Goal: Transaction & Acquisition: Book appointment/travel/reservation

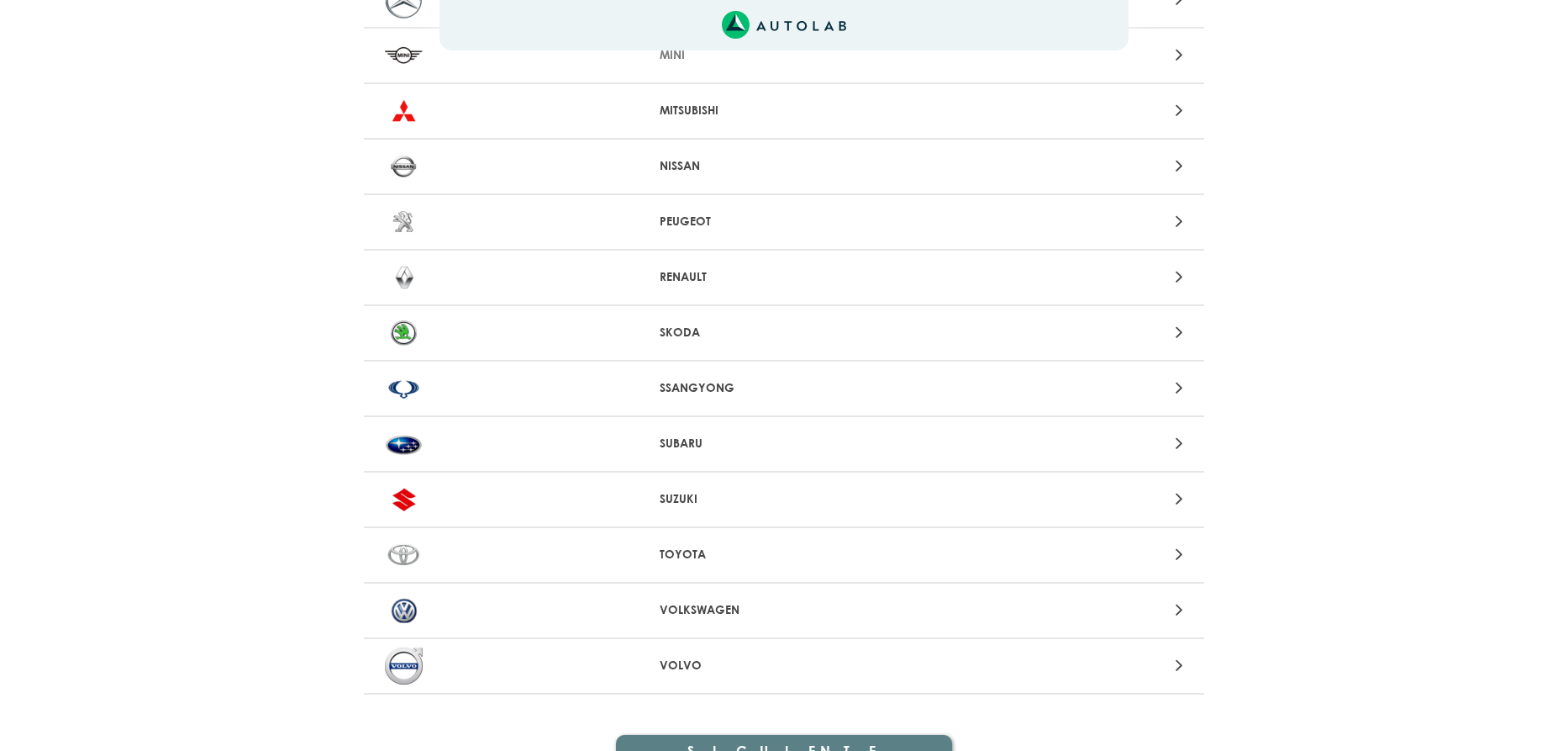
scroll to position [1513, 0]
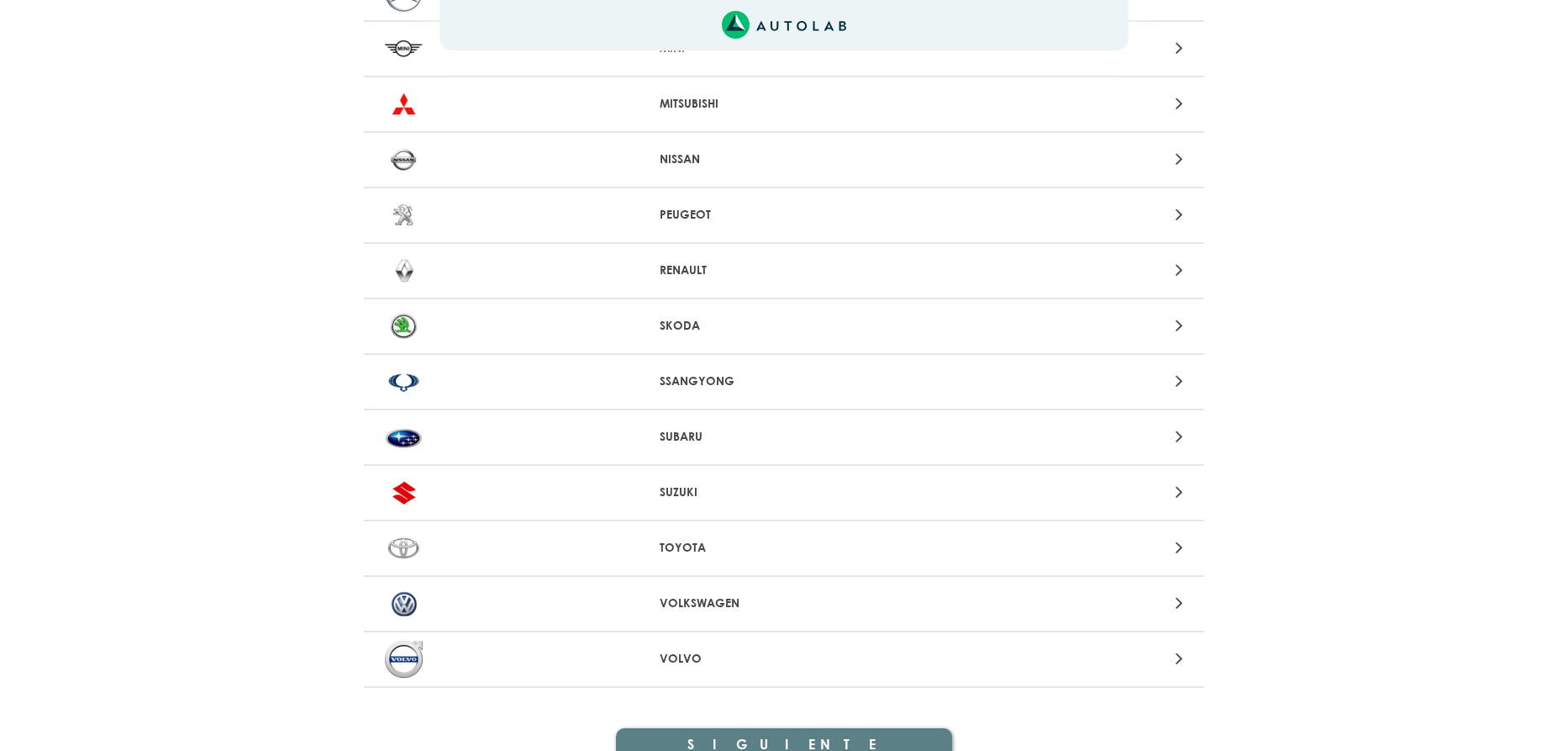
click at [749, 613] on div "VOLKSWAGEN" at bounding box center [784, 604] width 840 height 55
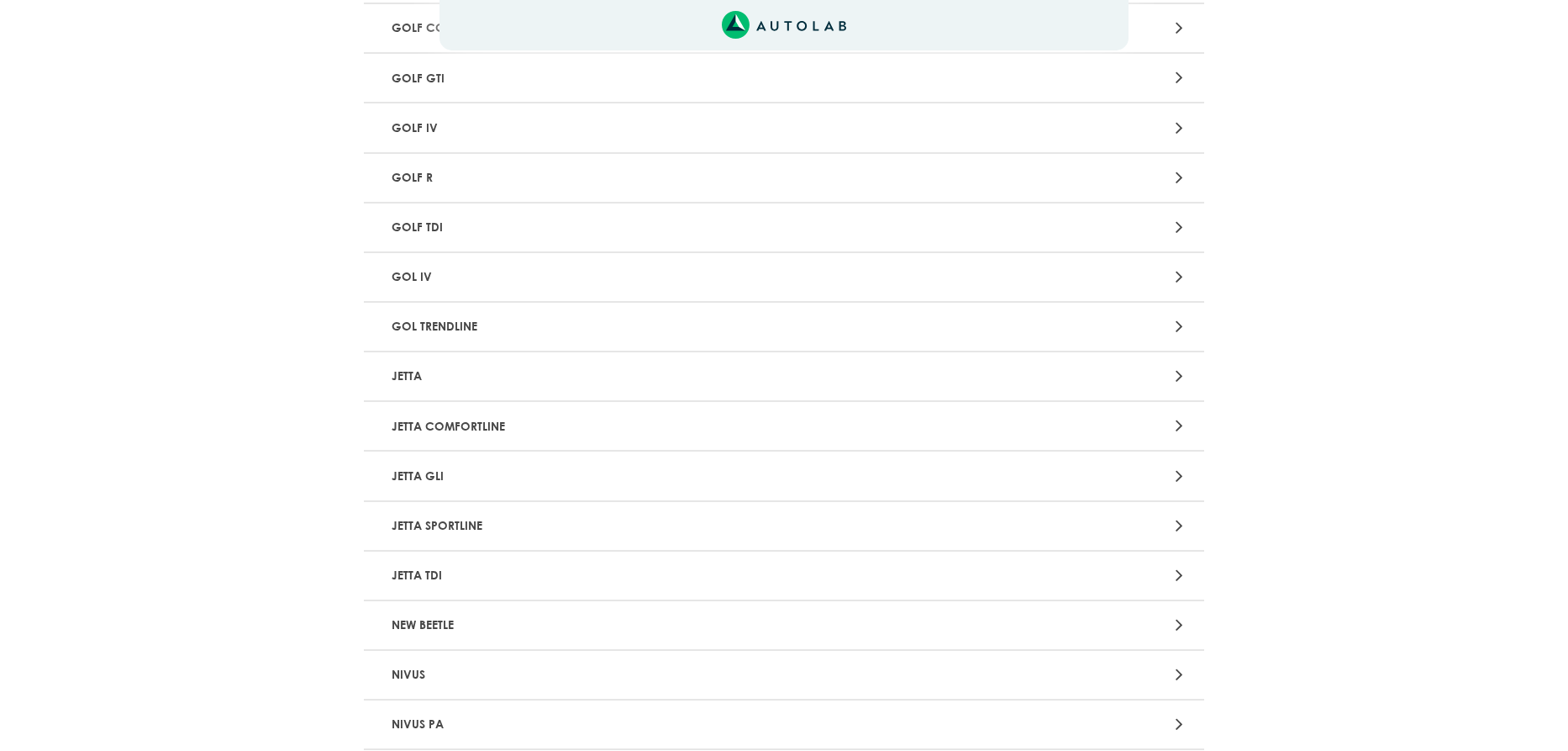
scroll to position [1513, 0]
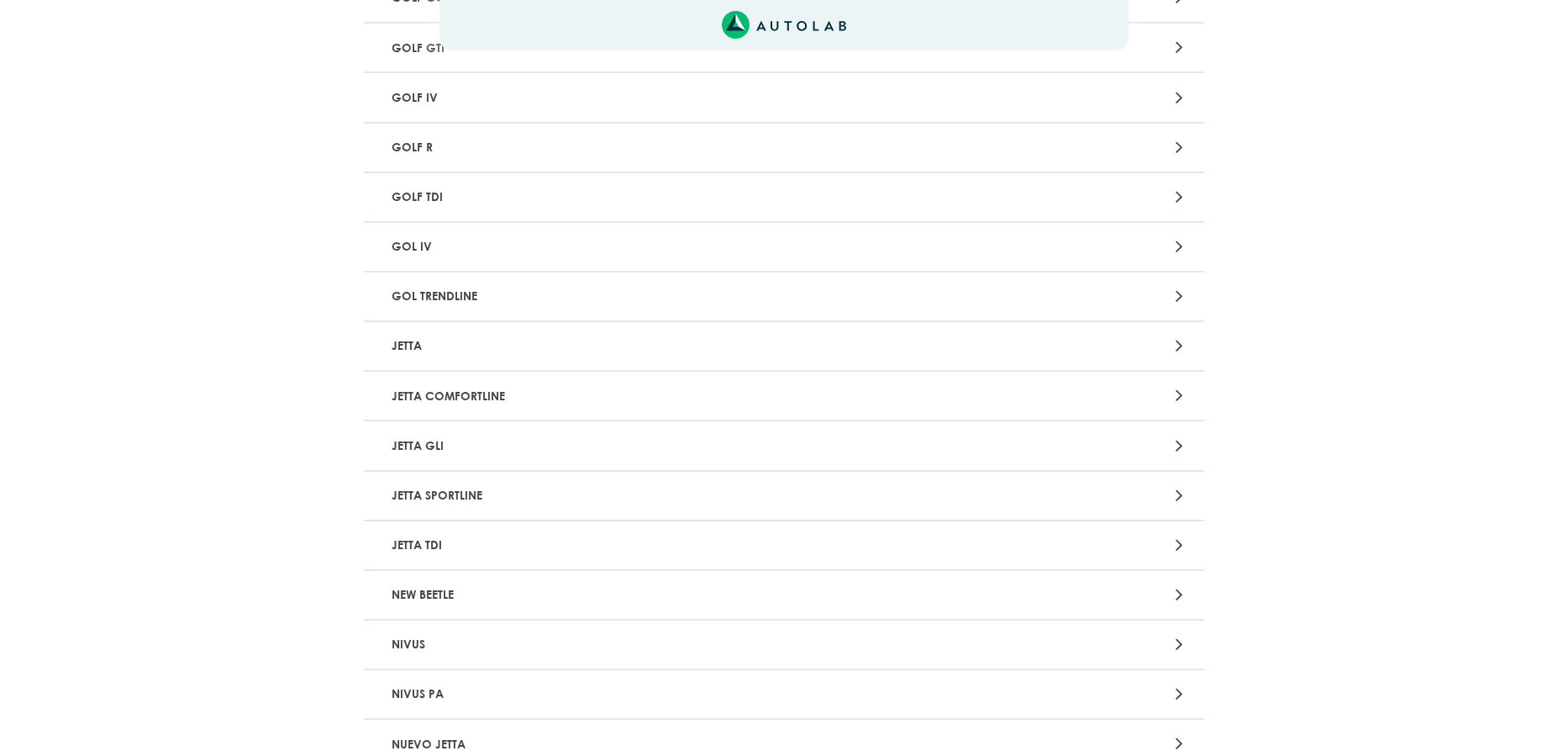
click at [1172, 340] on div at bounding box center [1059, 346] width 275 height 23
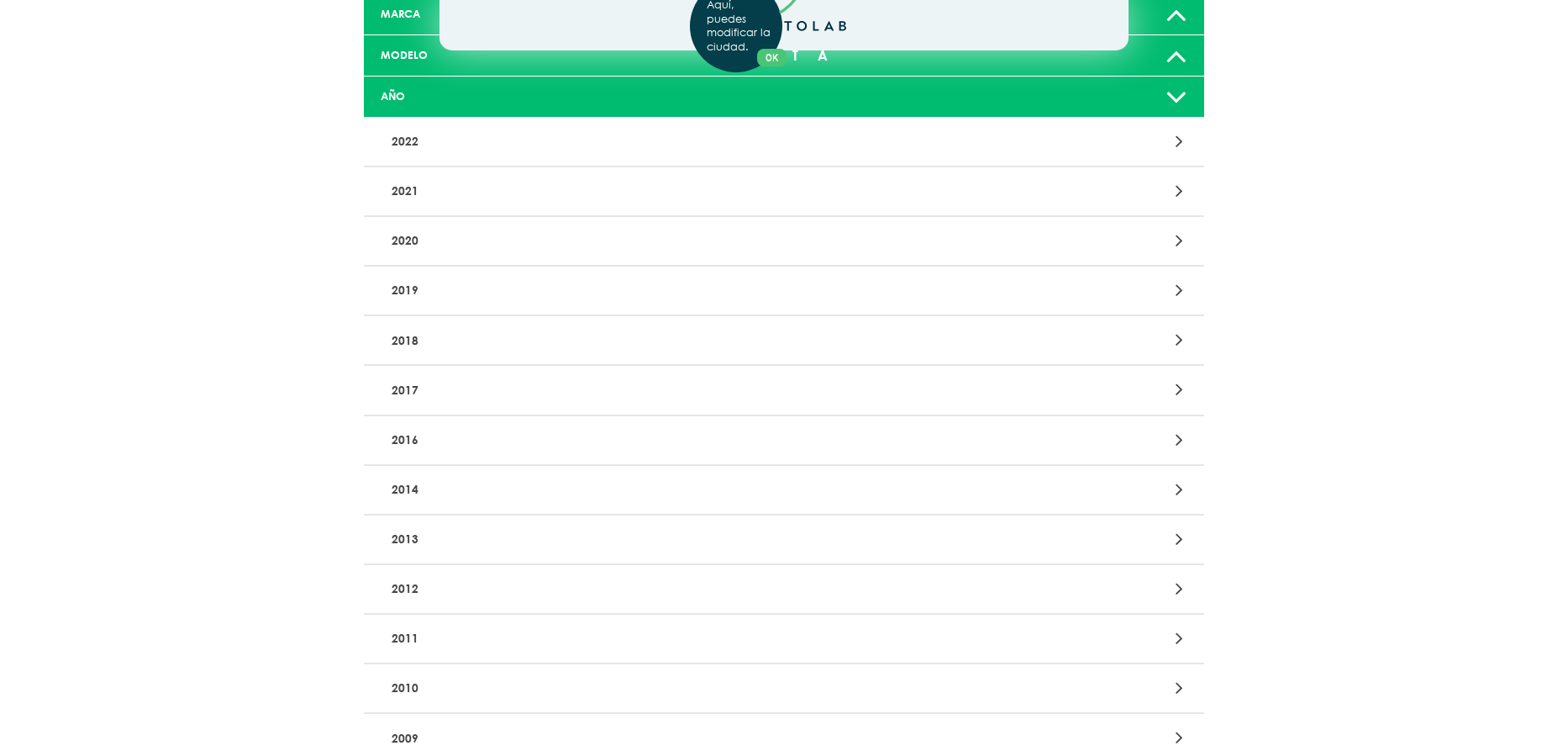
scroll to position [252, 0]
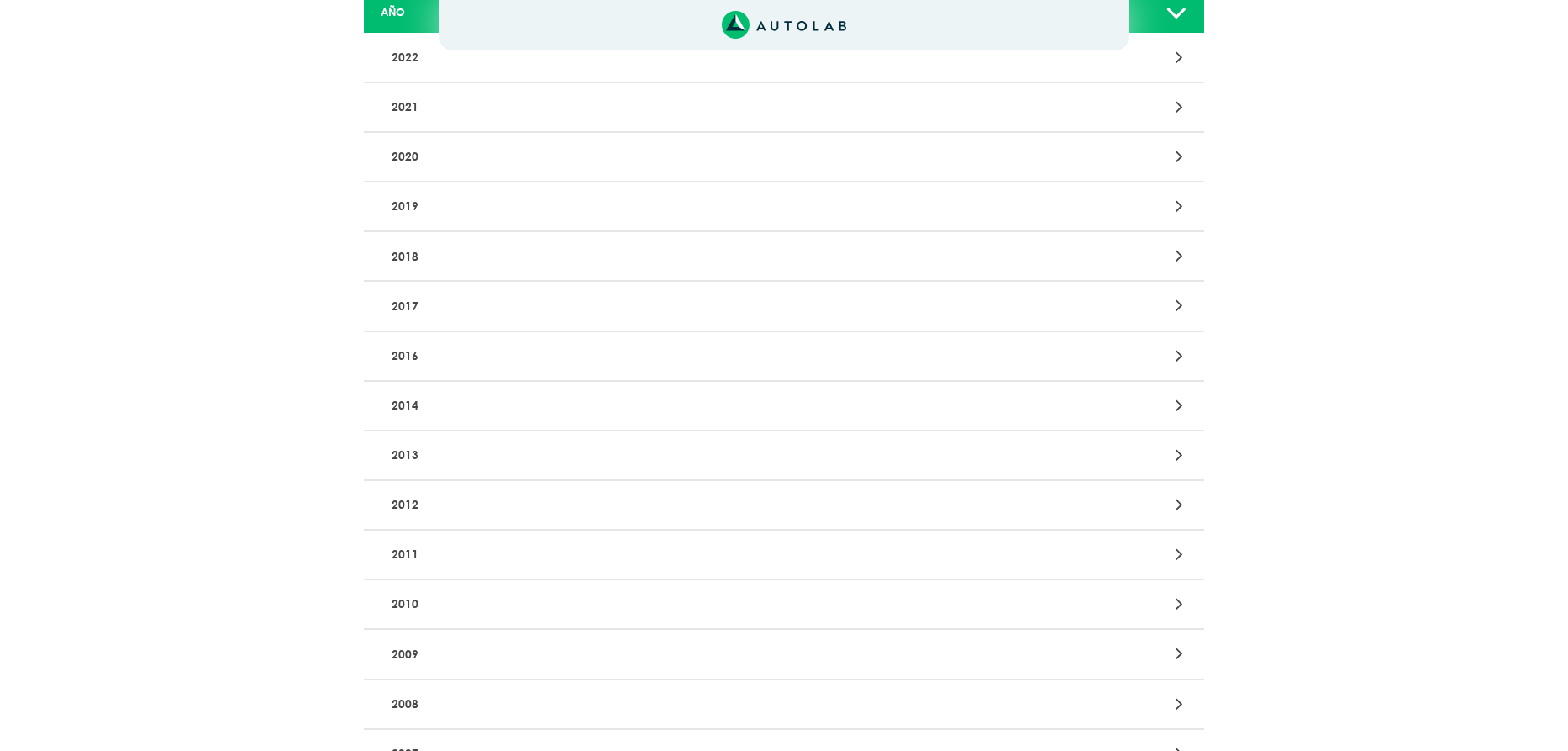
click at [1180, 502] on icon at bounding box center [1179, 504] width 7 height 22
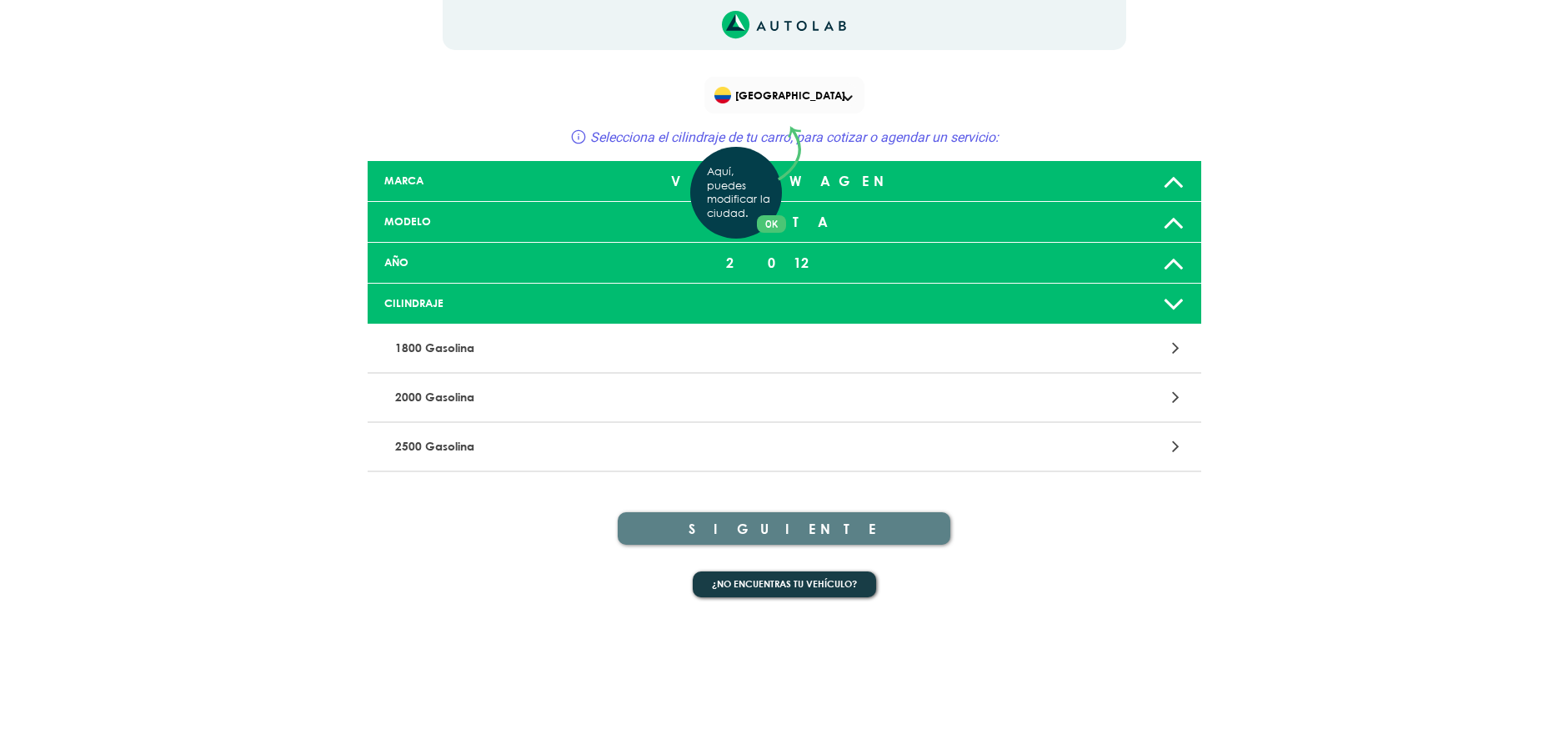
click at [1168, 347] on div "Aquí, puedes modificar la ciudad. OK .aex,.bex{fill:none!important;stroke:#50c4…" at bounding box center [784, 372] width 1568 height 745
click at [1171, 347] on div at bounding box center [1056, 348] width 272 height 23
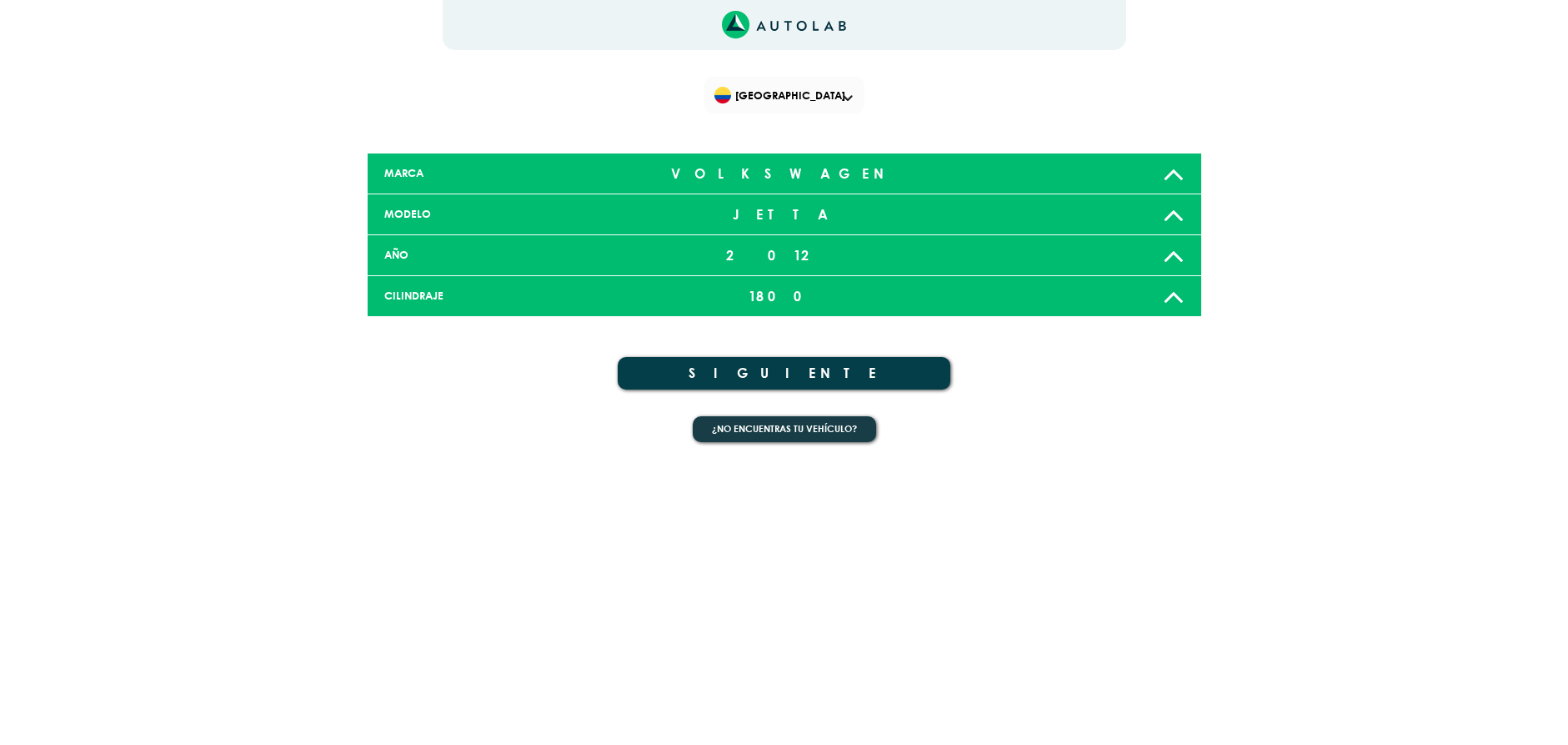
click at [842, 373] on button "SIGUIENTE" at bounding box center [784, 373] width 334 height 33
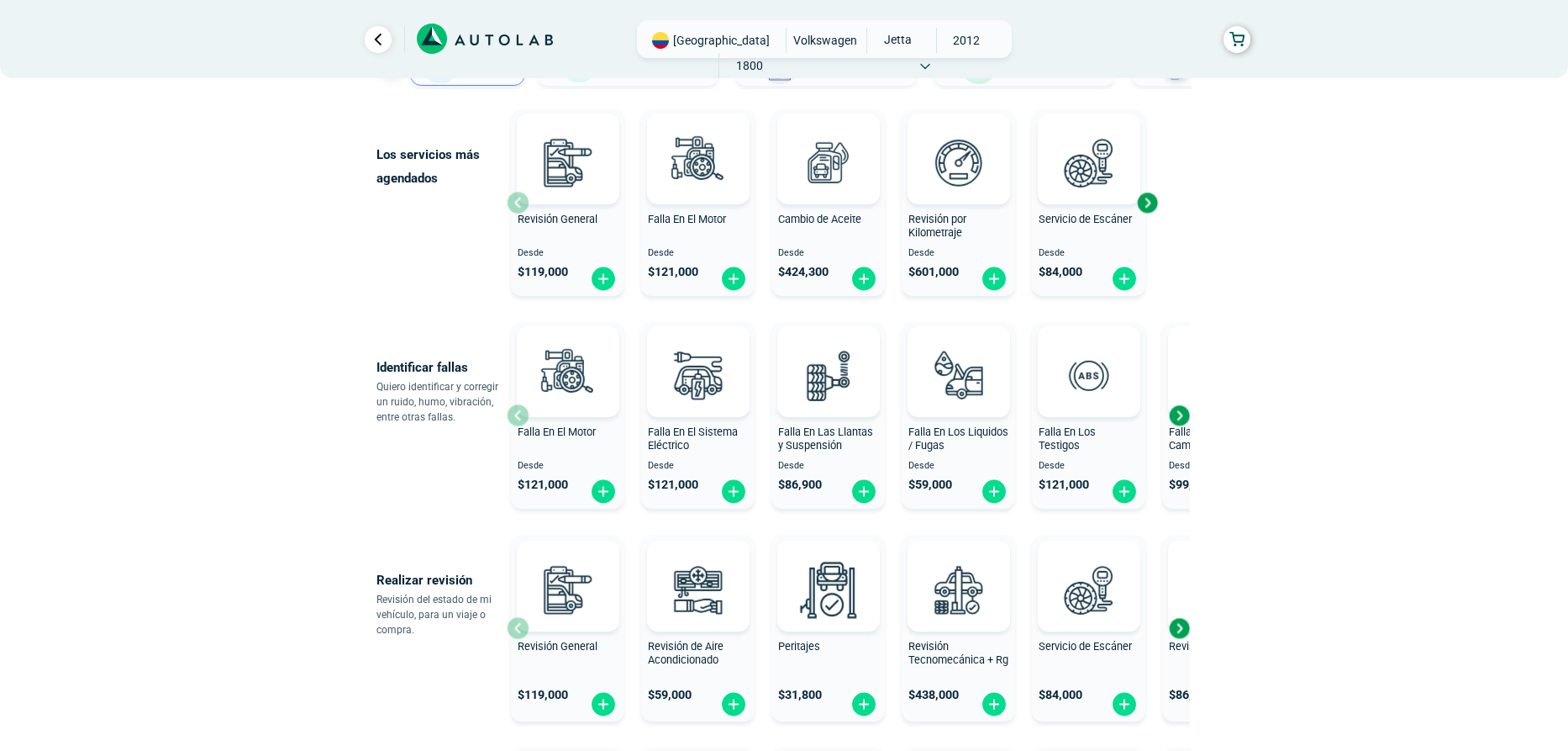
scroll to position [252, 0]
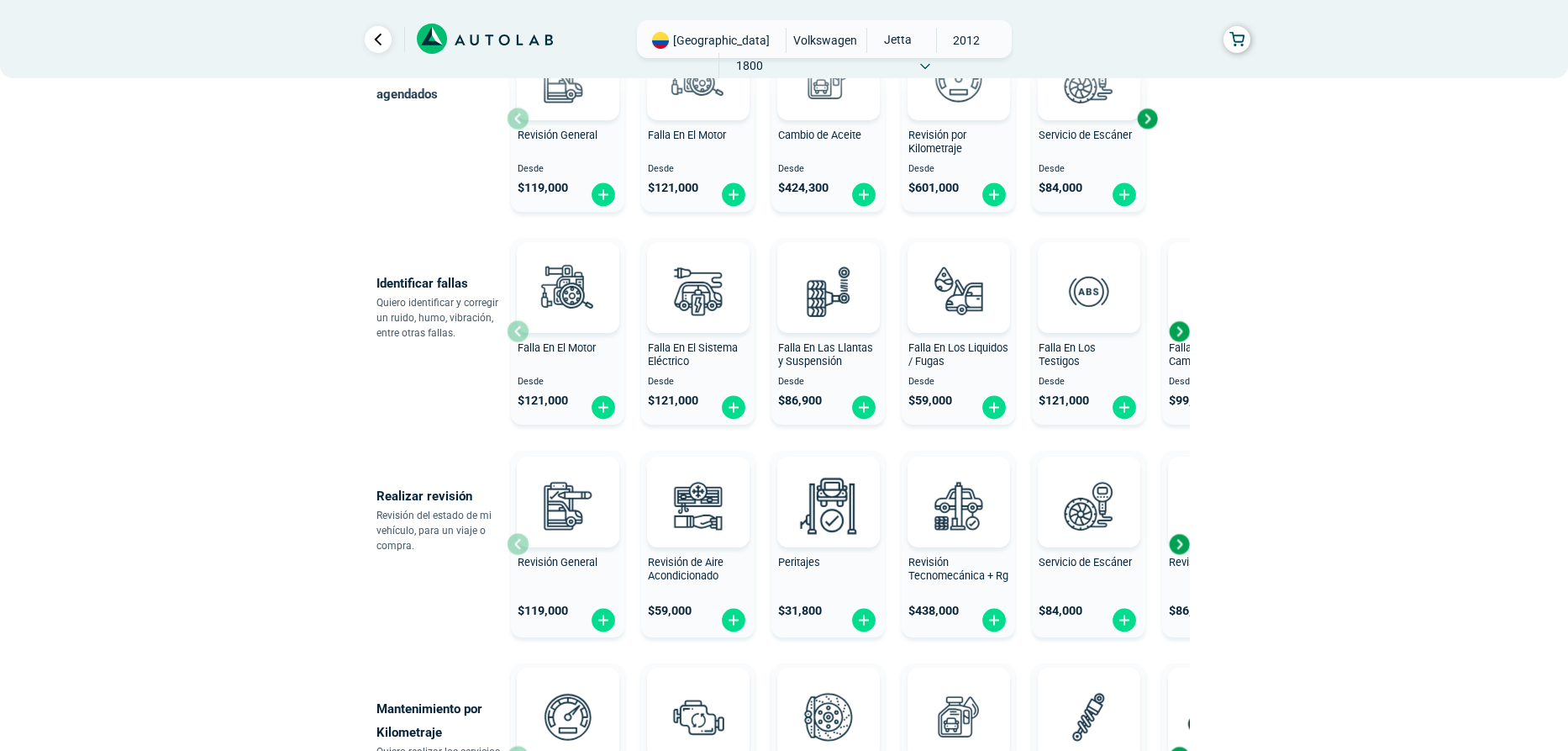
click at [1182, 331] on div "Next slide" at bounding box center [1178, 331] width 25 height 25
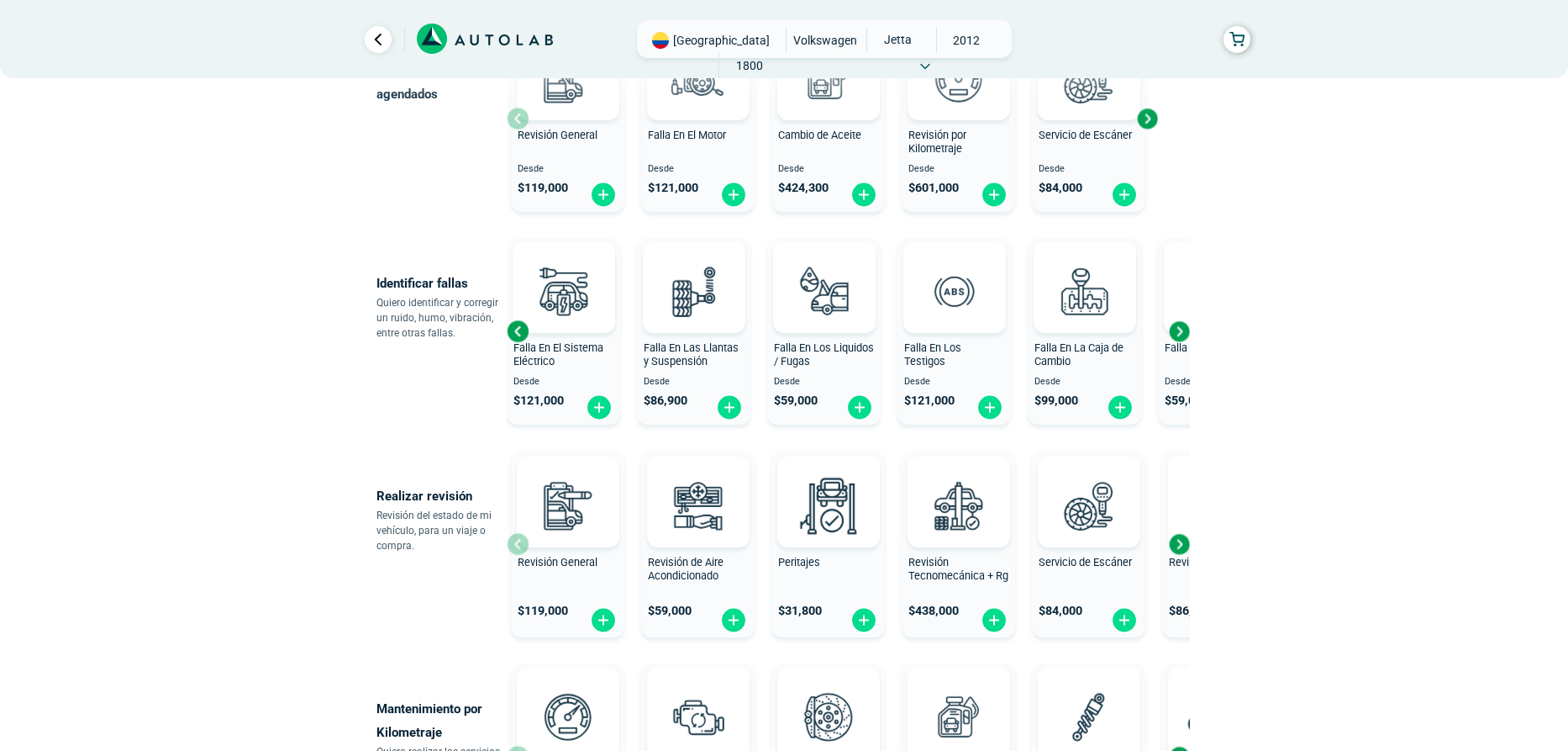
click at [1182, 331] on div "Next slide" at bounding box center [1178, 331] width 25 height 25
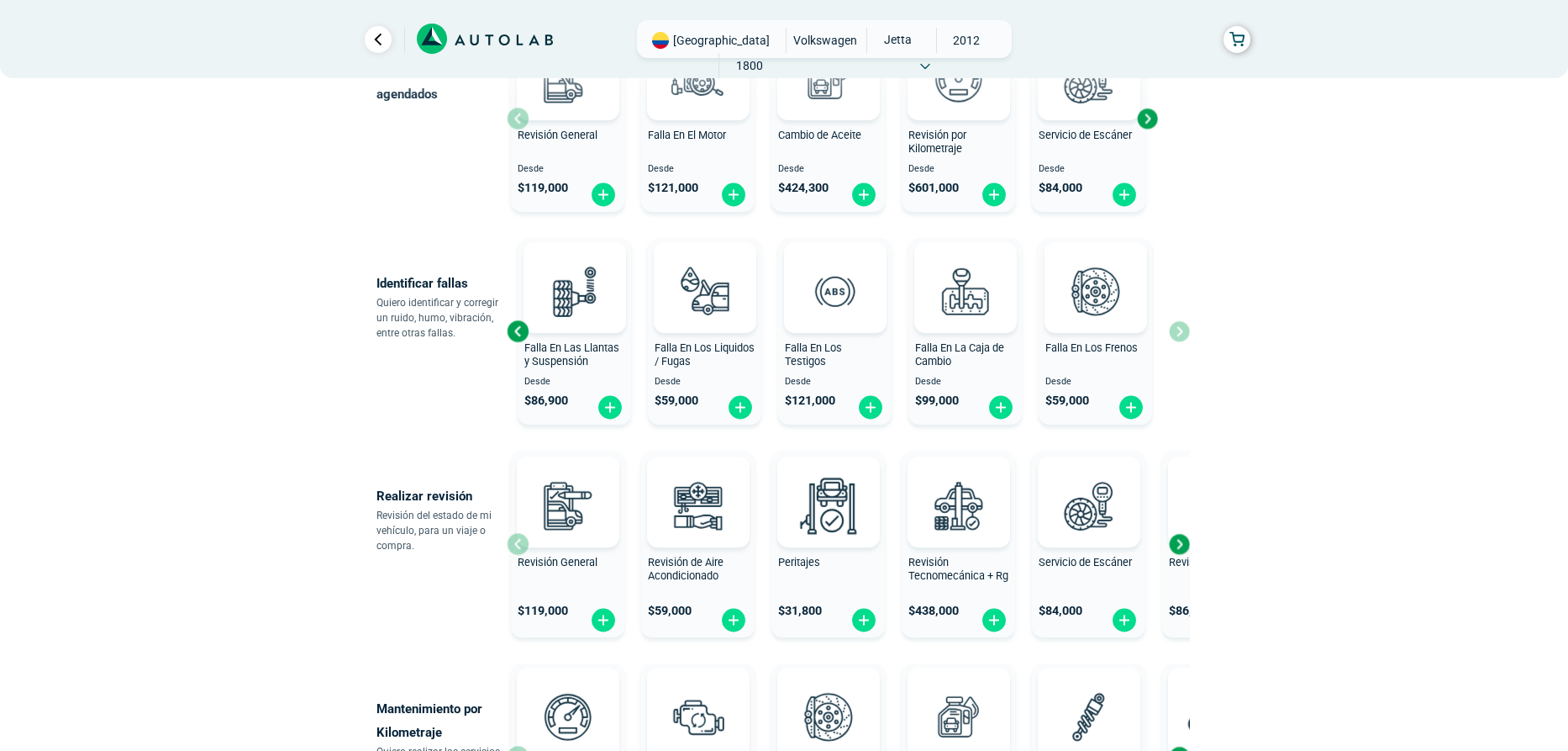
click at [1182, 331] on div "Falla En El Motor Desde $ 121,000 Falla En El Sistema Eléctrico Desde $ 121,000…" at bounding box center [848, 331] width 684 height 200
click at [1184, 543] on div "Next slide" at bounding box center [1178, 544] width 25 height 25
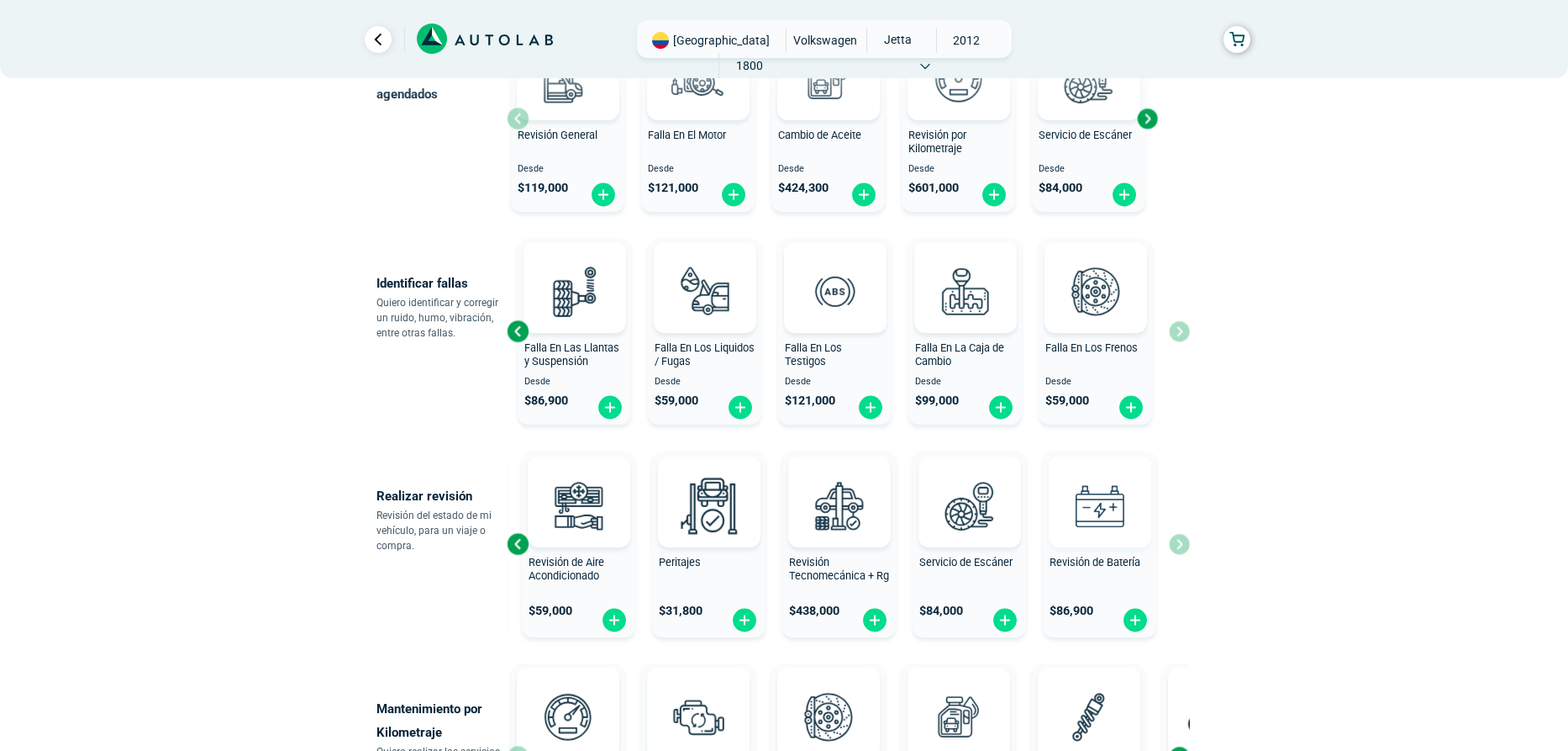
click at [1184, 543] on div "Revisión General $ 119,000 Revisión de Aire Acondicionado $ 59,000 Peritajes $ …" at bounding box center [848, 544] width 684 height 200
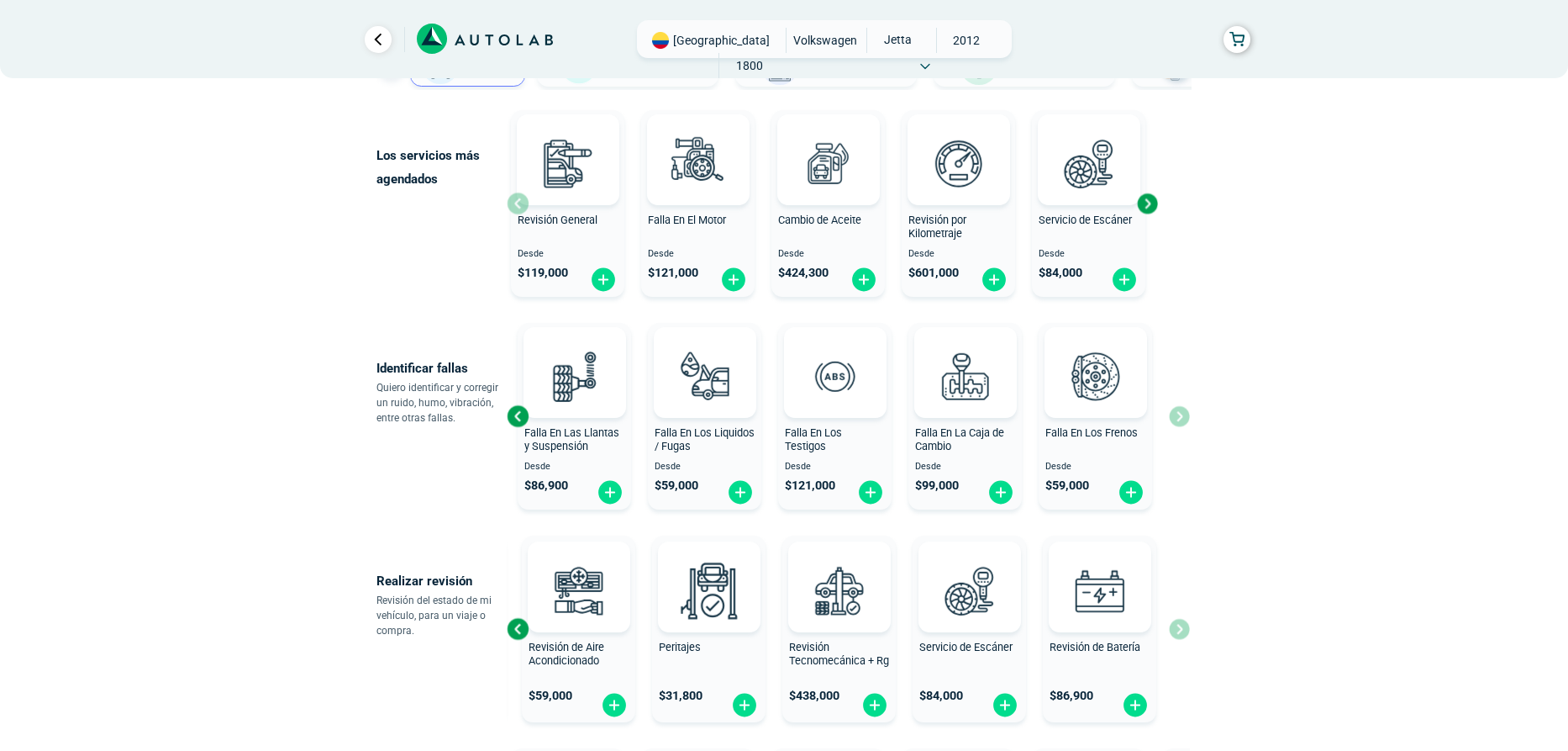
scroll to position [84, 0]
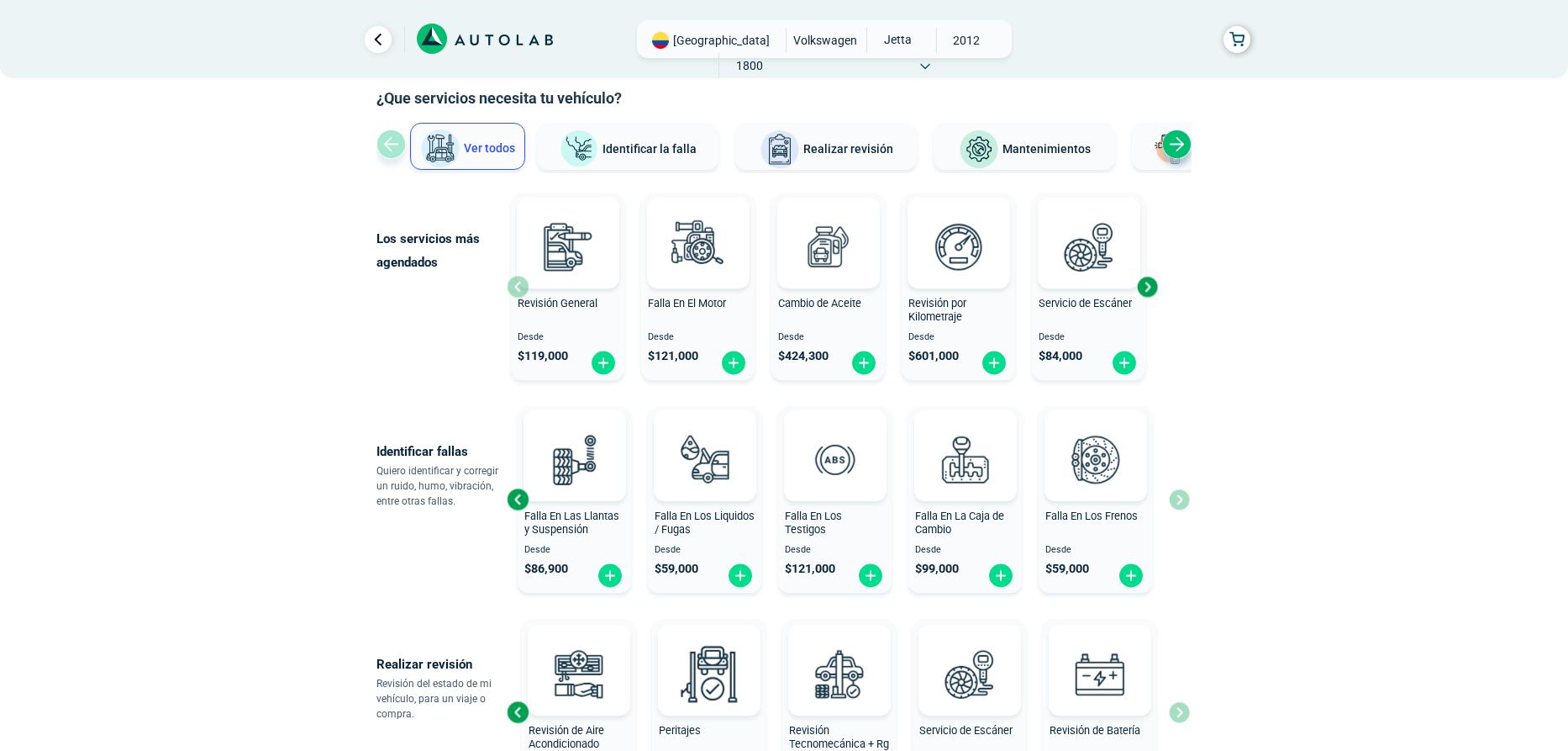
click at [1150, 285] on div "Next slide" at bounding box center [1146, 286] width 25 height 25
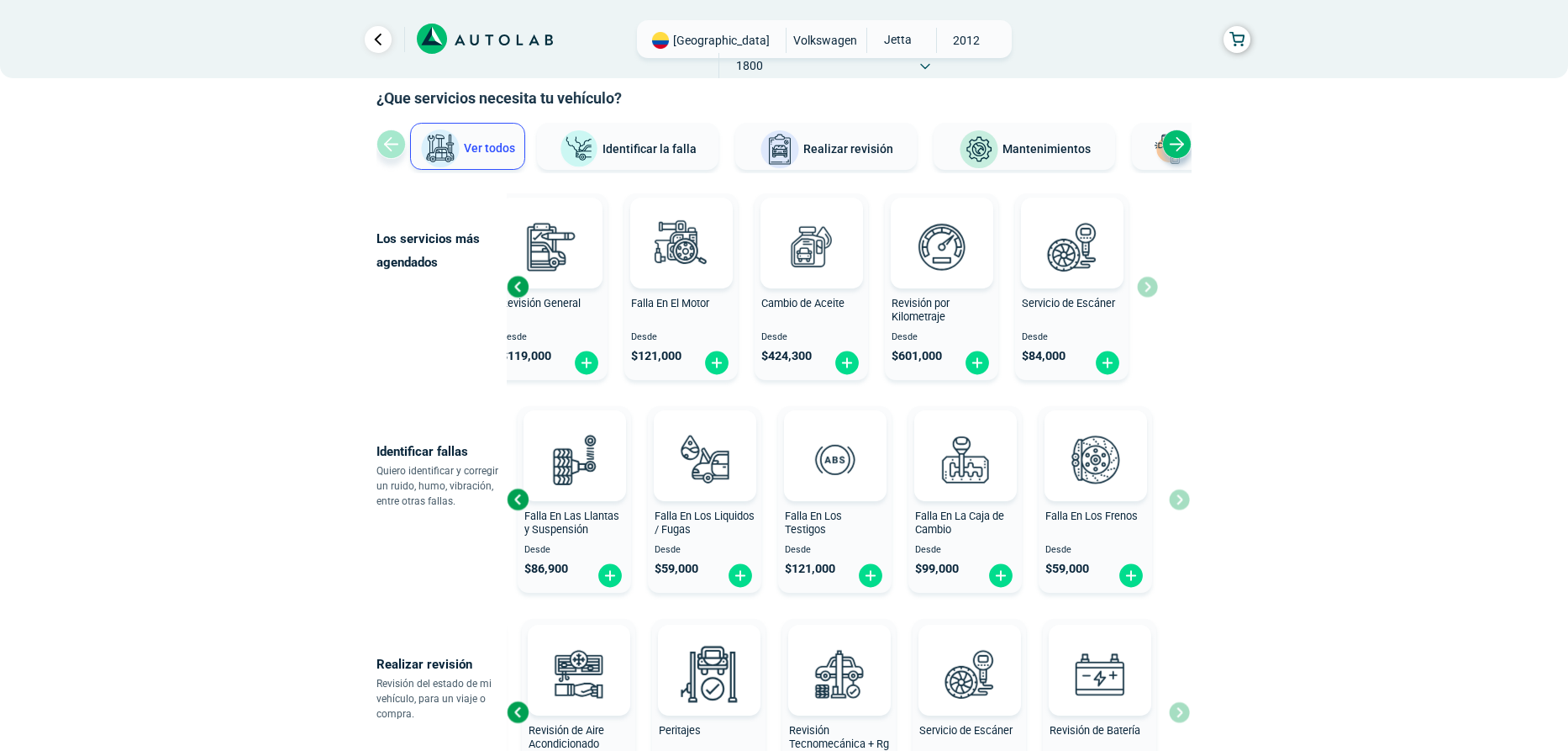
click at [1150, 285] on div "Revisión General Desde $ 119,000 Falla En El Motor Desde $ 121,000 Cambio de Ac…" at bounding box center [832, 287] width 651 height 200
click at [513, 494] on div "Previous slide" at bounding box center [517, 499] width 25 height 25
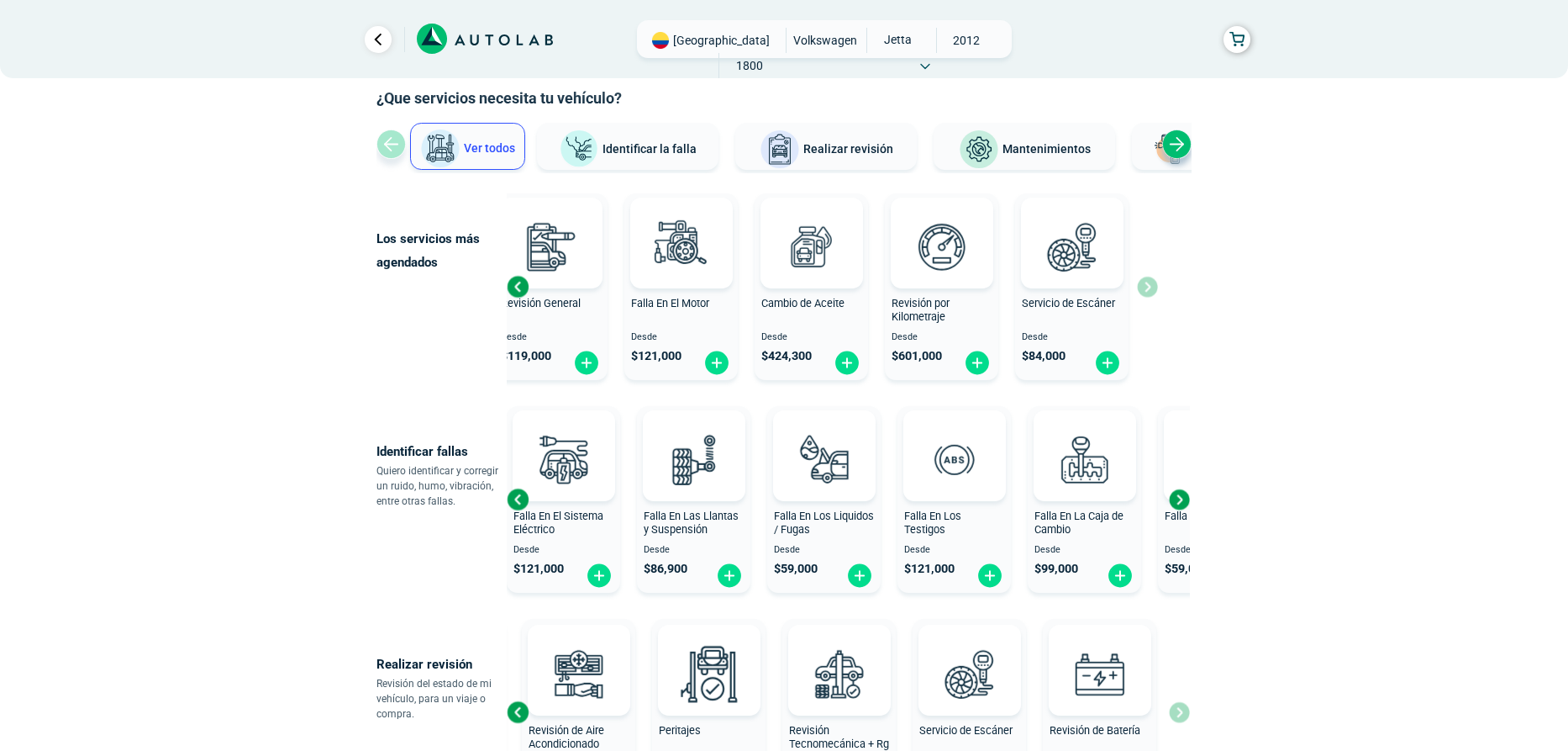
click at [513, 494] on div "Previous slide" at bounding box center [517, 499] width 25 height 25
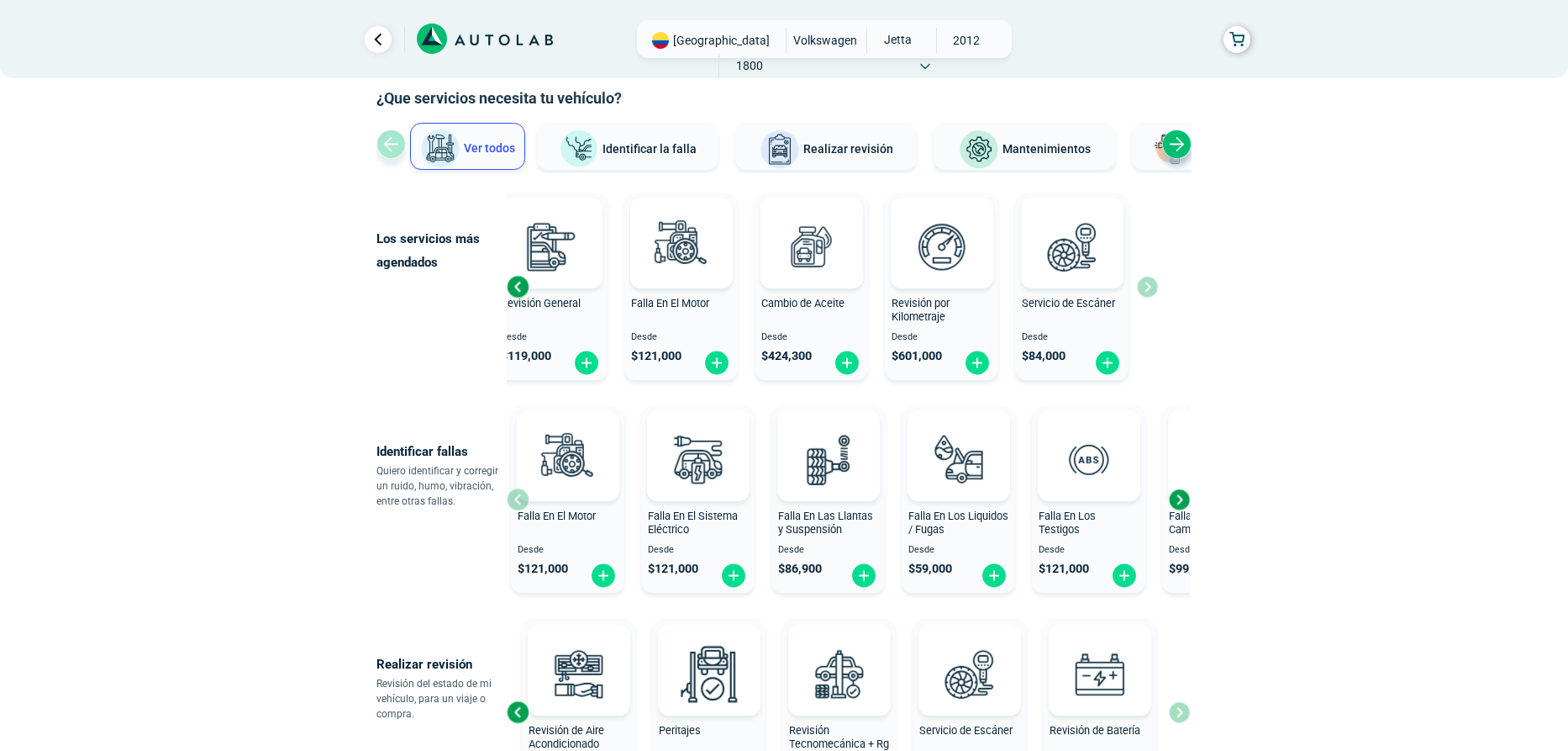
click at [513, 494] on div "Falla En El Motor Desde $ 121,000" at bounding box center [568, 499] width 113 height 179
click at [732, 571] on img at bounding box center [733, 575] width 27 height 26
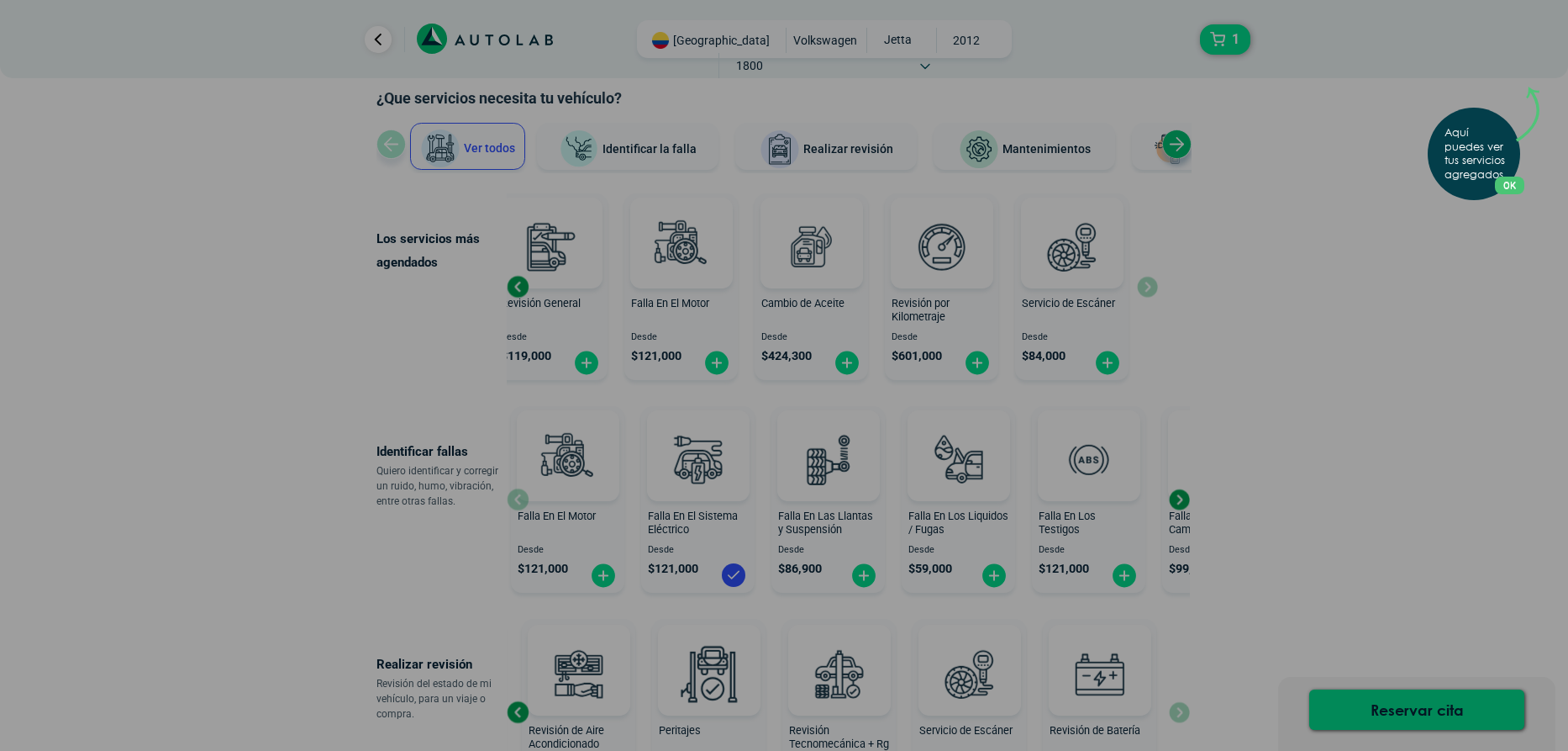
click at [1485, 301] on div "Aquí puedes ver tus servicios agregados. OK .aex,.bex{fill:none!important;strok…" at bounding box center [784, 375] width 1568 height 751
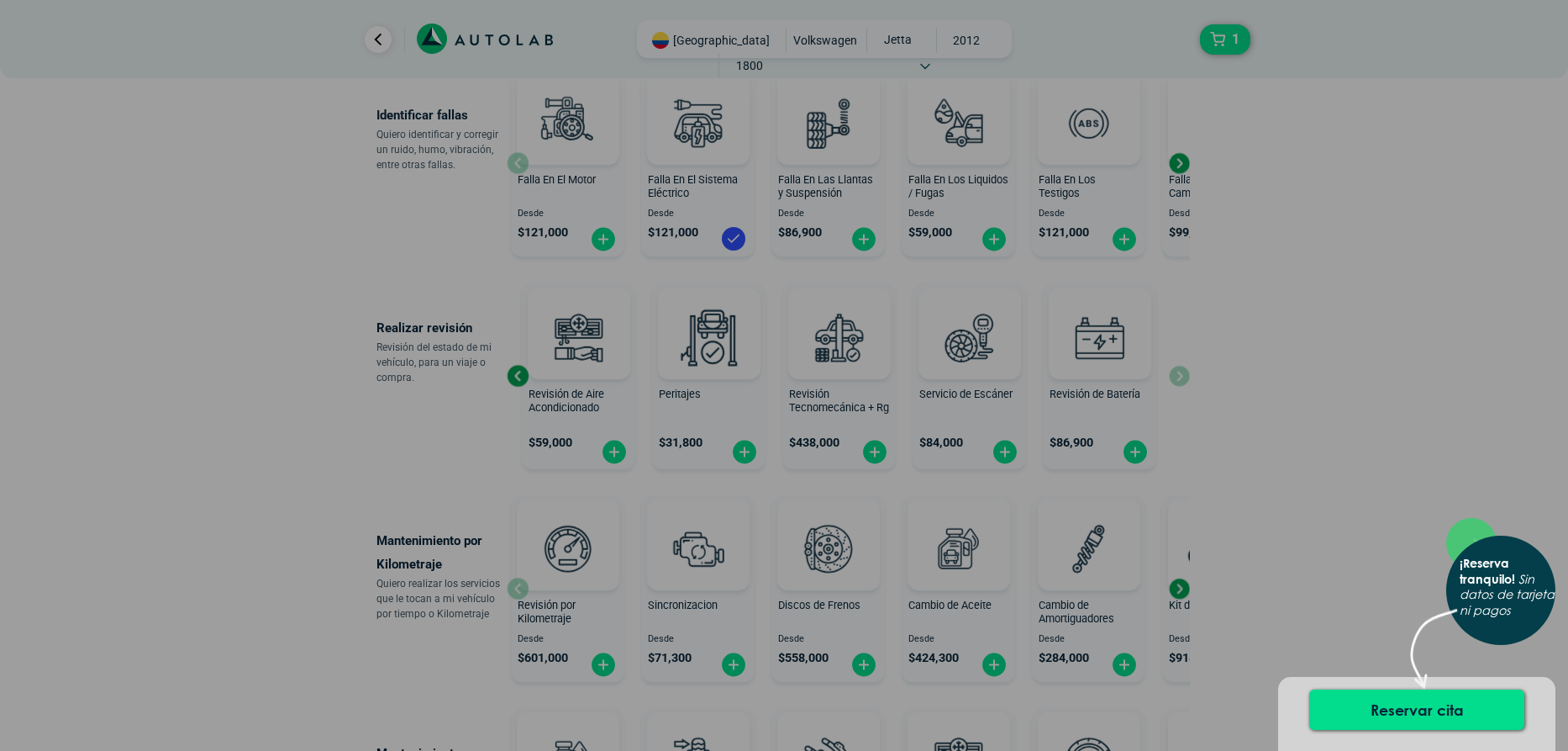
scroll to position [504, 0]
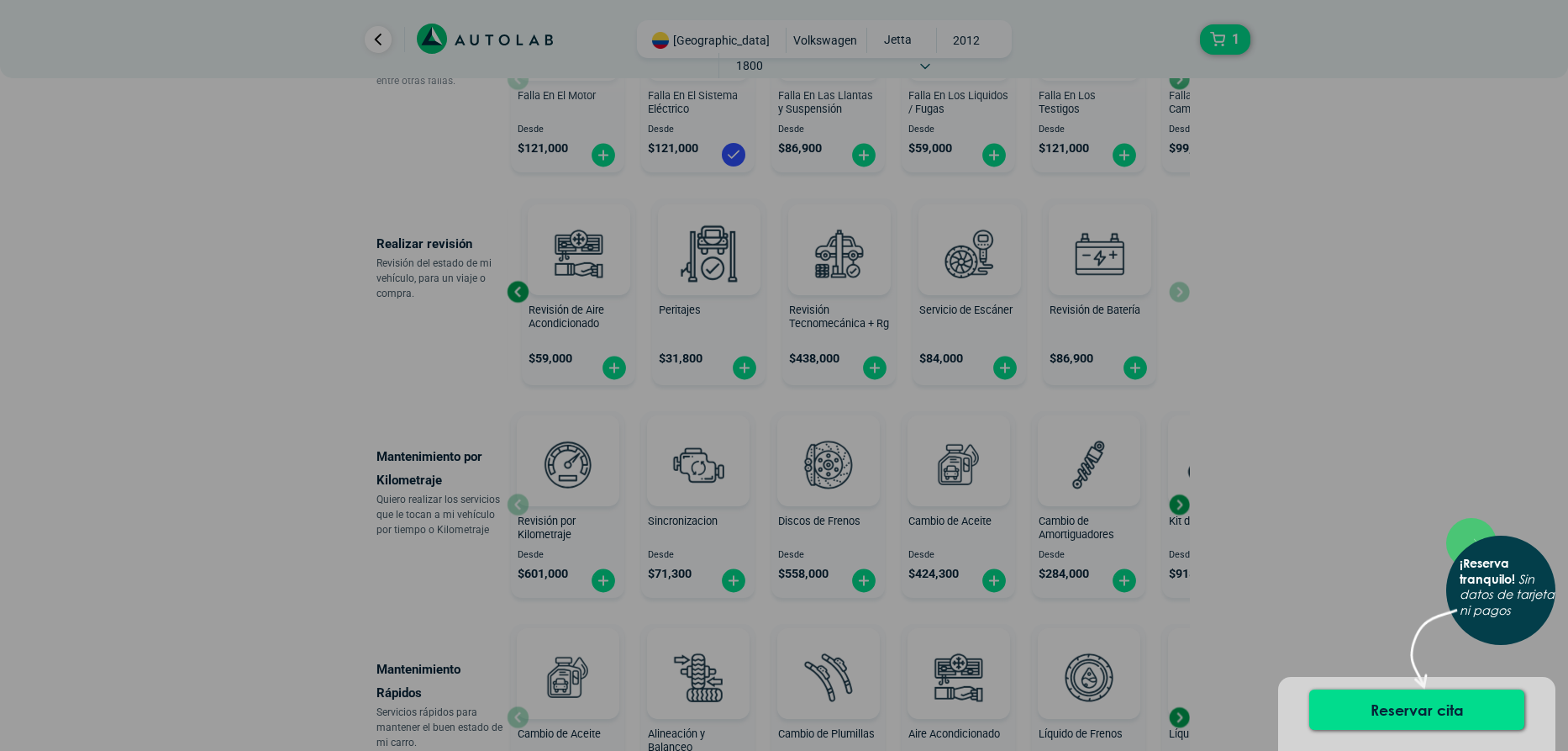
click at [1304, 489] on div "× ¡Reserva tranquilo! Sin datos de tarjeta ni pagos" at bounding box center [784, 375] width 1568 height 751
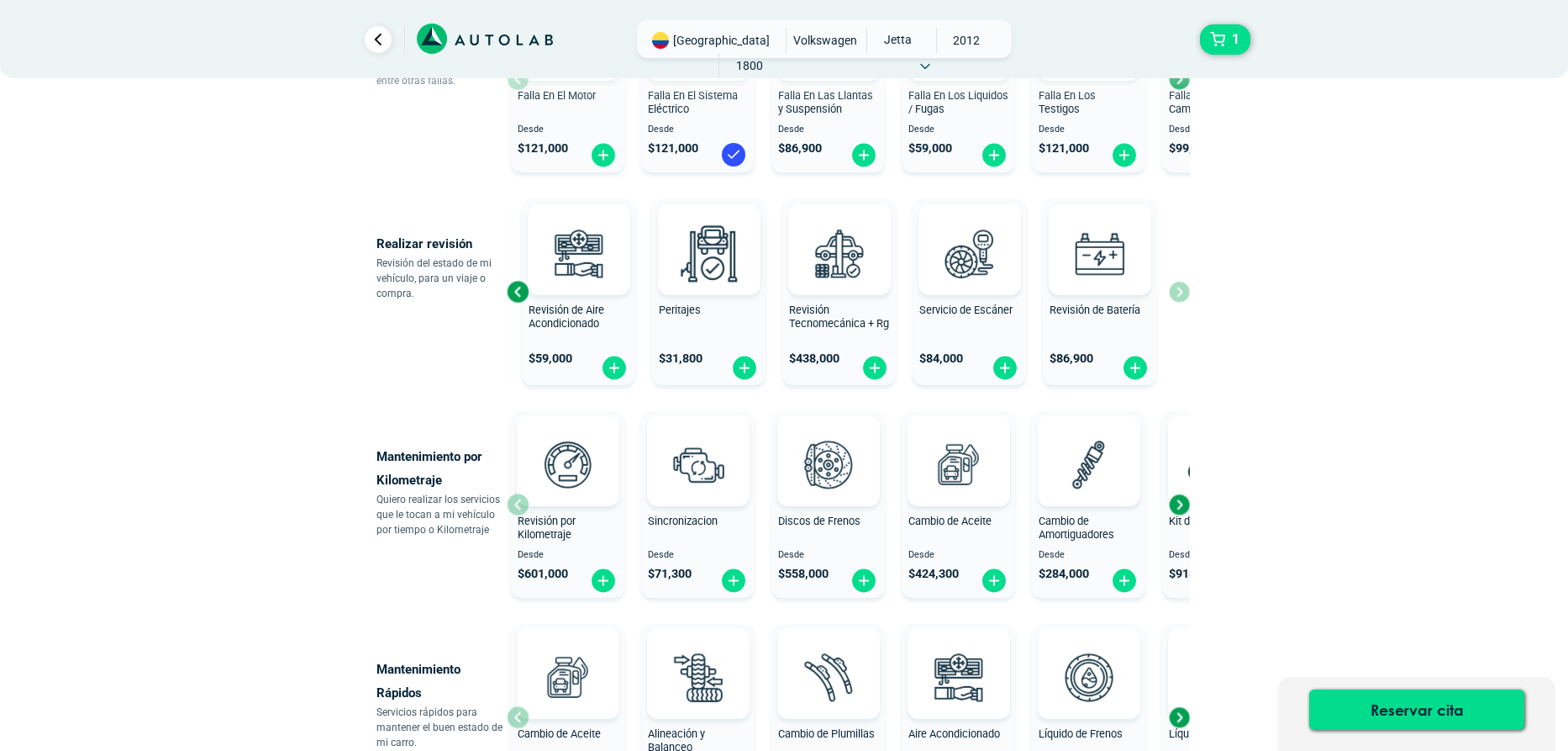
click at [1180, 299] on div "Revisión General $ 119,000 Revisión de Aire Acondicionado $ 59,000 Peritajes $ …" at bounding box center [848, 291] width 684 height 200
click at [1182, 500] on div "Next slide" at bounding box center [1178, 504] width 25 height 25
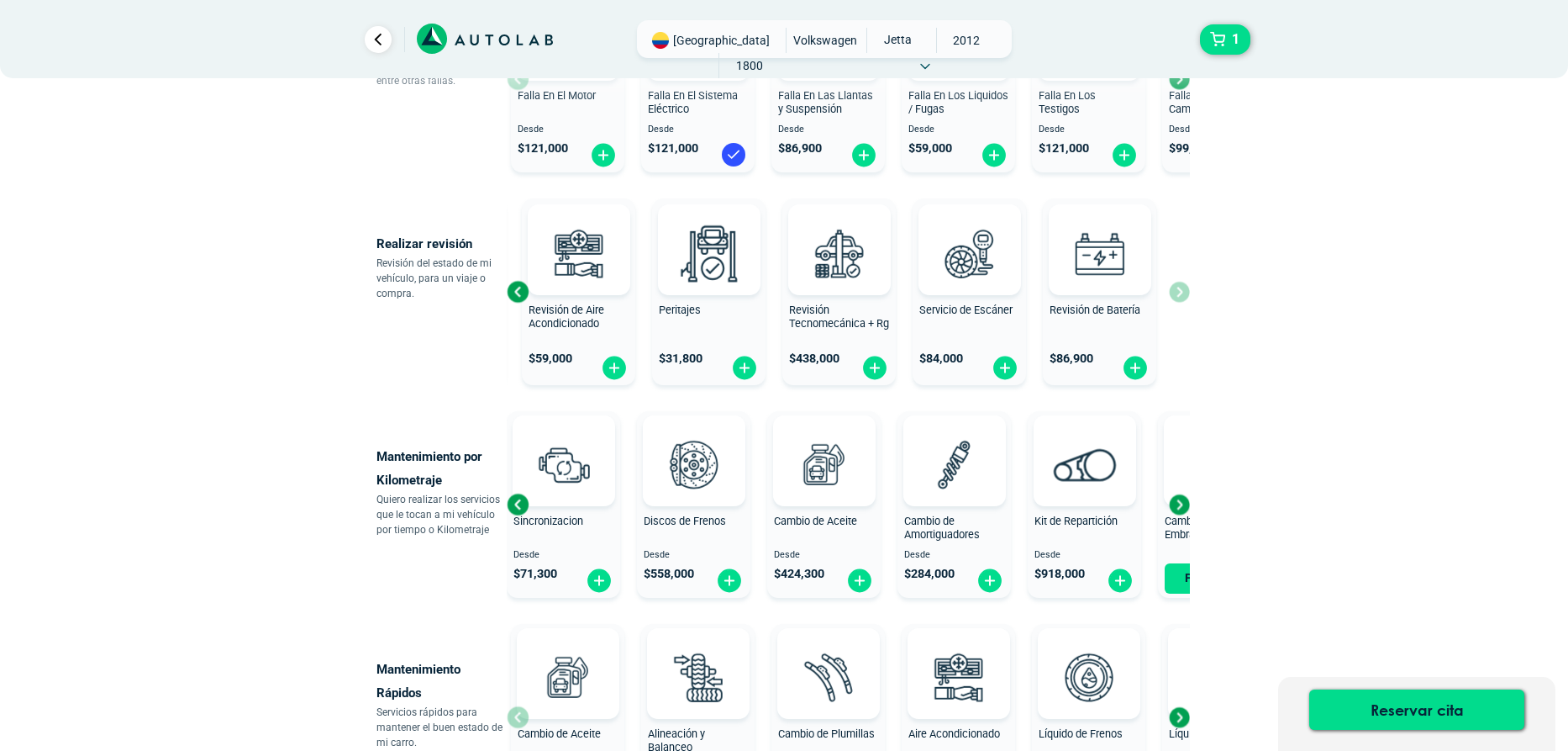
click at [1182, 500] on div "Next slide" at bounding box center [1178, 504] width 25 height 25
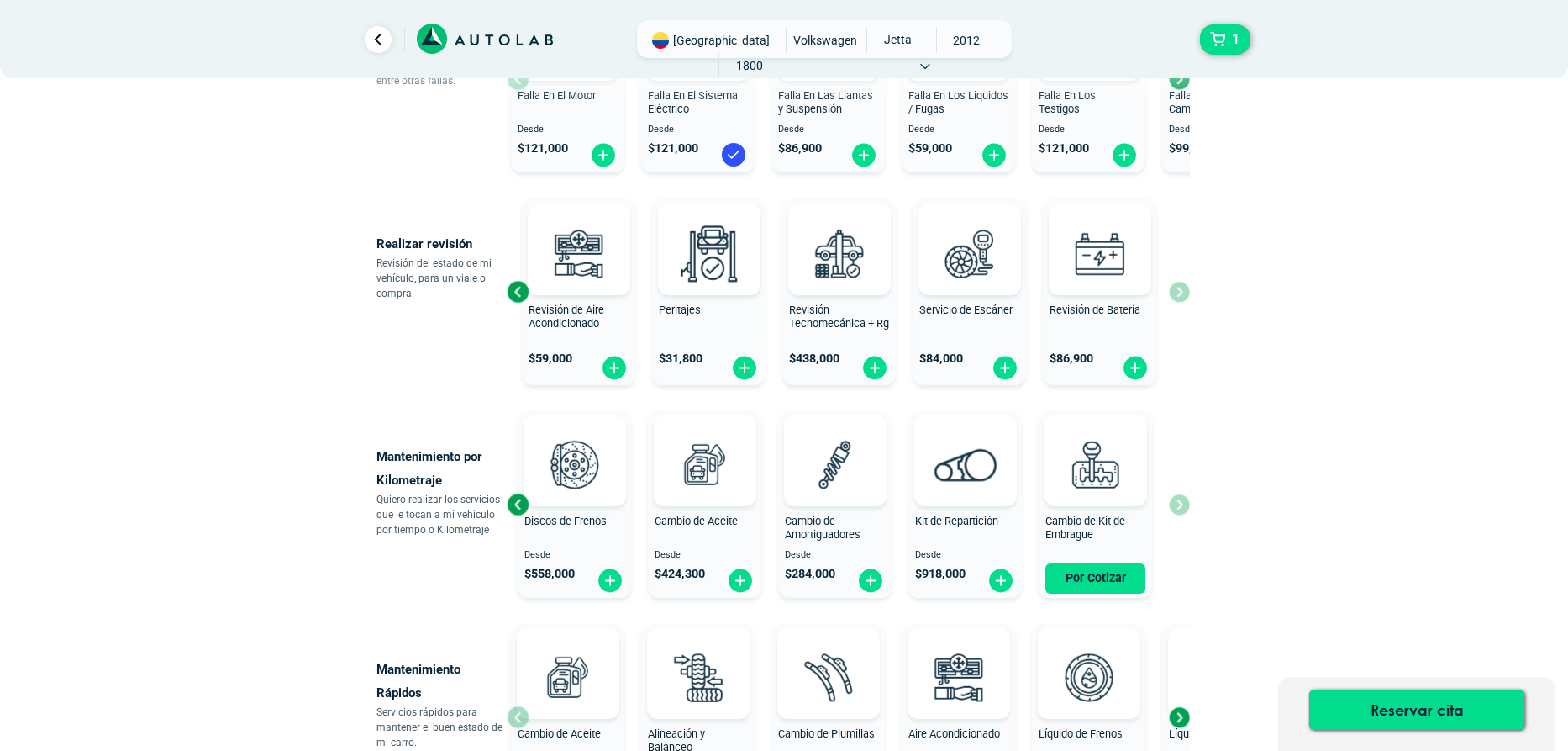
click at [1182, 500] on div "Revisión por Kilometraje Desde $ 601,000 Sincronizacion Desde $ 71,300 Discos d…" at bounding box center [848, 504] width 684 height 200
click at [513, 498] on div "Previous slide" at bounding box center [517, 504] width 25 height 25
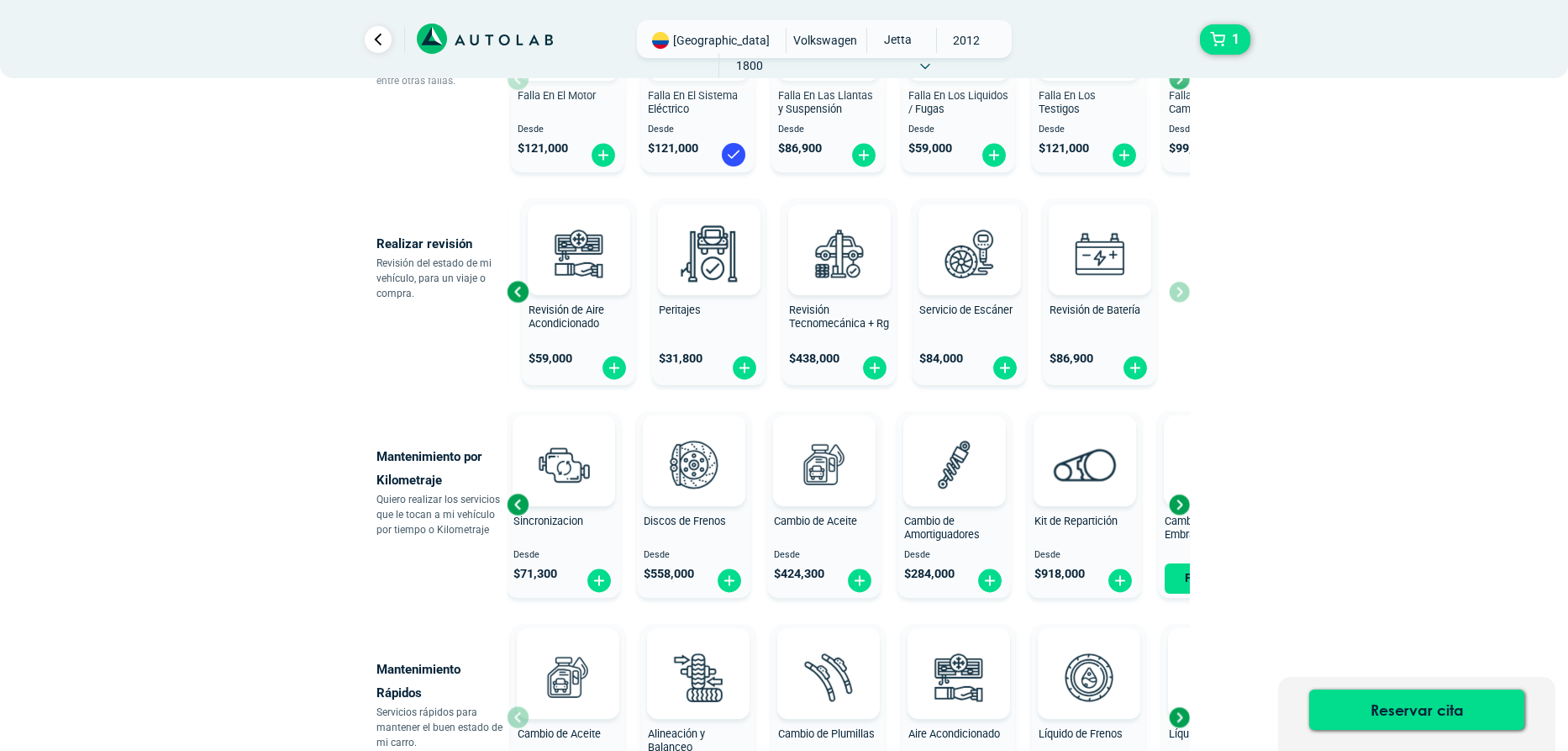
click at [512, 498] on div "Previous slide" at bounding box center [517, 504] width 25 height 25
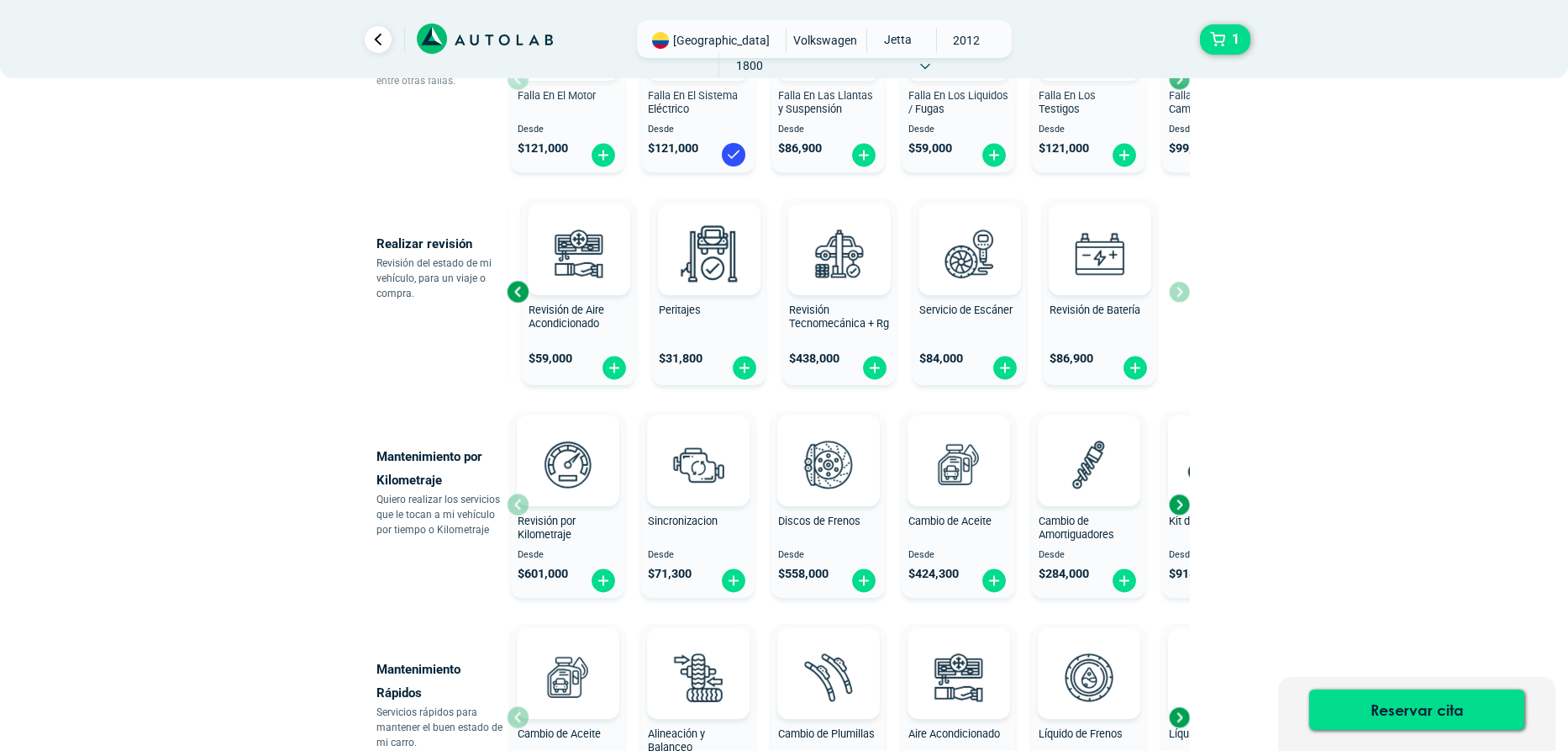
click at [512, 498] on div "Revisión por Kilometraje Desde $ 601,000" at bounding box center [568, 505] width 113 height 179
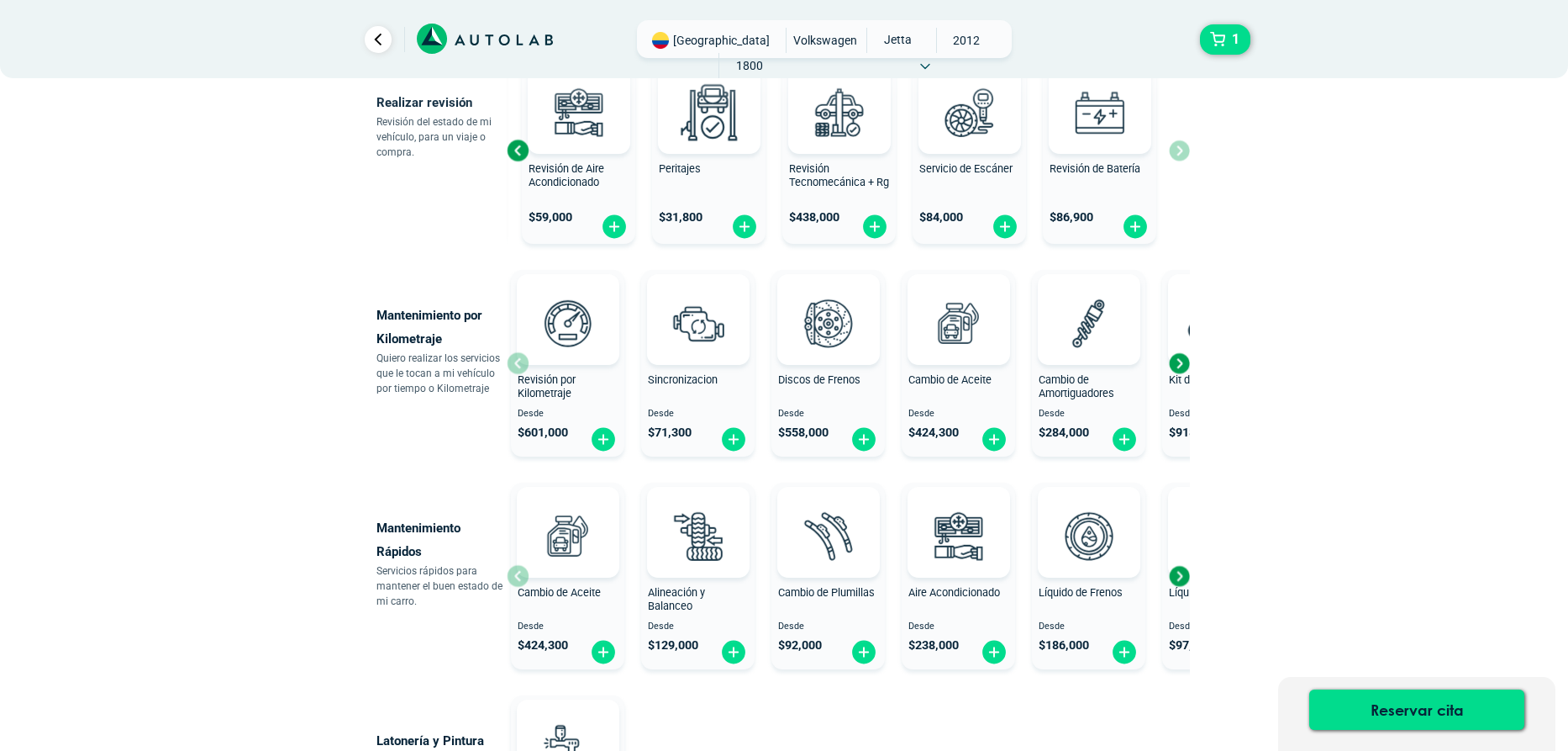
scroll to position [673, 0]
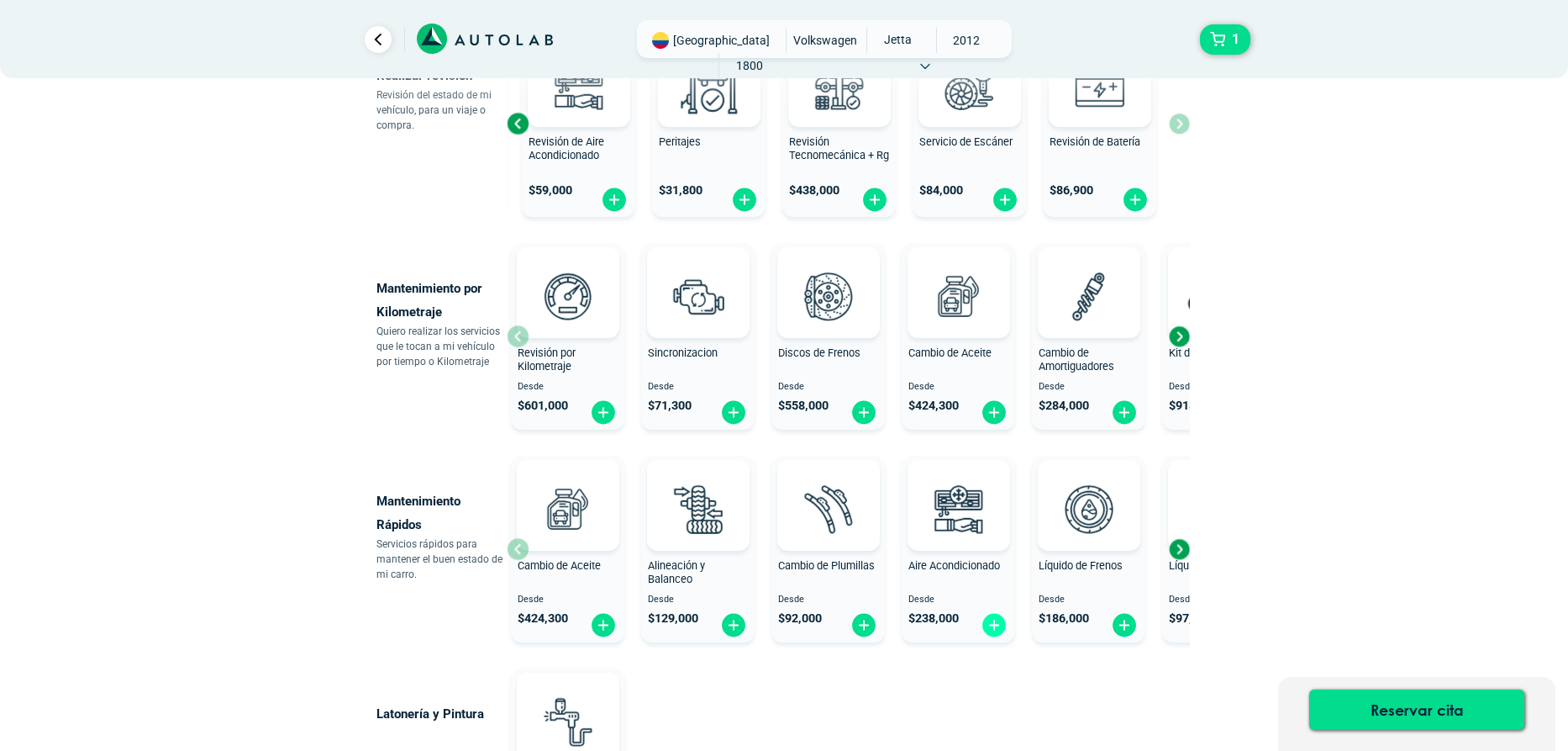
click at [986, 617] on img at bounding box center [994, 625] width 27 height 26
click at [951, 528] on img at bounding box center [958, 509] width 74 height 74
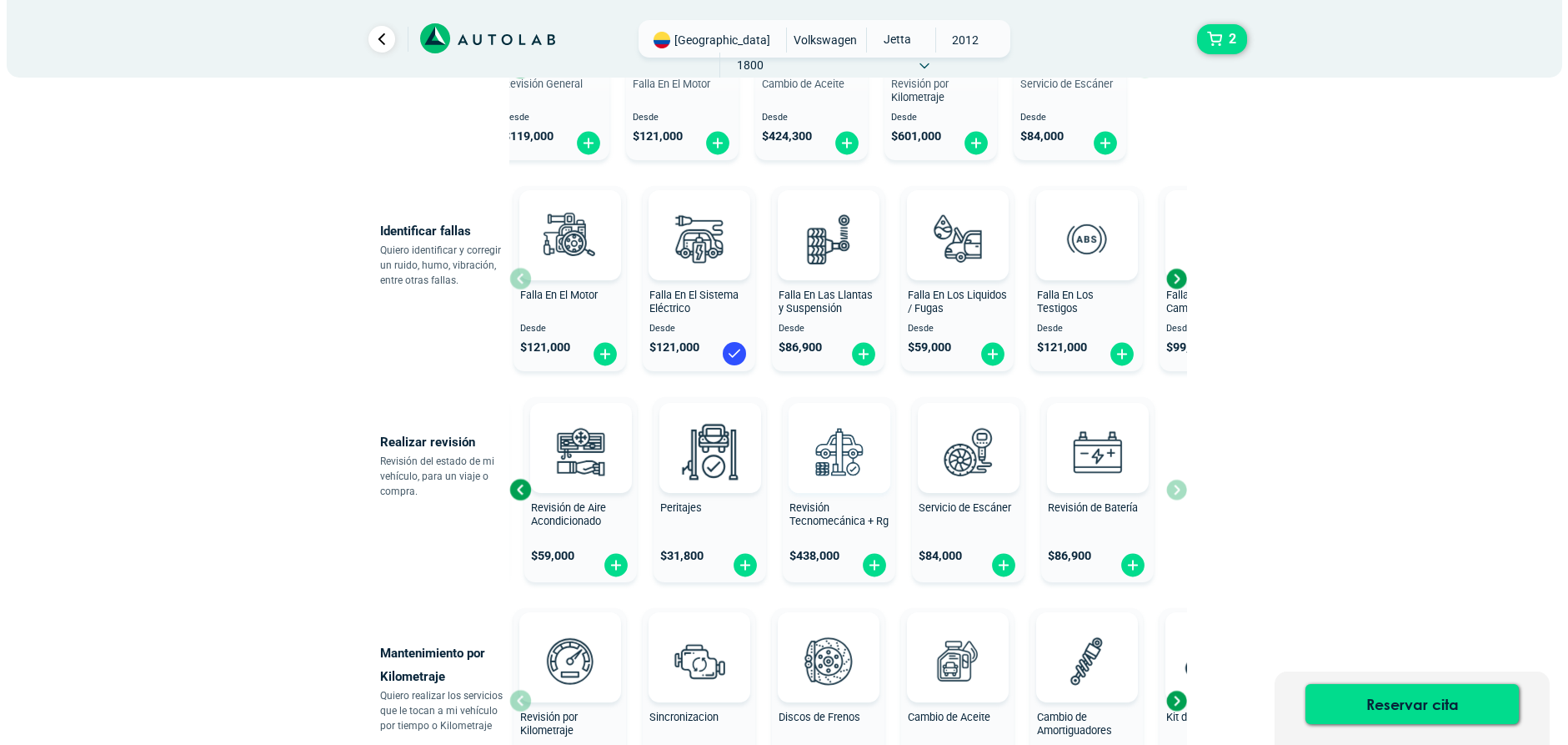
scroll to position [250, 0]
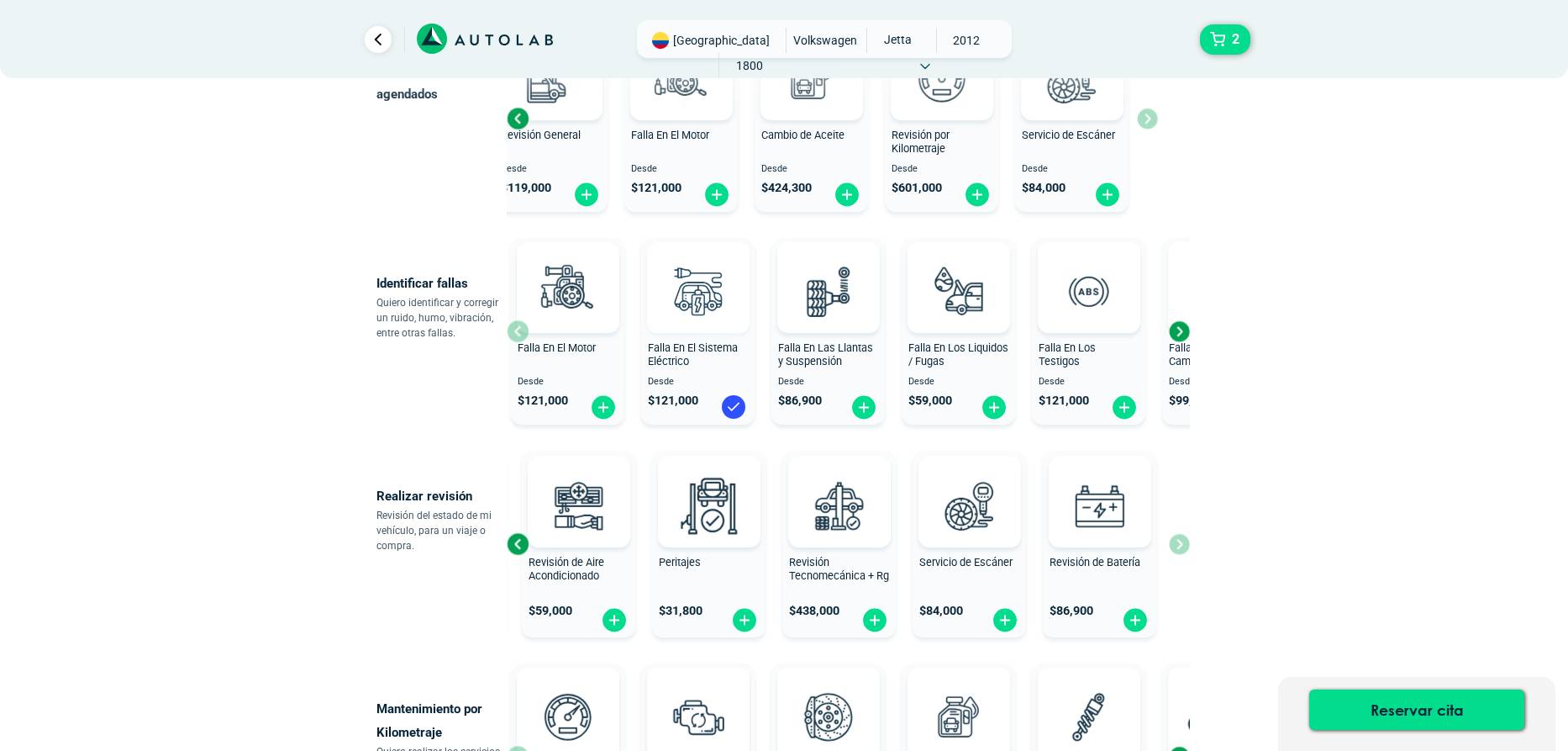
click at [690, 300] on img at bounding box center [697, 290] width 74 height 74
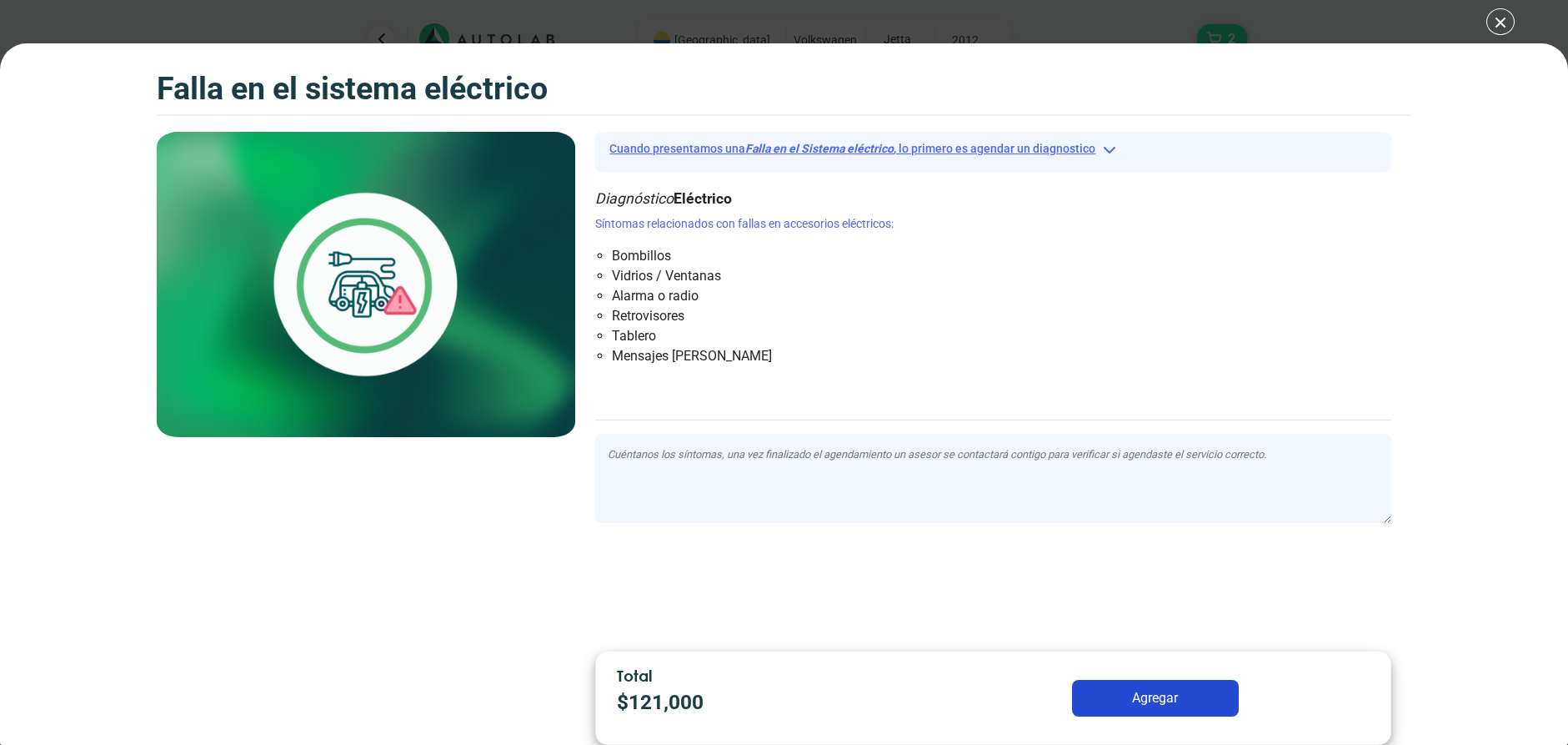
click at [1107, 147] on button "Cuando presentamos una Falla en el Sistema eléctrico , lo primero es agendar un…" at bounding box center [992, 149] width 796 height 26
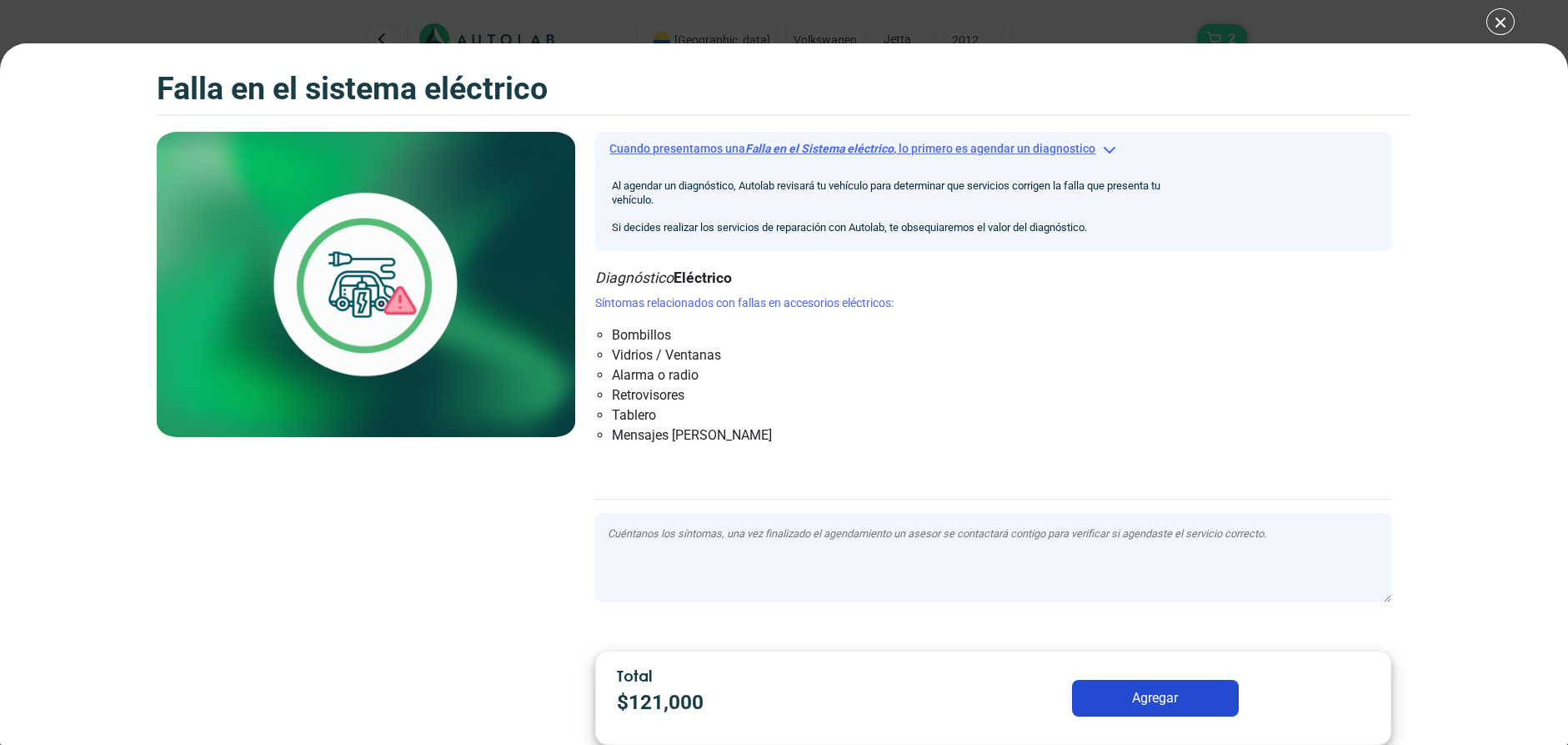
click at [1107, 147] on button "Cuando presentamos una Falla en el Sistema eléctrico , lo primero es agendar un…" at bounding box center [992, 149] width 796 height 26
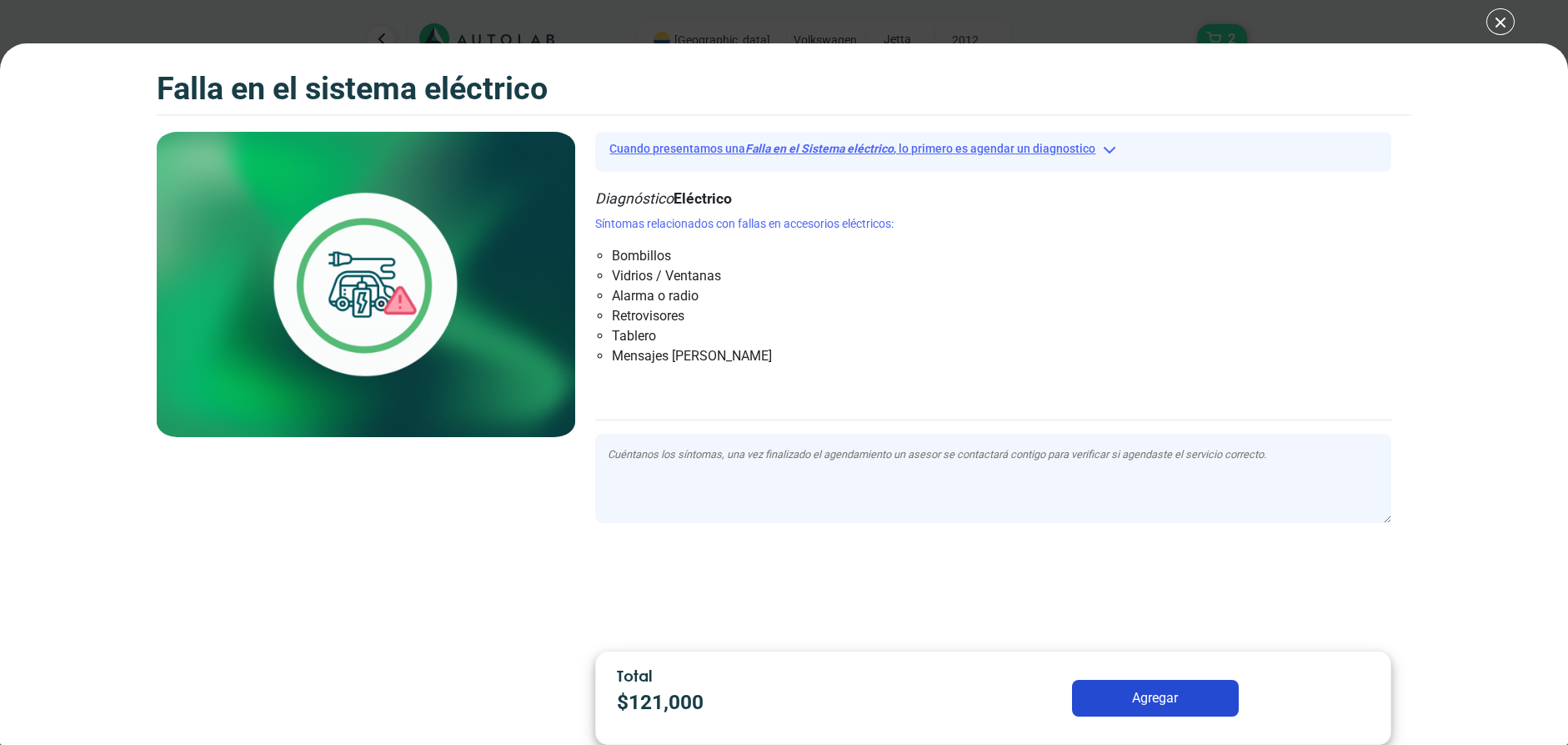
click at [1101, 144] on button "Cuando presentamos una Falla en el Sistema eléctrico , lo primero es agendar un…" at bounding box center [992, 149] width 796 height 26
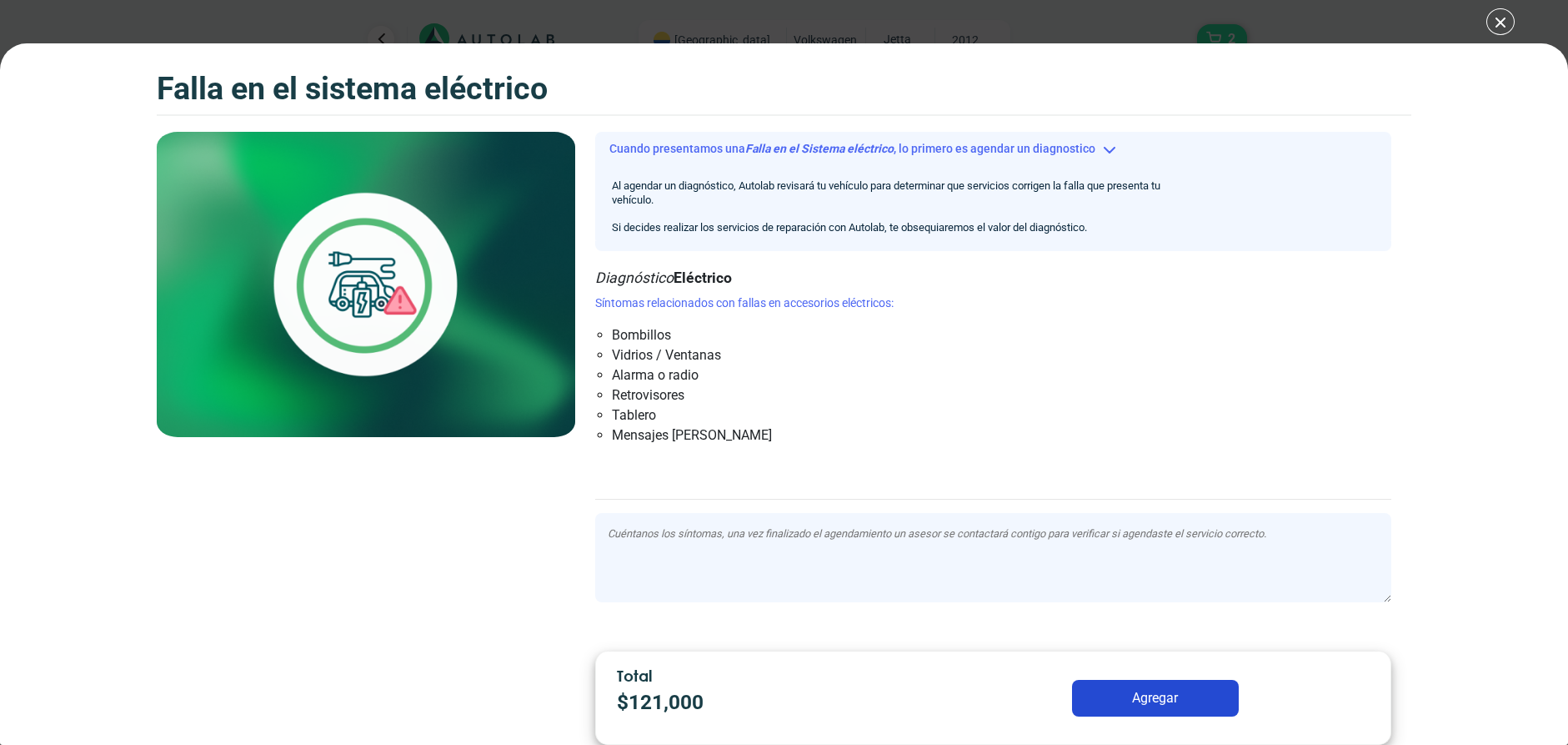
click at [1107, 318] on div "Síntomas relacionados con fallas en accesorios eléctricos: Bombillos Vidrios / …" at bounding box center [992, 369] width 796 height 151
click at [1154, 705] on button "Agregar" at bounding box center [1155, 697] width 166 height 37
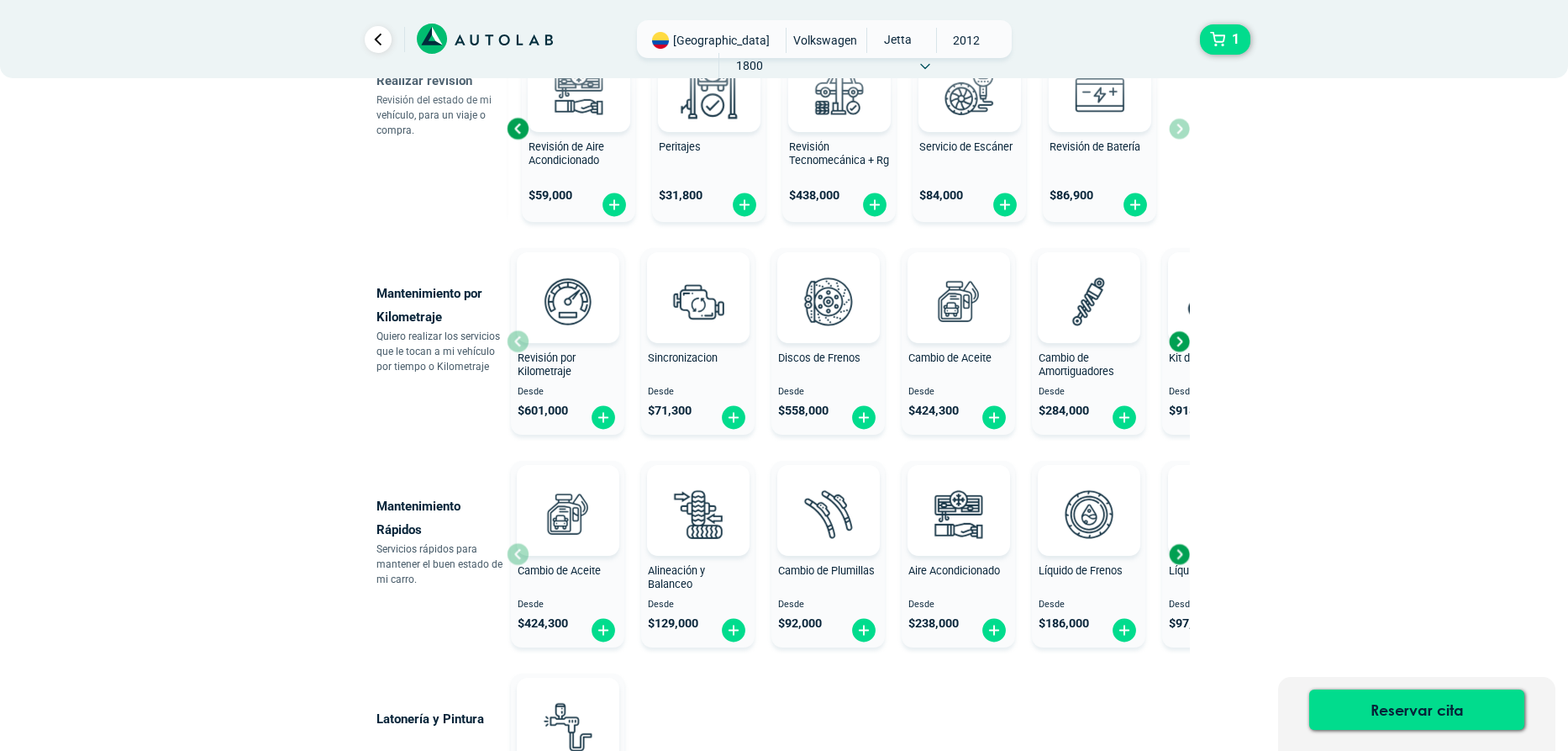
scroll to position [673, 0]
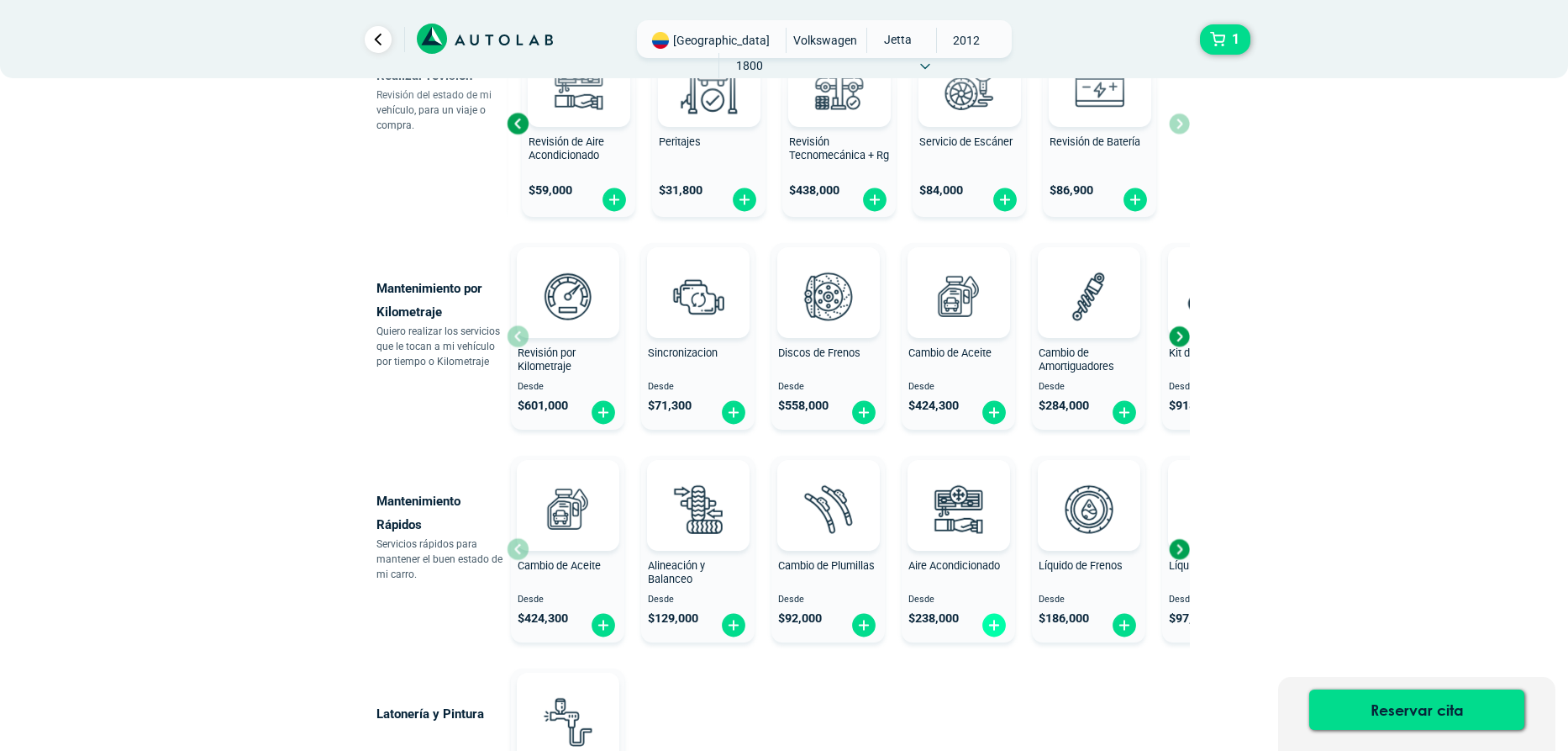
click at [990, 621] on img at bounding box center [994, 625] width 27 height 26
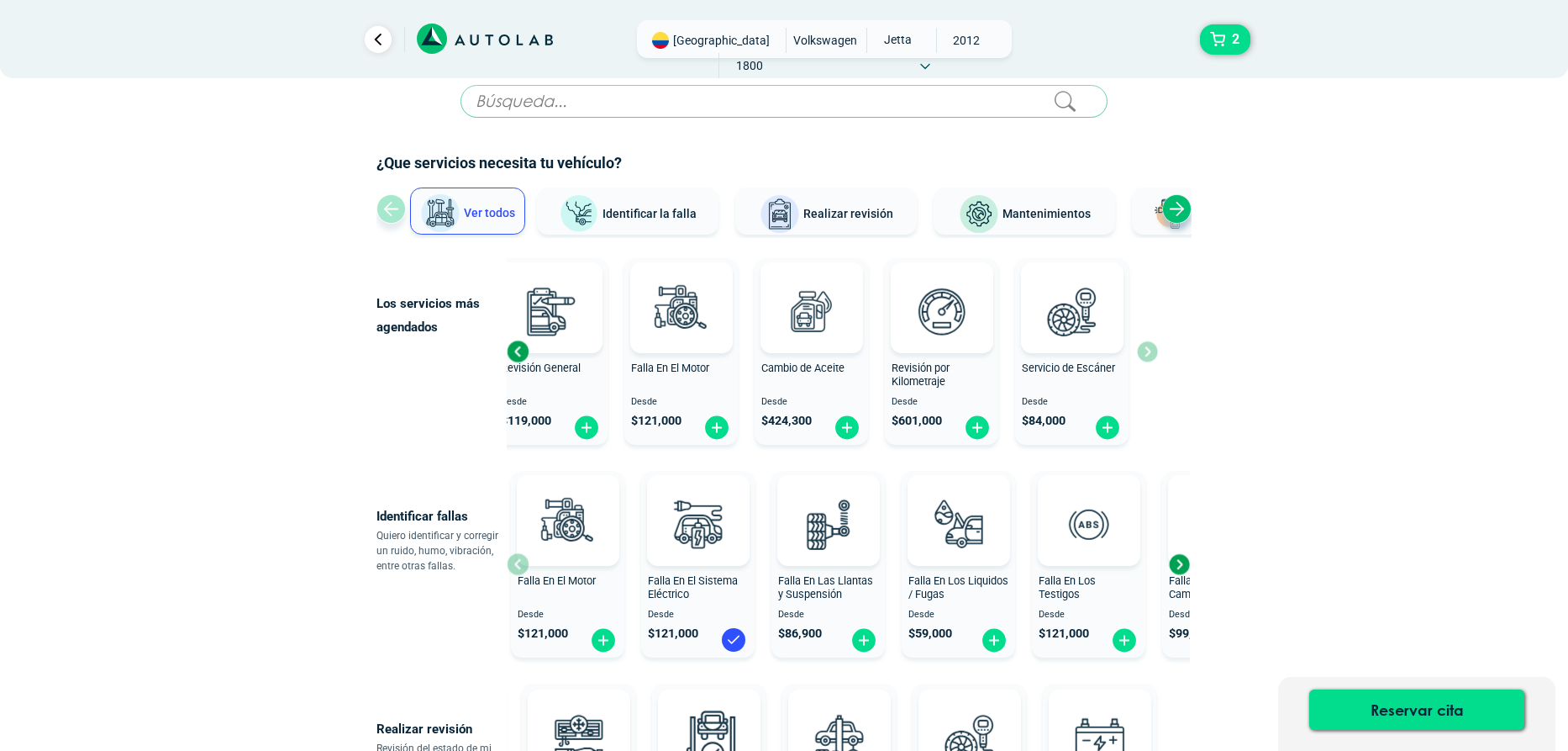
scroll to position [0, 0]
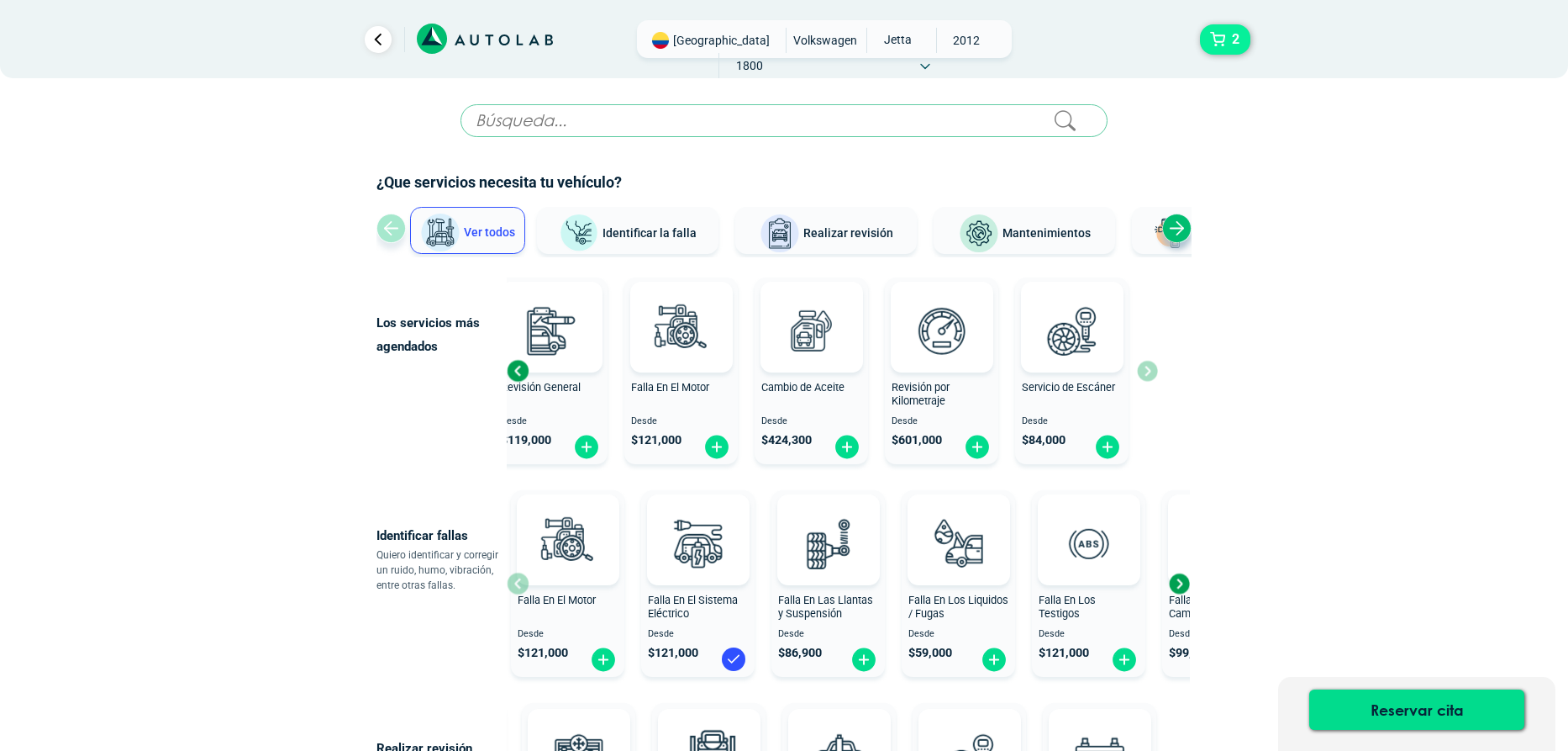
click at [1223, 34] on button "2" at bounding box center [1225, 39] width 51 height 30
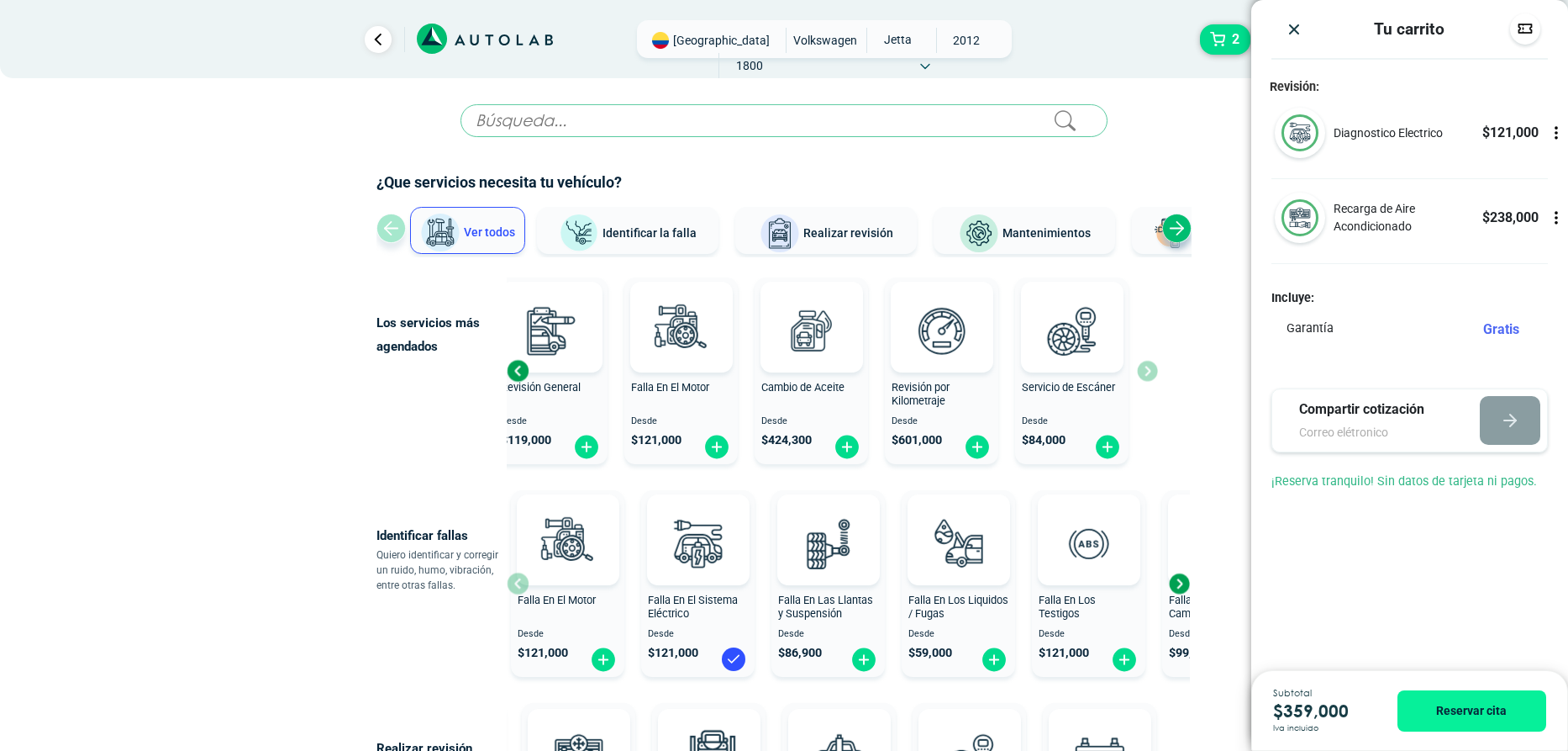
click at [1469, 712] on button "Reservar cita" at bounding box center [1471, 710] width 148 height 41
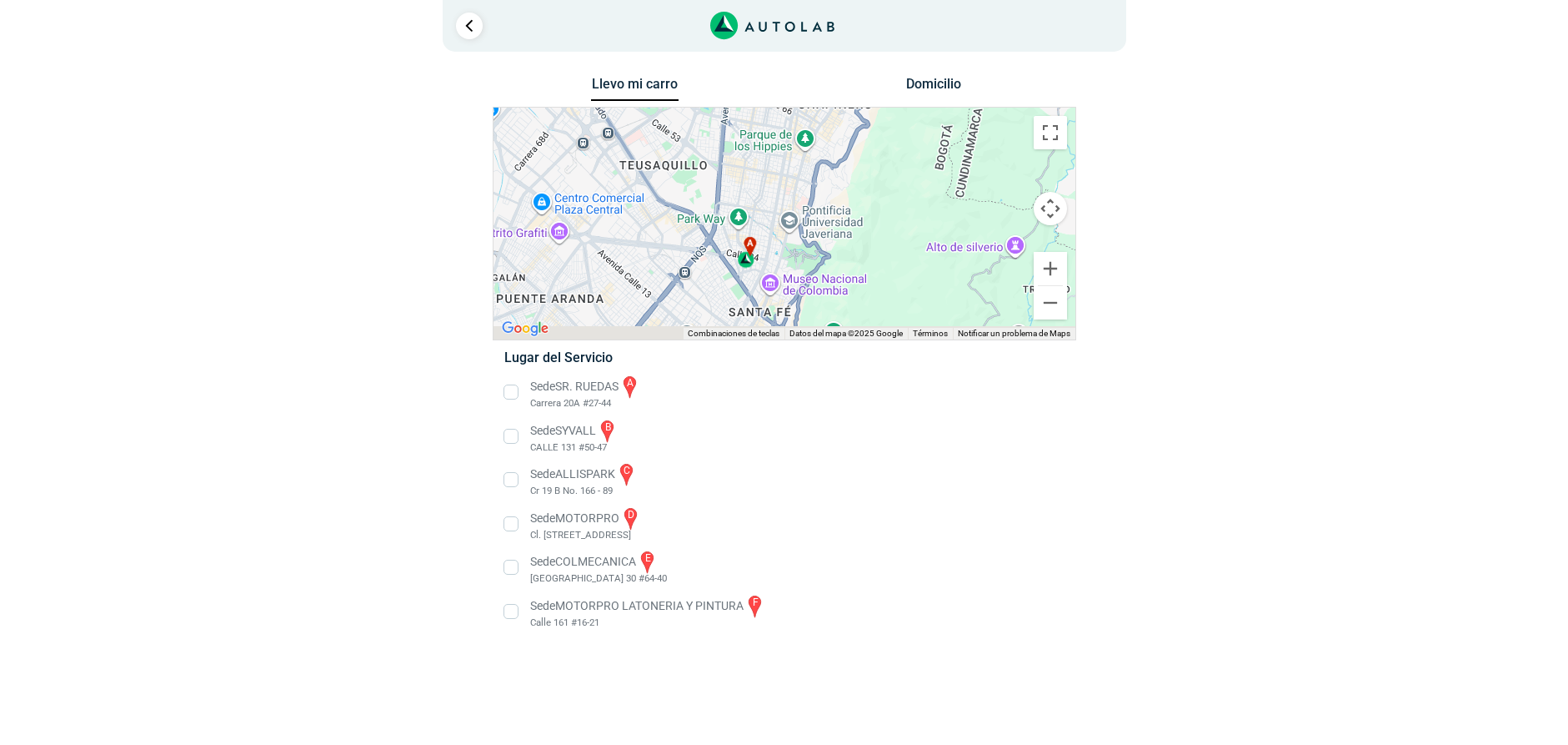
drag, startPoint x: 758, startPoint y: 239, endPoint x: 762, endPoint y: 195, distance: 44.2
click at [762, 195] on div "a b c d e f" at bounding box center [784, 224] width 582 height 232
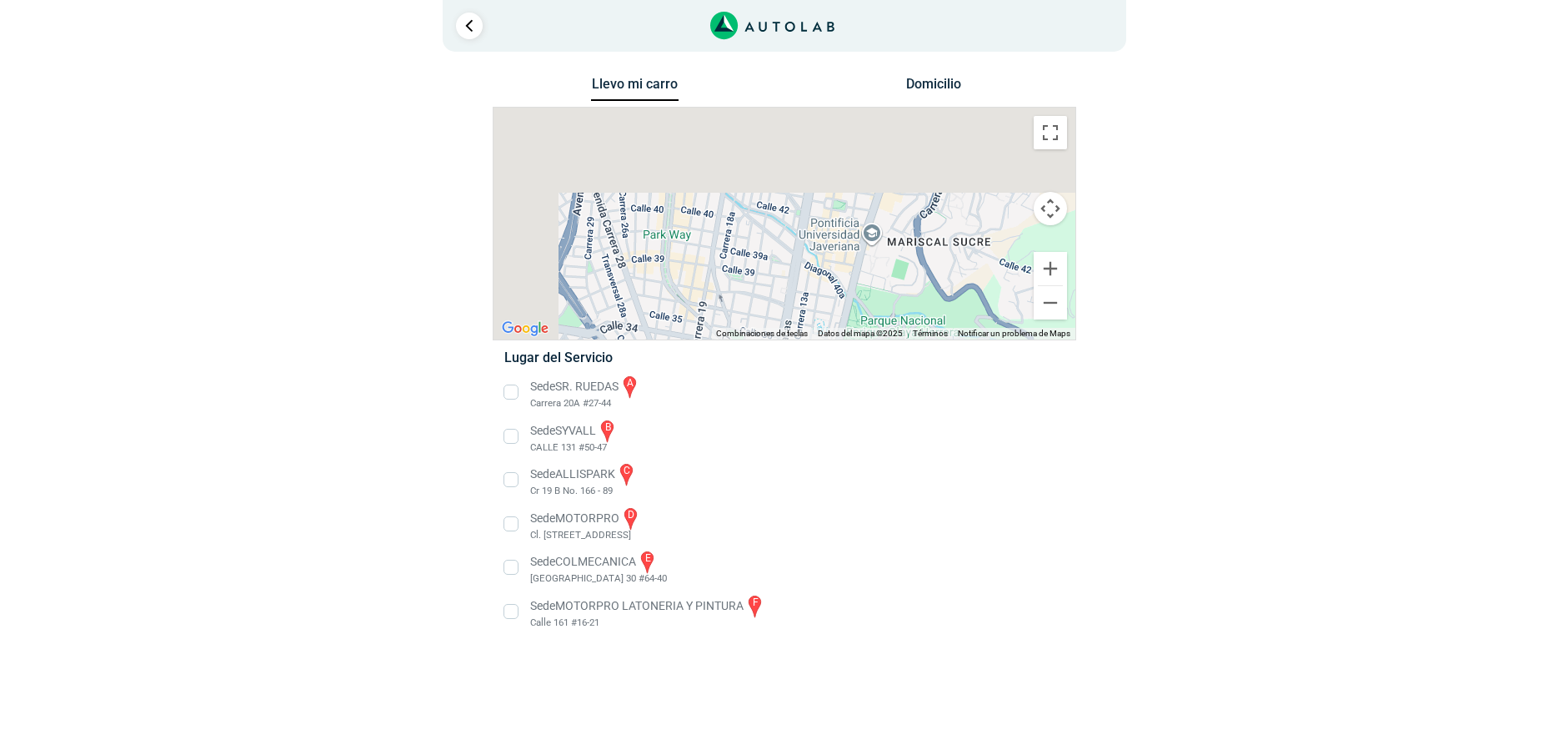
drag, startPoint x: 746, startPoint y: 258, endPoint x: 799, endPoint y: 426, distance: 176.2
click at [799, 426] on div "Llevo mi carro [GEOGRAPHIC_DATA] ← Mover a la izquierda → Mover a la derecha ↑ …" at bounding box center [784, 362] width 584 height 580
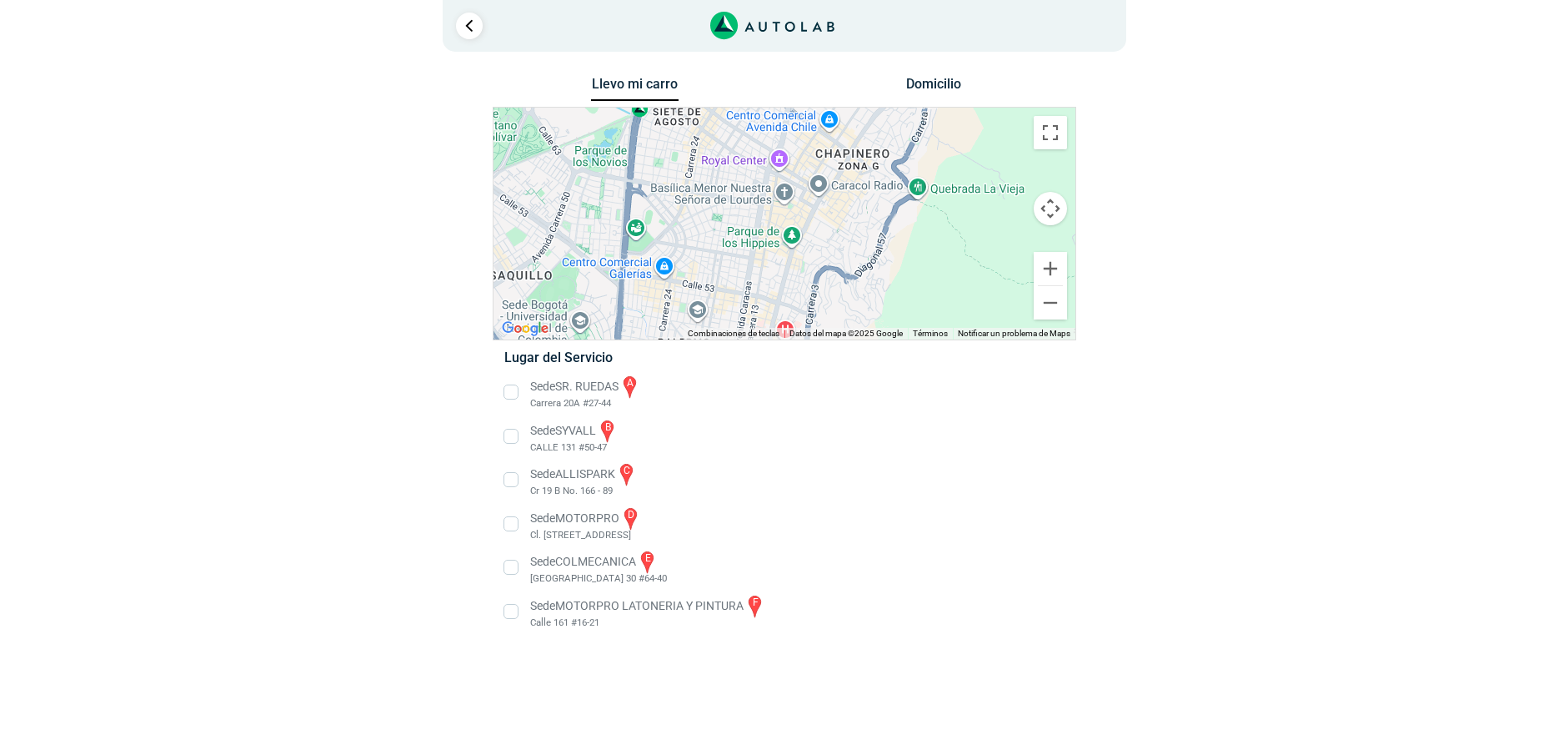
drag, startPoint x: 648, startPoint y: 178, endPoint x: 650, endPoint y: 338, distance: 160.0
click at [650, 338] on div "a b c d e f" at bounding box center [784, 224] width 582 height 232
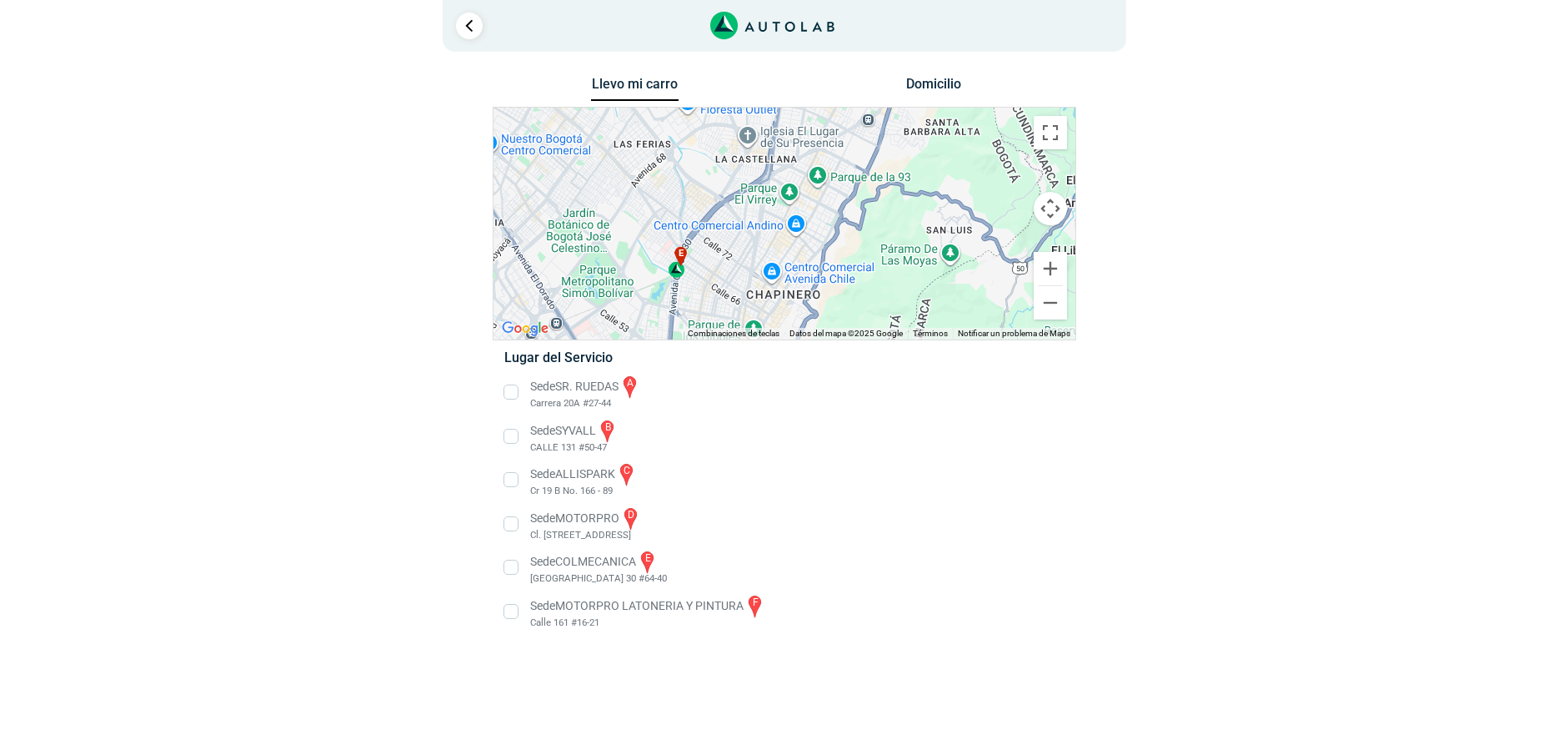
drag, startPoint x: 729, startPoint y: 204, endPoint x: 703, endPoint y: 290, distance: 89.8
click at [703, 290] on div "a b c d e f" at bounding box center [784, 224] width 582 height 232
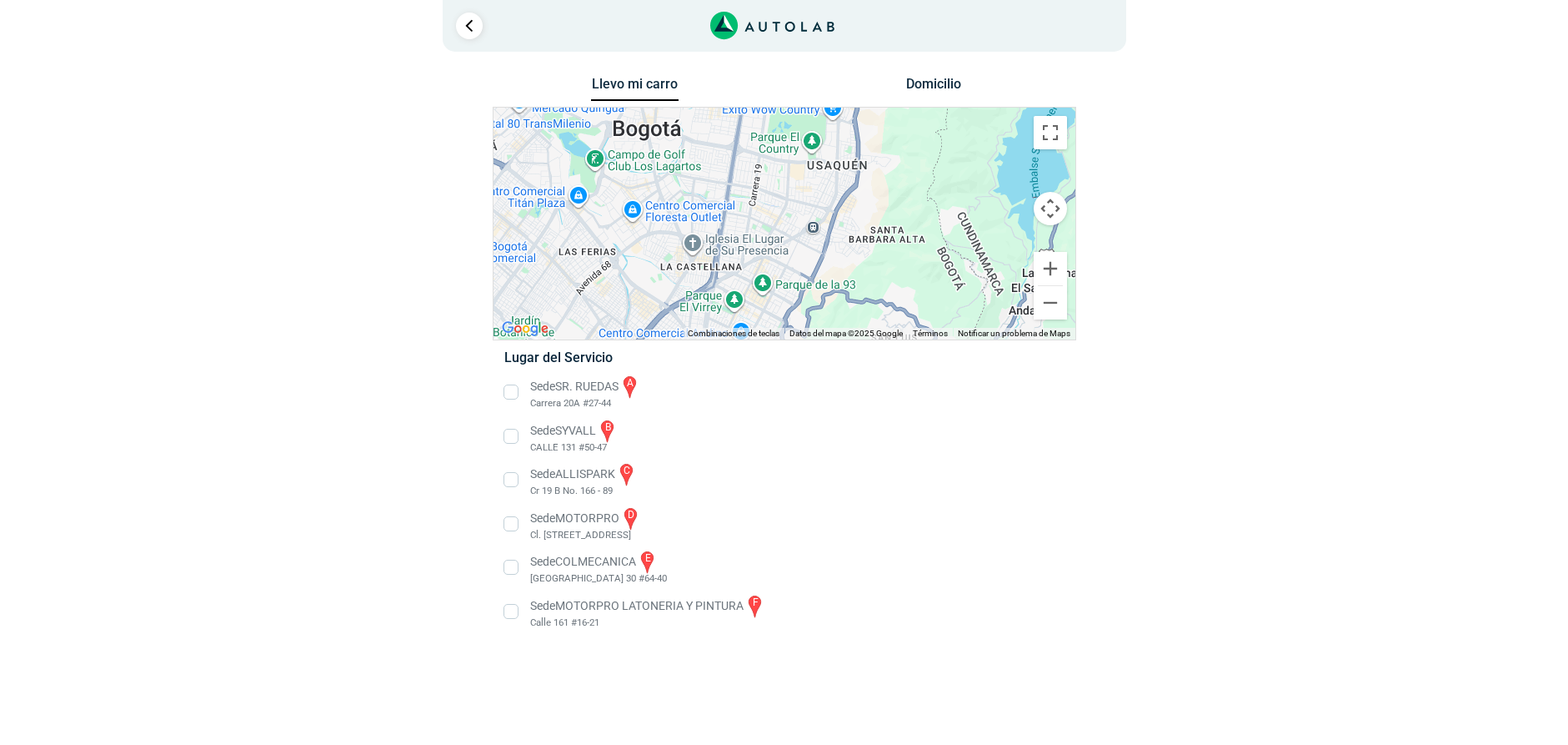
drag, startPoint x: 753, startPoint y: 230, endPoint x: 716, endPoint y: 299, distance: 78.3
click at [707, 326] on div "a b c d e f" at bounding box center [784, 224] width 582 height 232
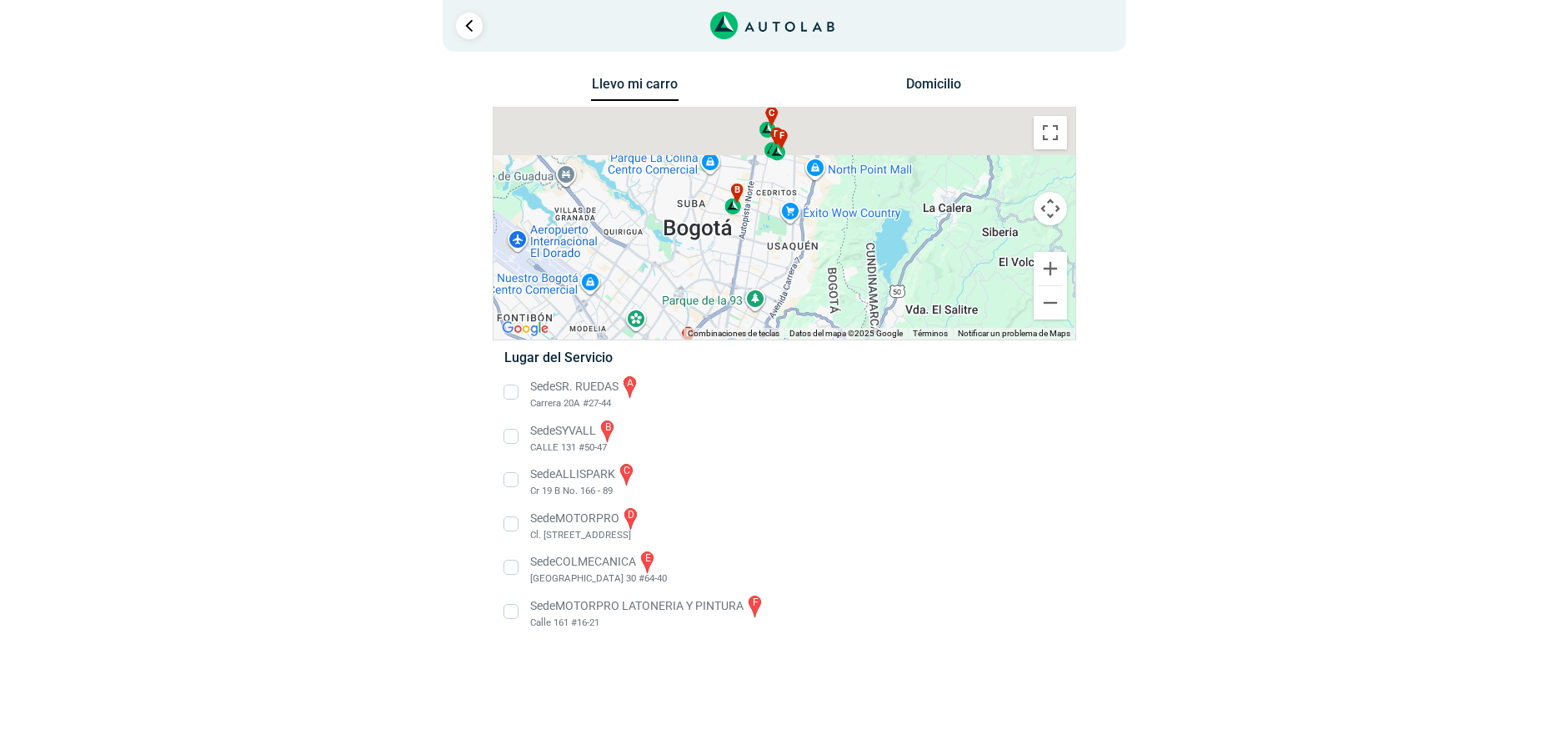
drag, startPoint x: 764, startPoint y: 172, endPoint x: 774, endPoint y: 261, distance: 89.6
click at [774, 260] on div "a b c d e f" at bounding box center [784, 224] width 582 height 232
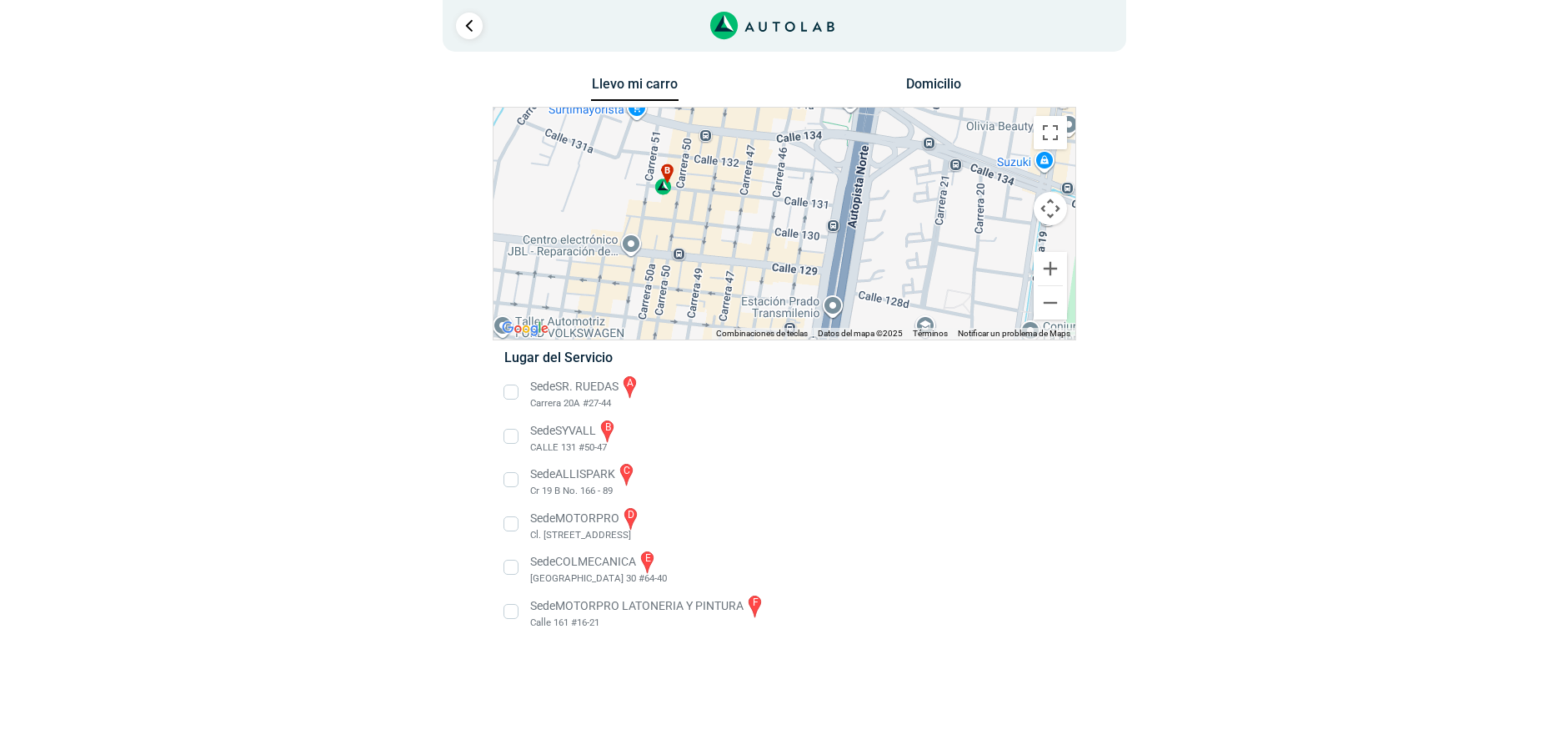
drag, startPoint x: 698, startPoint y: 223, endPoint x: 698, endPoint y: 265, distance: 42.0
click at [698, 265] on div "a b c d e f" at bounding box center [784, 224] width 582 height 232
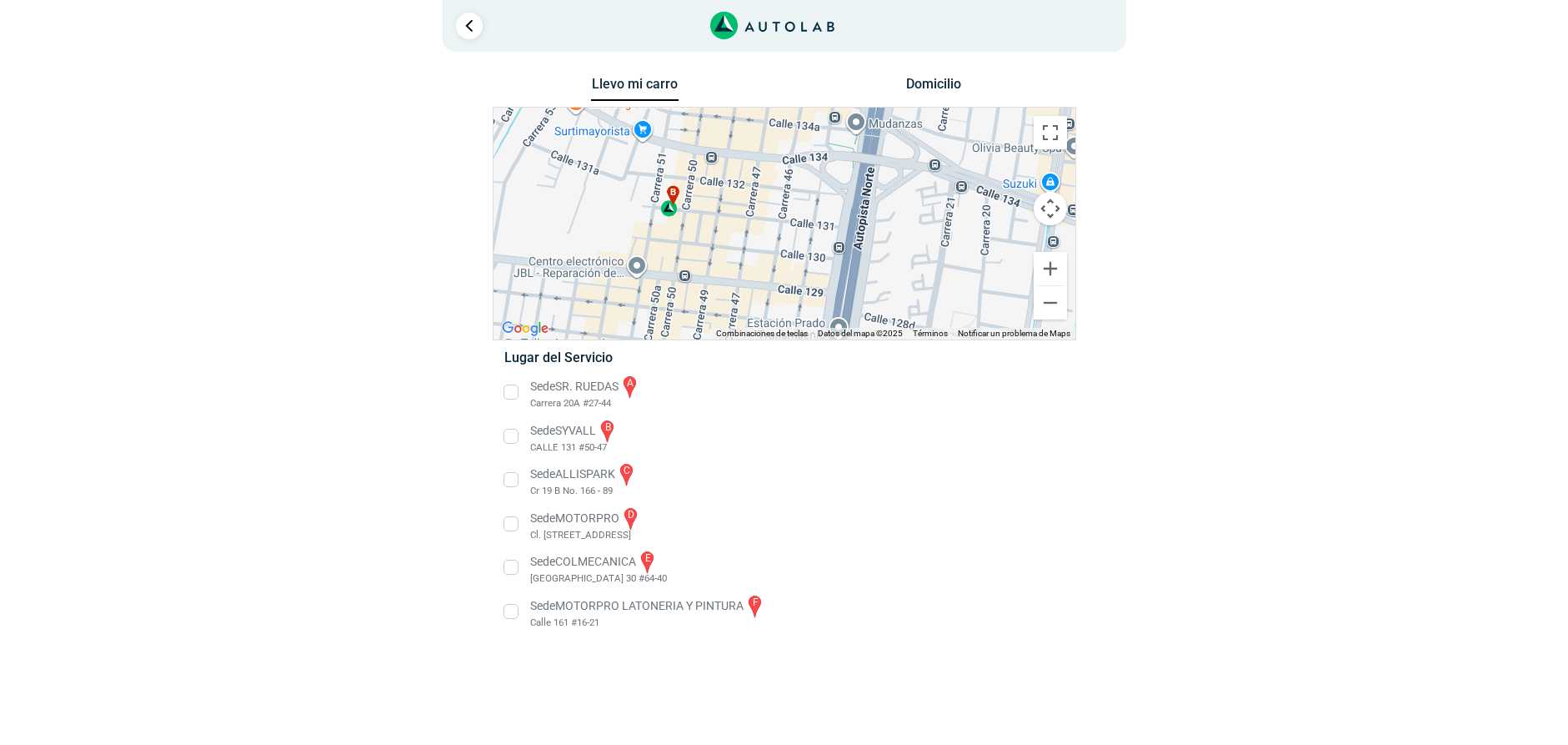
drag, startPoint x: 694, startPoint y: 242, endPoint x: 699, endPoint y: 284, distance: 42.3
click at [699, 284] on div "a b c d e f" at bounding box center [784, 224] width 582 height 232
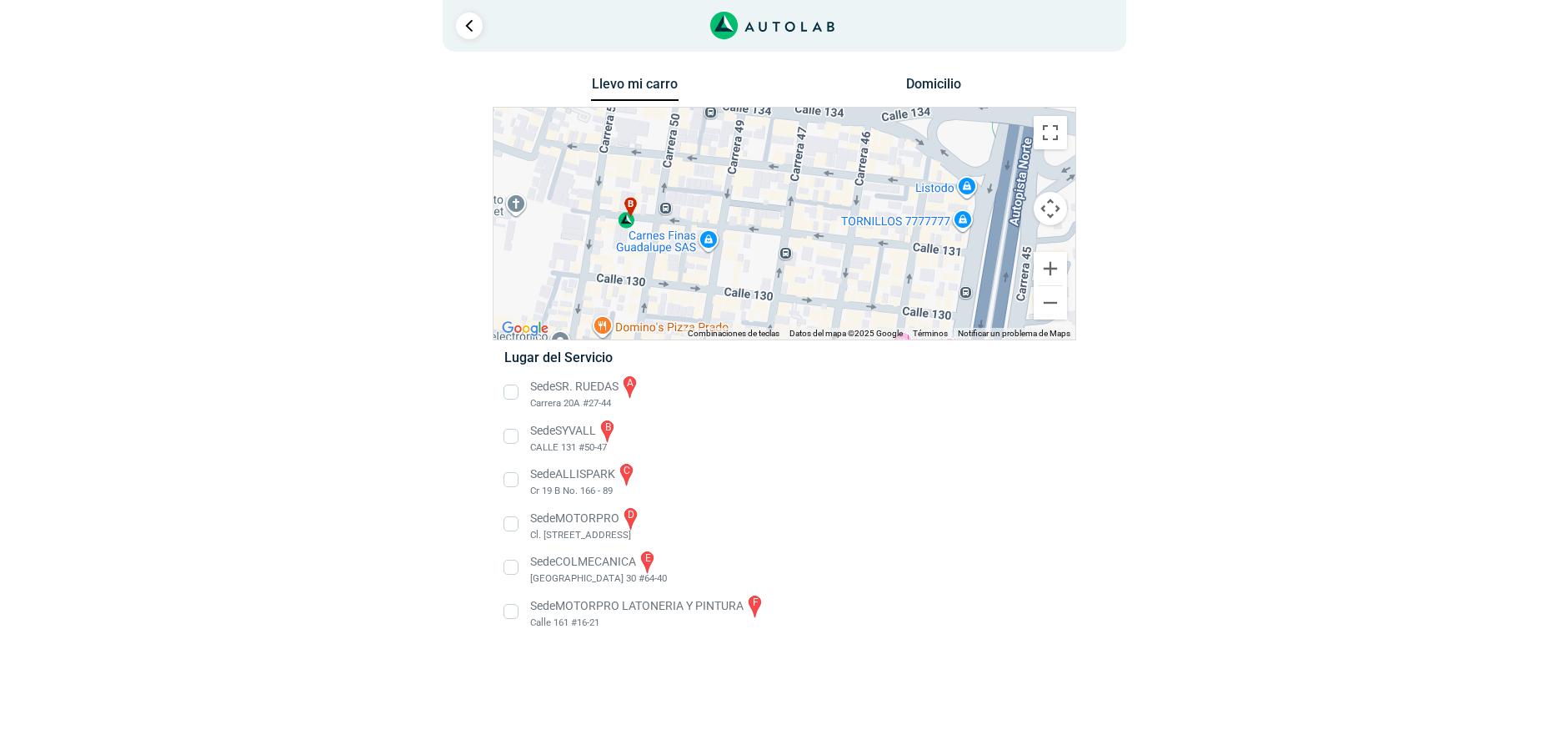
click at [627, 221] on div "b" at bounding box center [627, 212] width 19 height 32
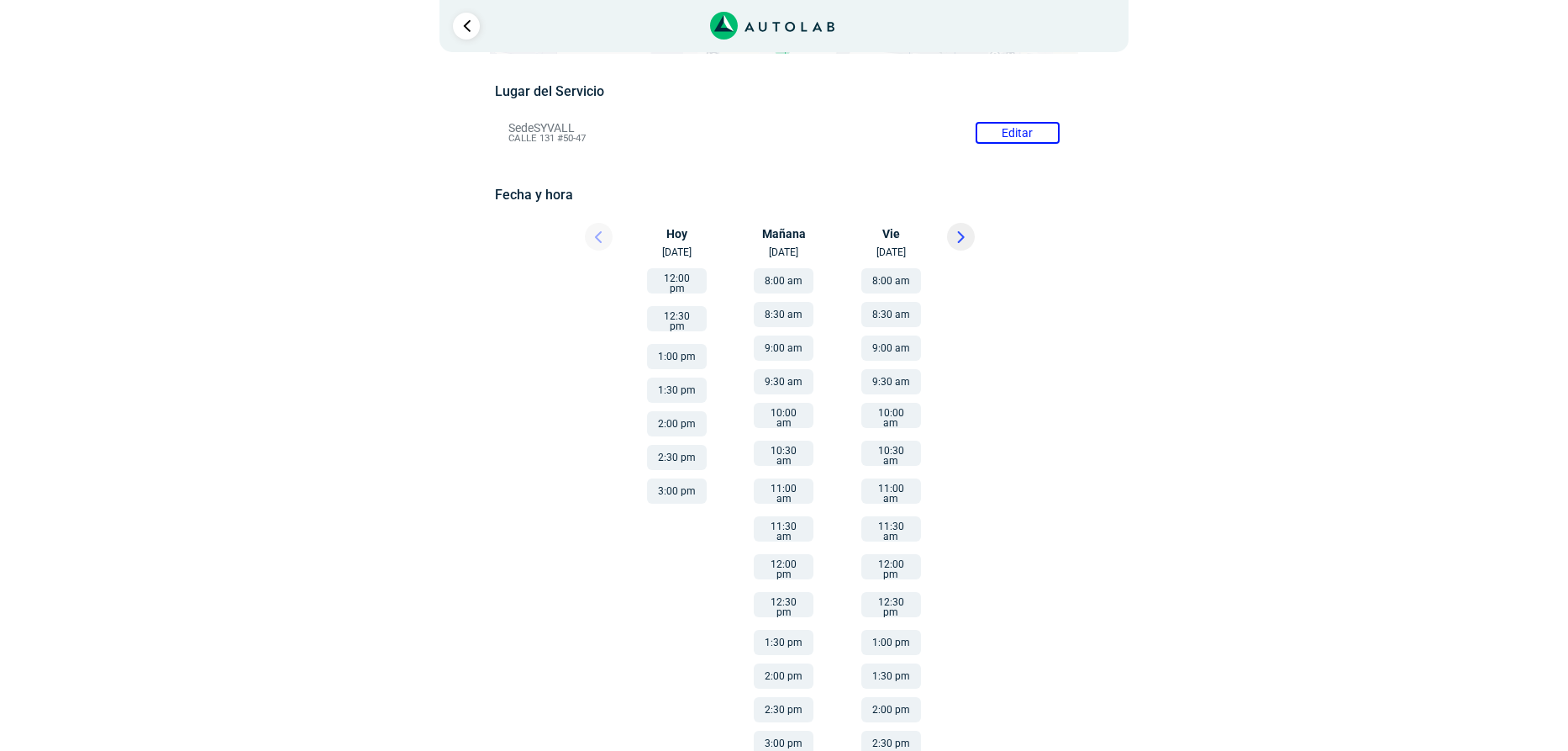
scroll to position [174, 0]
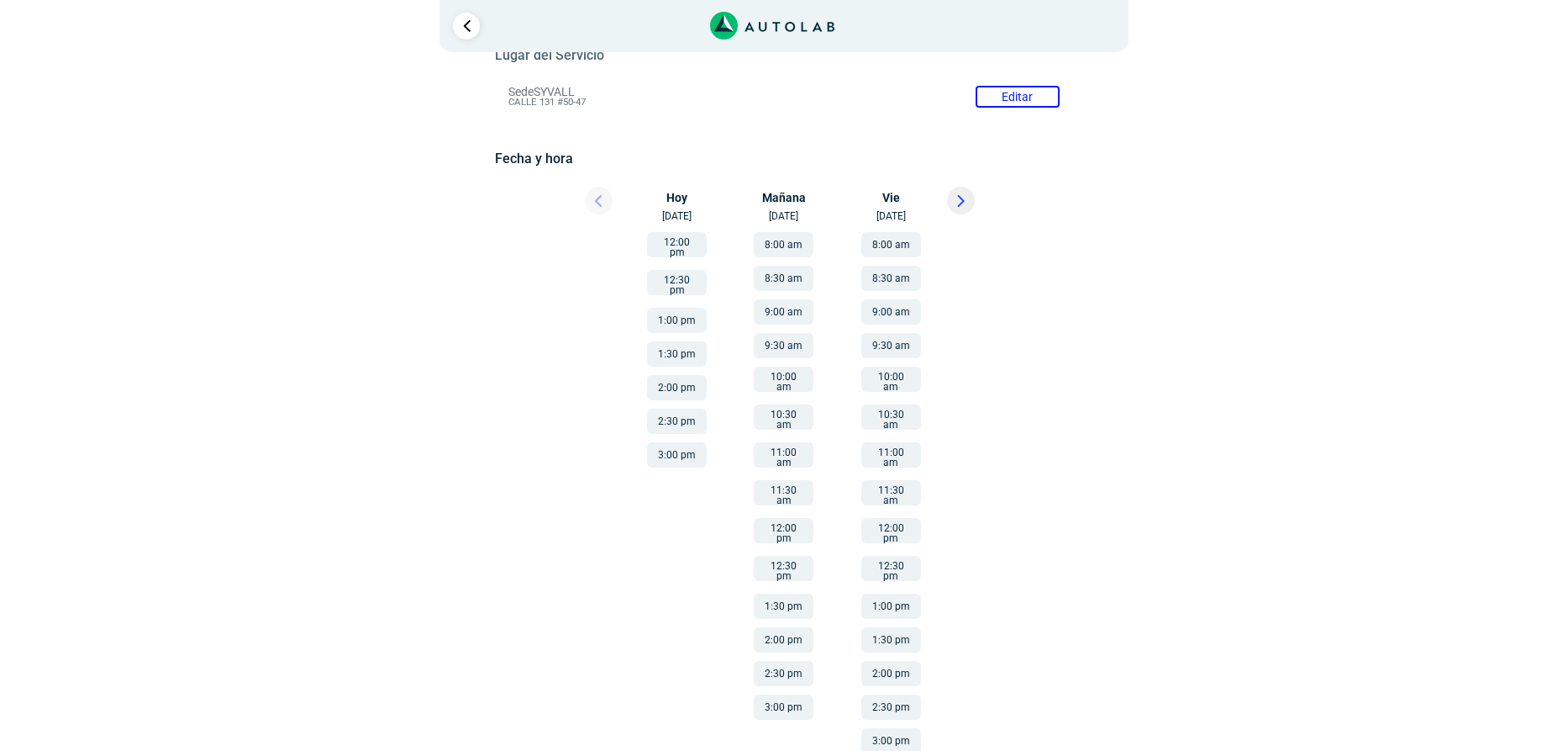
click at [770, 442] on button "11:00 am" at bounding box center [783, 454] width 60 height 25
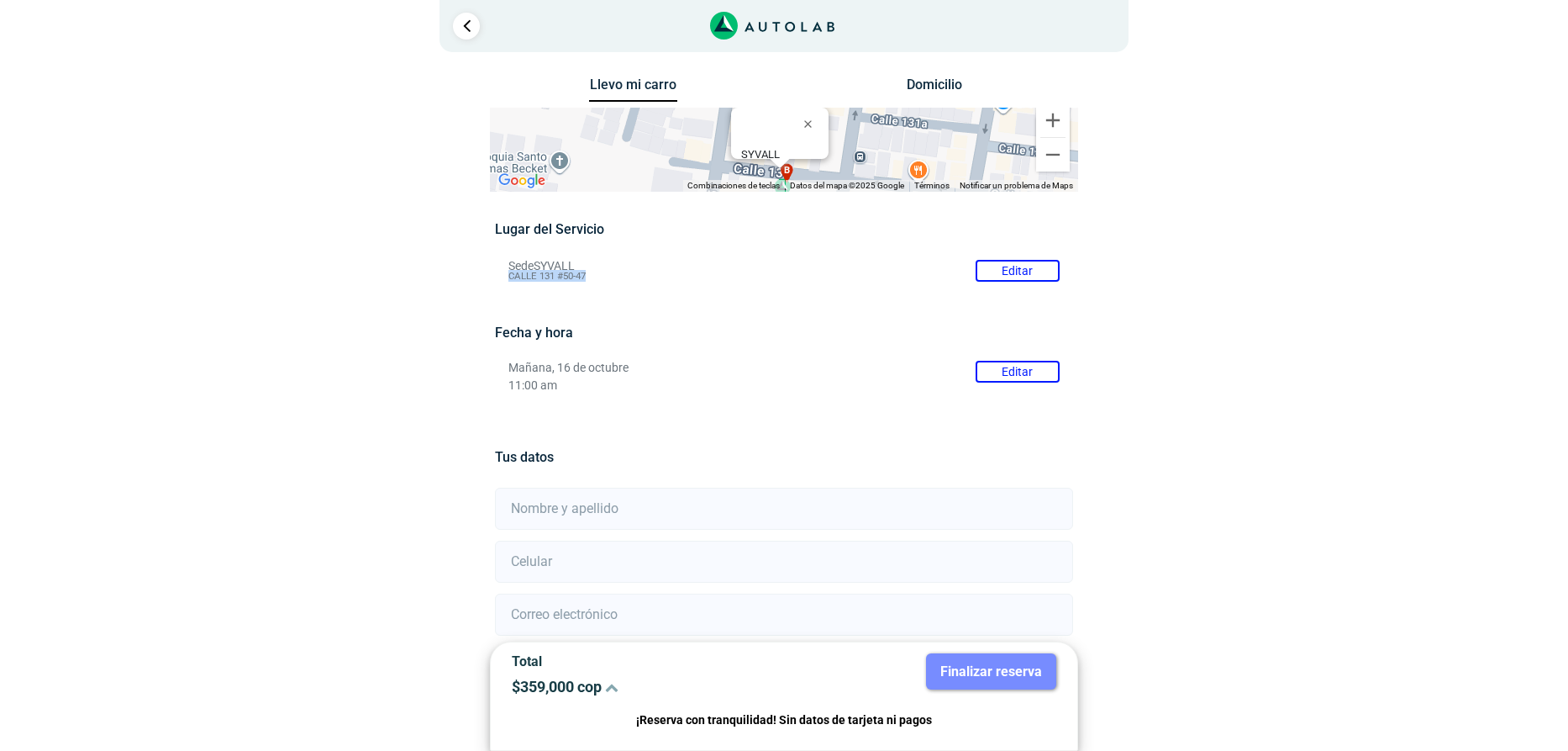
drag, startPoint x: 597, startPoint y: 278, endPoint x: 501, endPoint y: 282, distance: 96.1
click at [501, 282] on li "Sede SYVALL Editar CALLE 131 #50-47" at bounding box center [783, 270] width 576 height 27
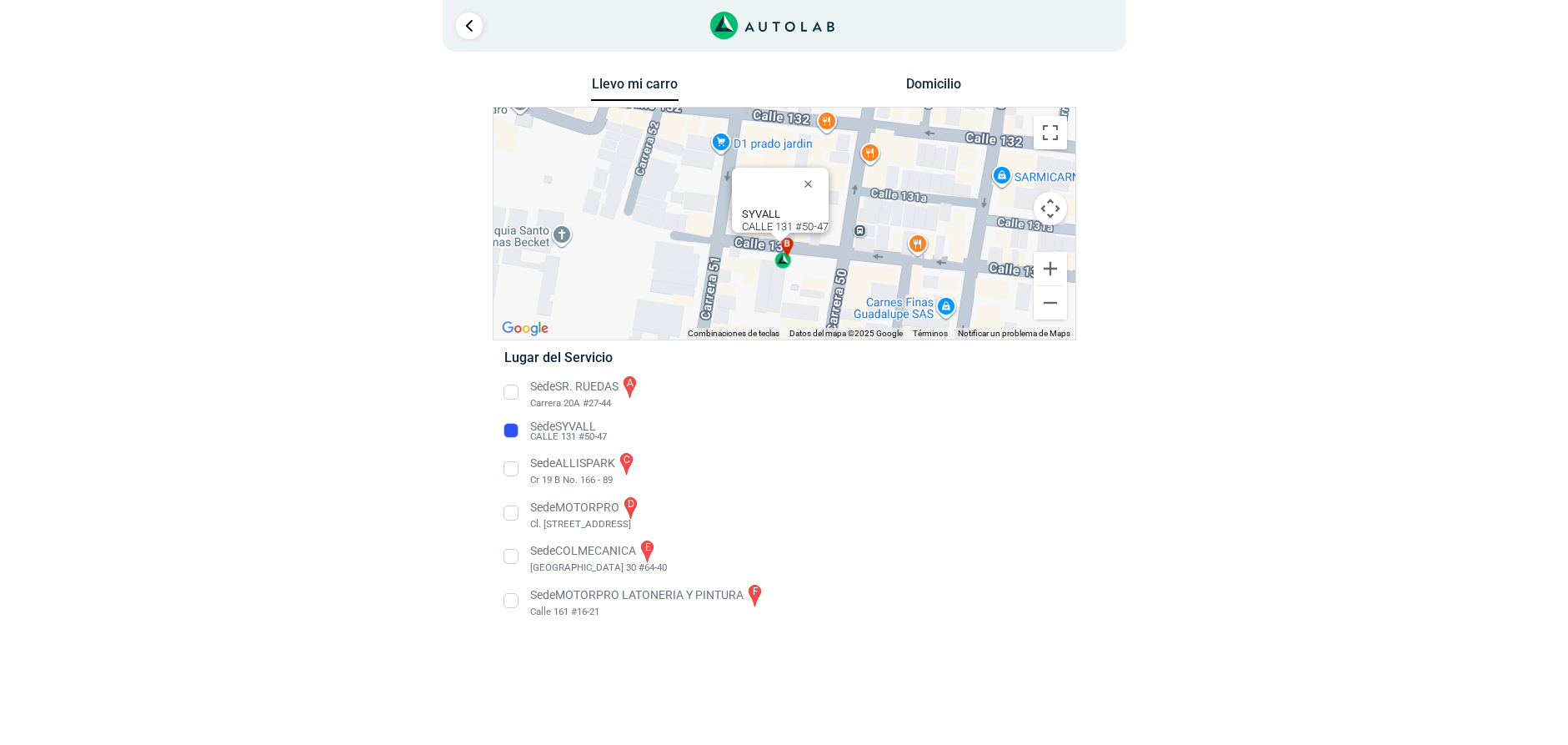
copy span "CALLE 131 #50-47"
drag, startPoint x: 616, startPoint y: 436, endPoint x: 531, endPoint y: 437, distance: 85.0
click at [531, 437] on li "Sede SYVALL CALLE 131 #50-47" at bounding box center [783, 431] width 584 height 27
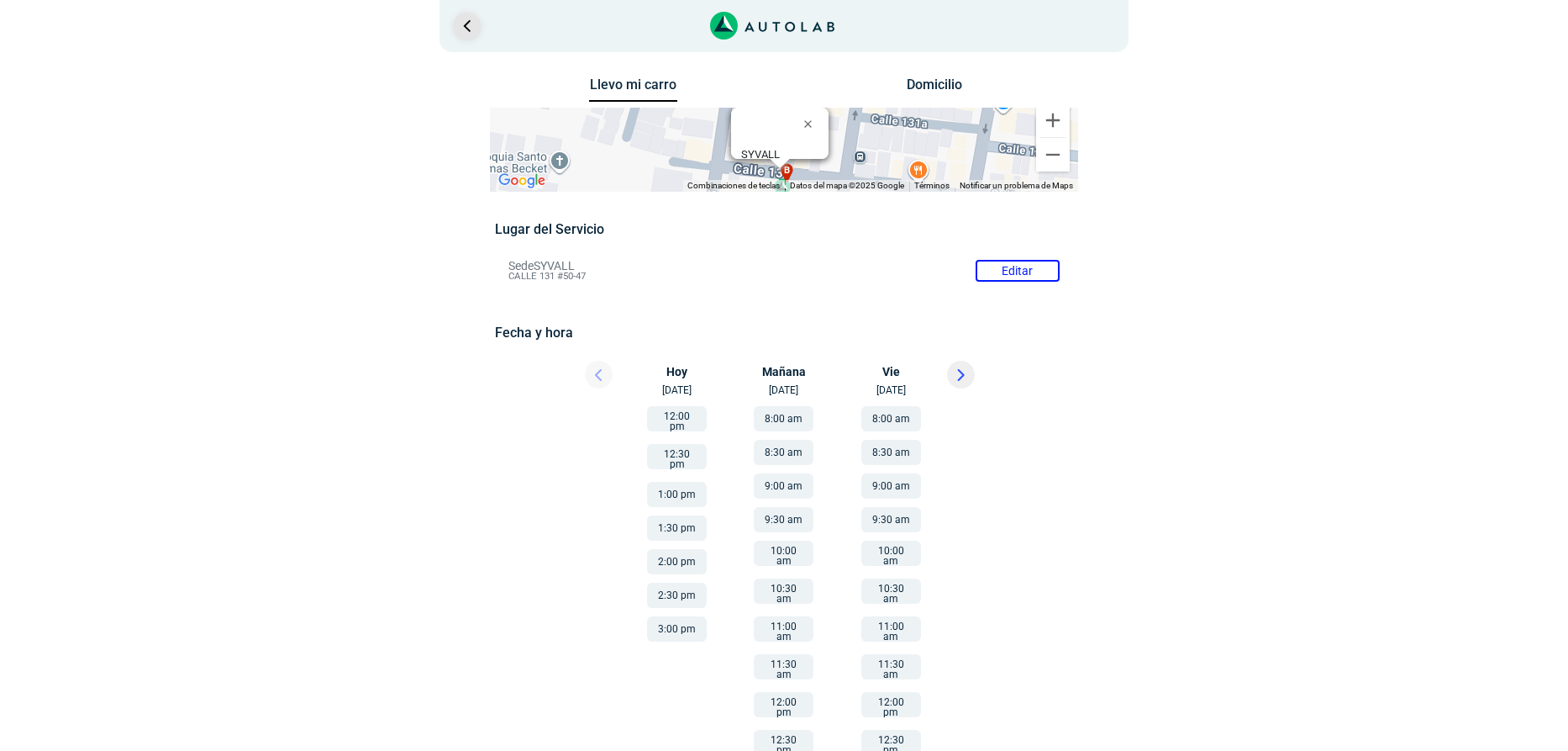
click at [461, 22] on link "Ir al paso anterior" at bounding box center [466, 26] width 27 height 27
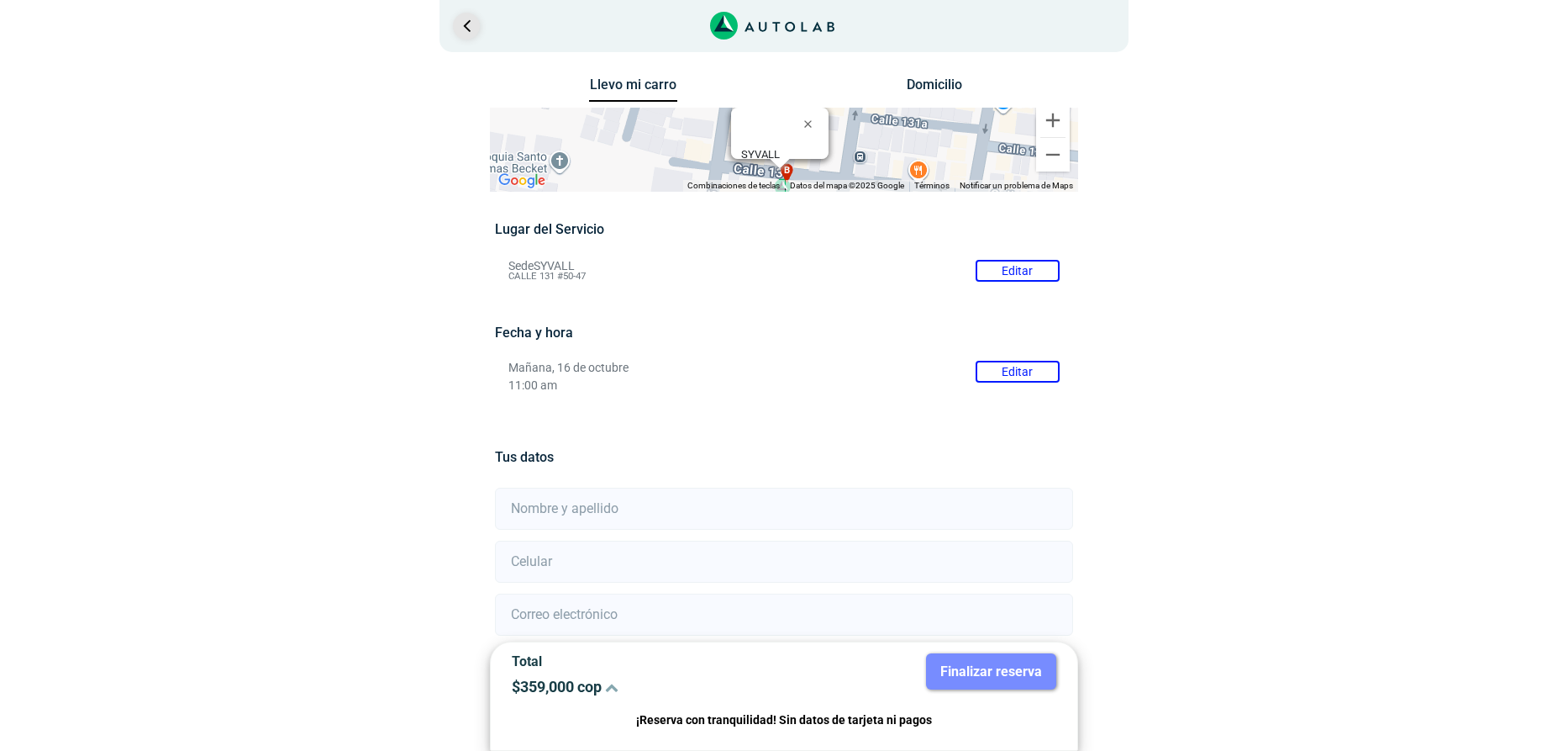
click at [464, 29] on link "Ir al paso anterior" at bounding box center [466, 26] width 27 height 27
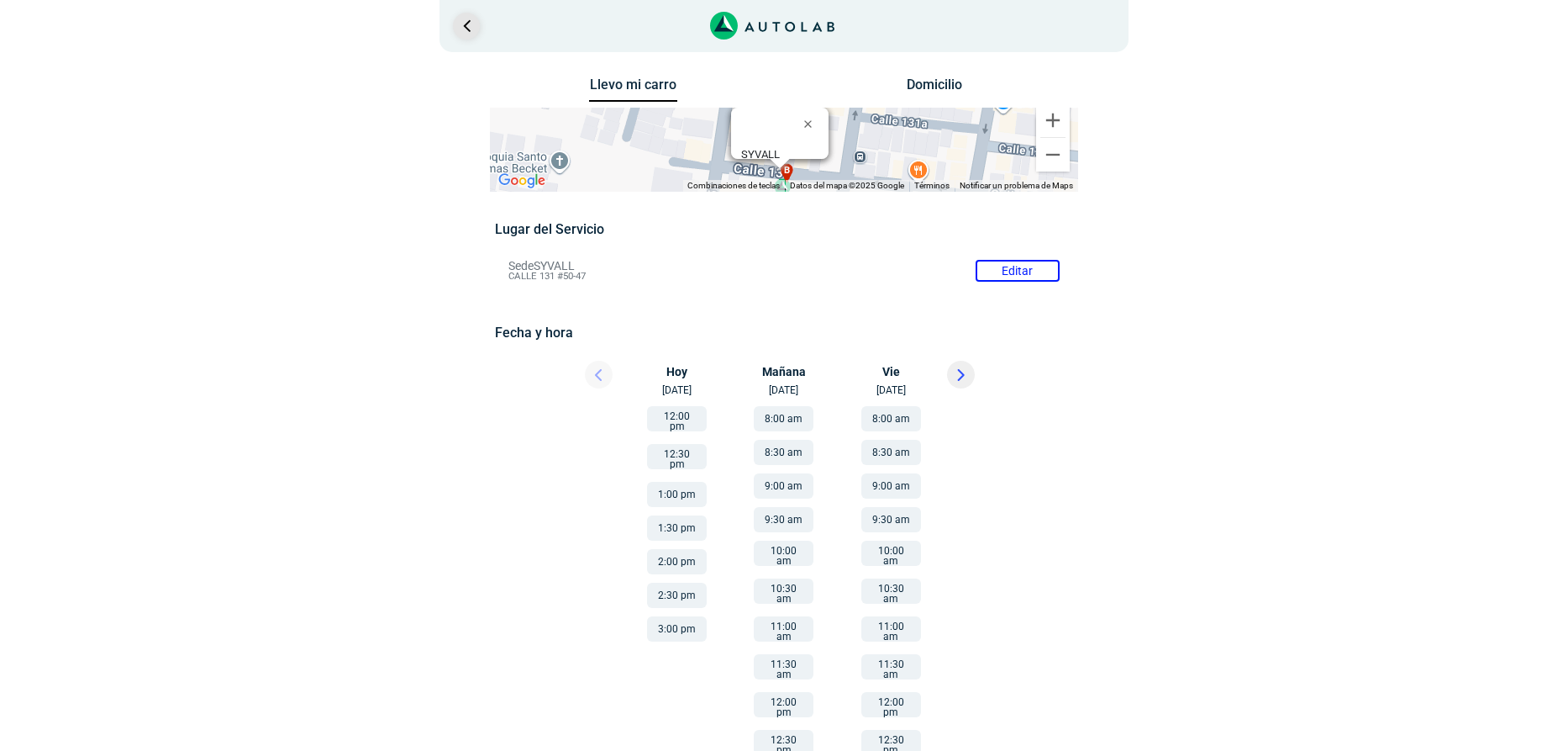
scroll to position [174, 0]
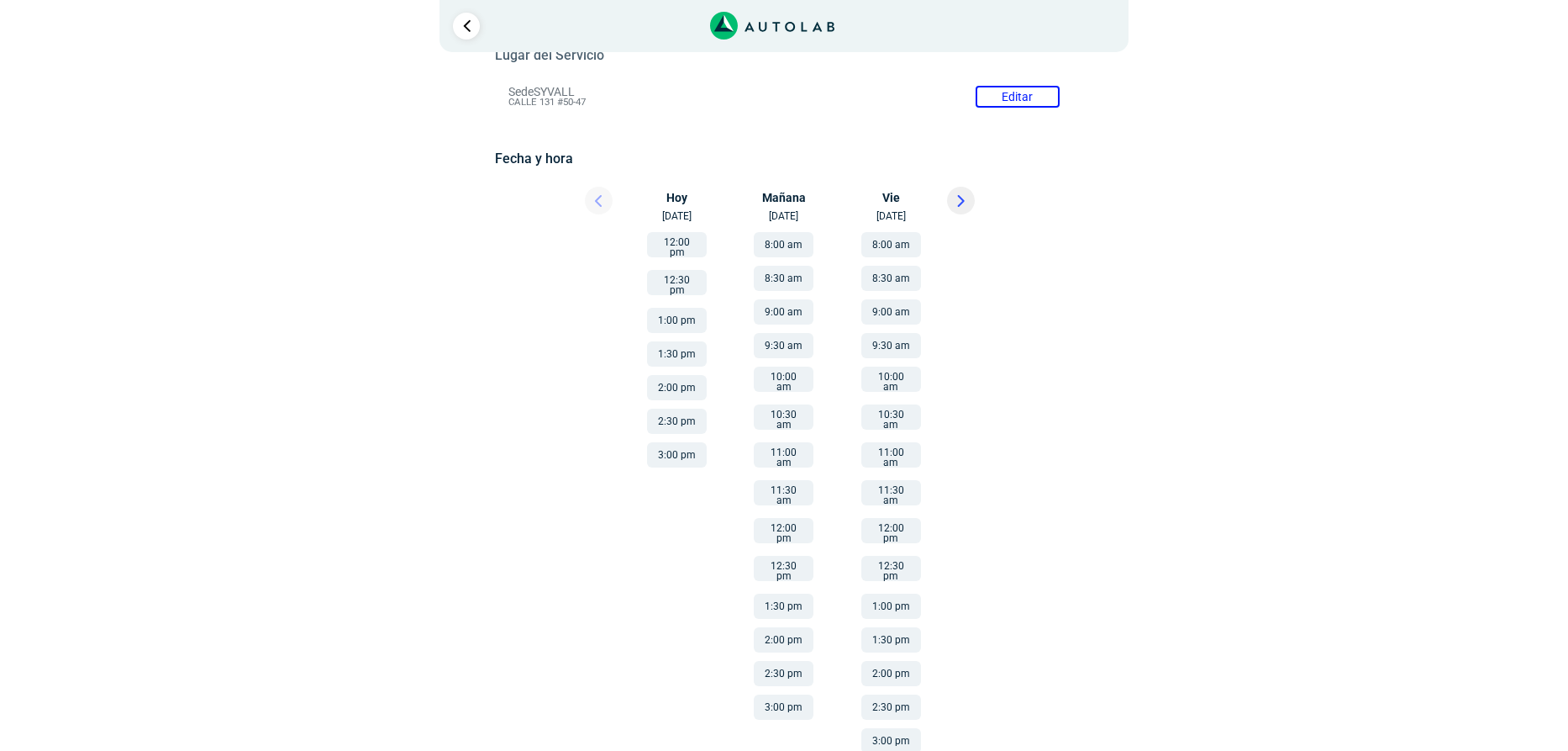
click at [590, 201] on div at bounding box center [582, 205] width 100 height 37
click at [596, 196] on div at bounding box center [582, 205] width 100 height 37
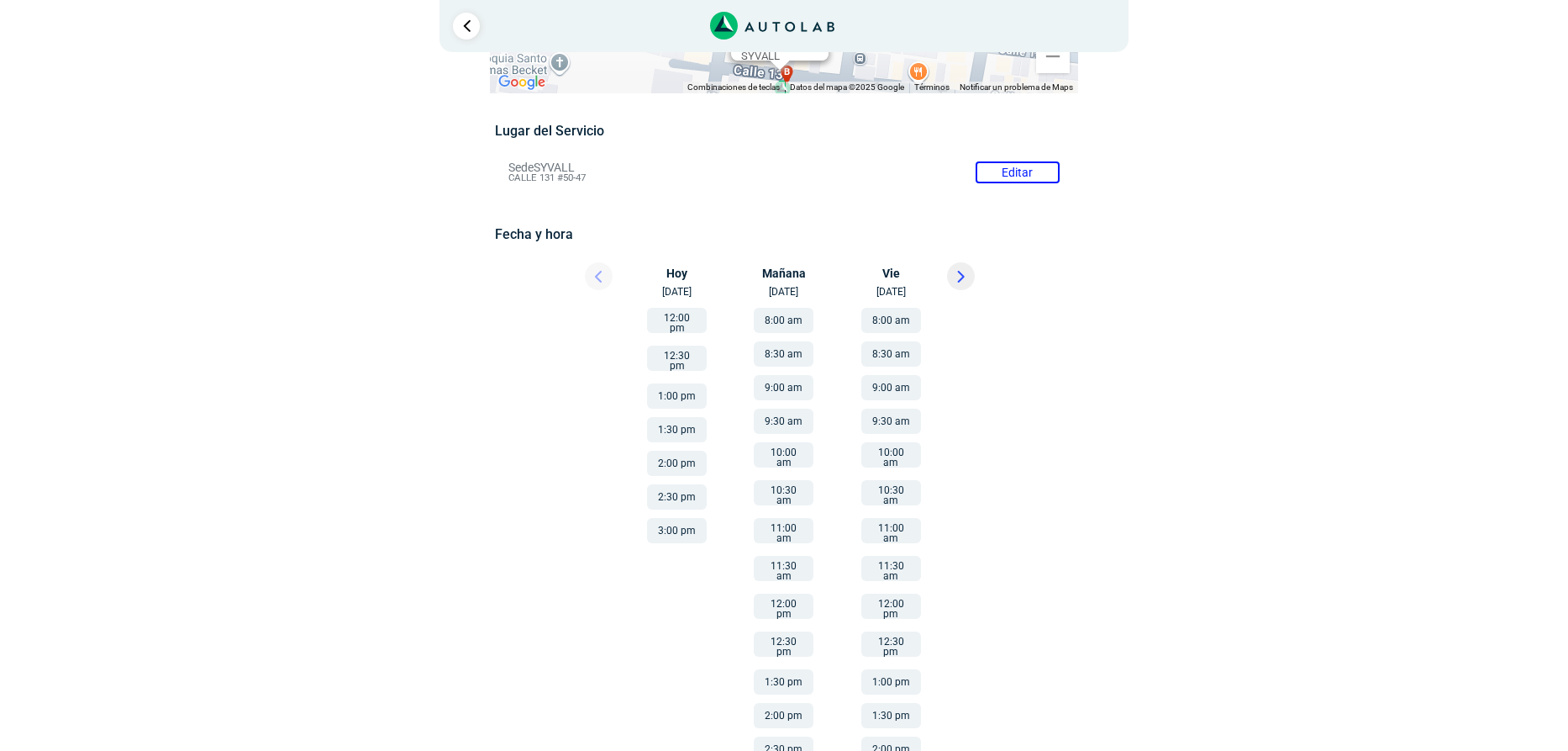
scroll to position [0, 0]
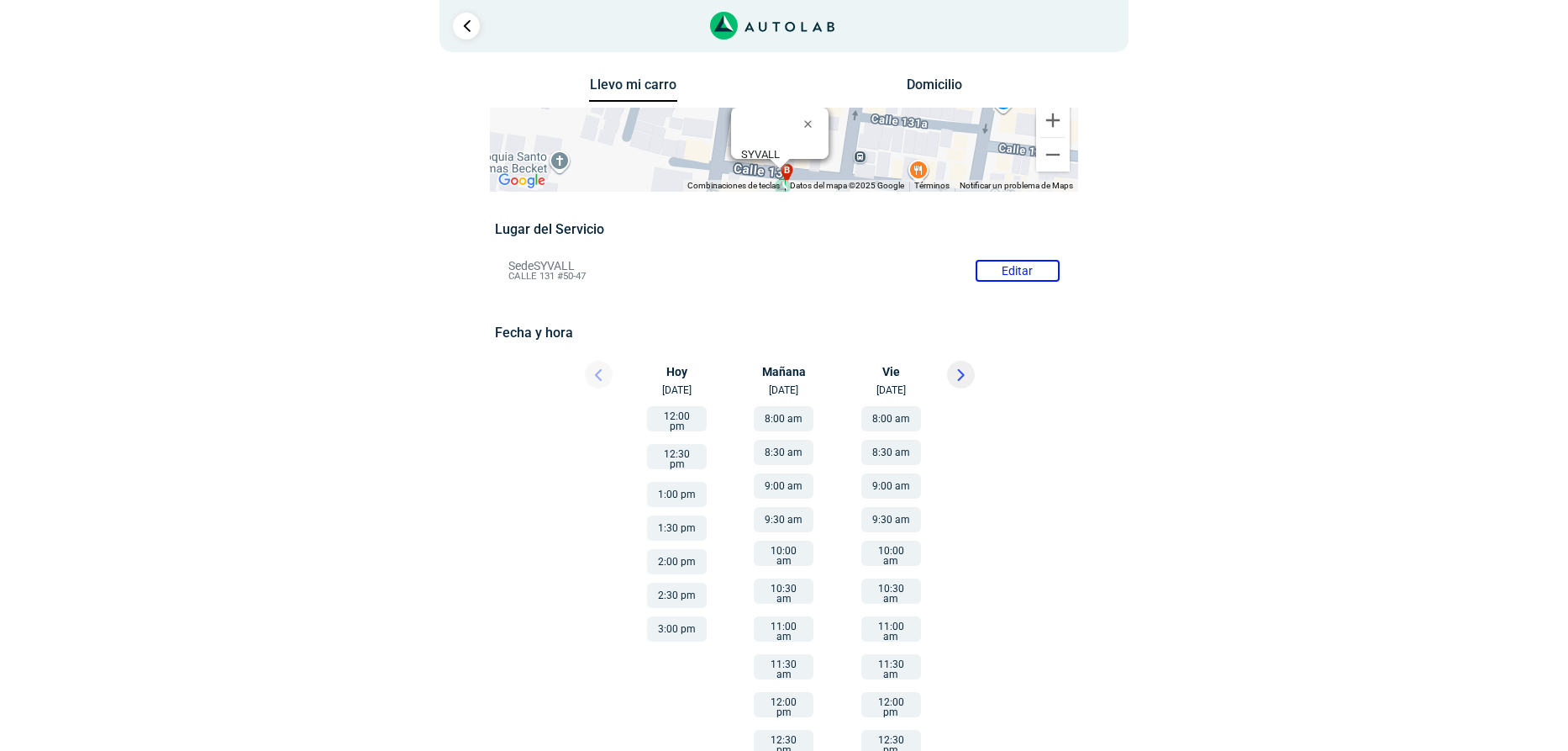
click at [1014, 269] on li "Sede SYVALL Editar CALLE 131 #50-47" at bounding box center [783, 270] width 576 height 27
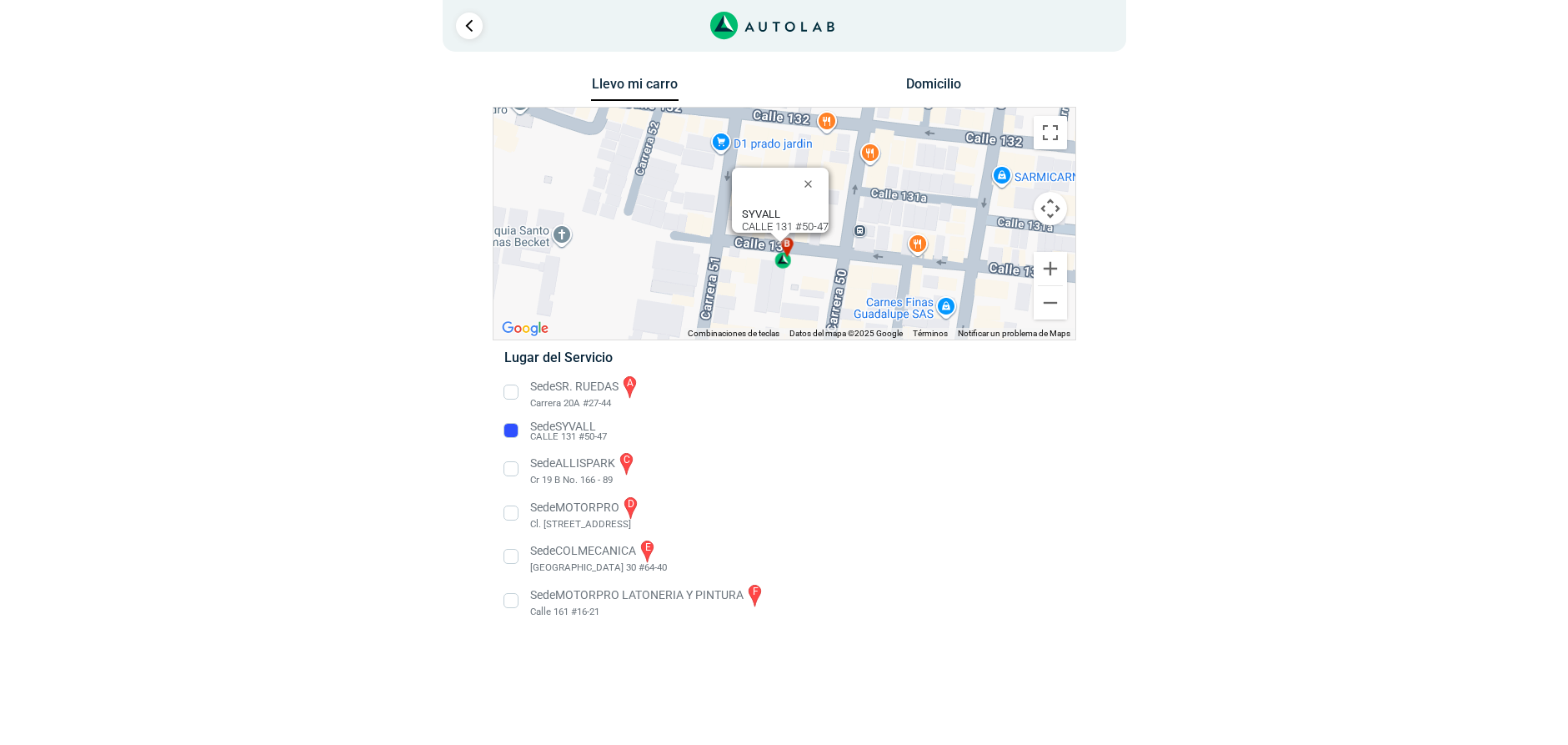
click at [512, 389] on li "Sede SR. [PERSON_NAME] a Carrera 20A #27-44" at bounding box center [783, 392] width 584 height 37
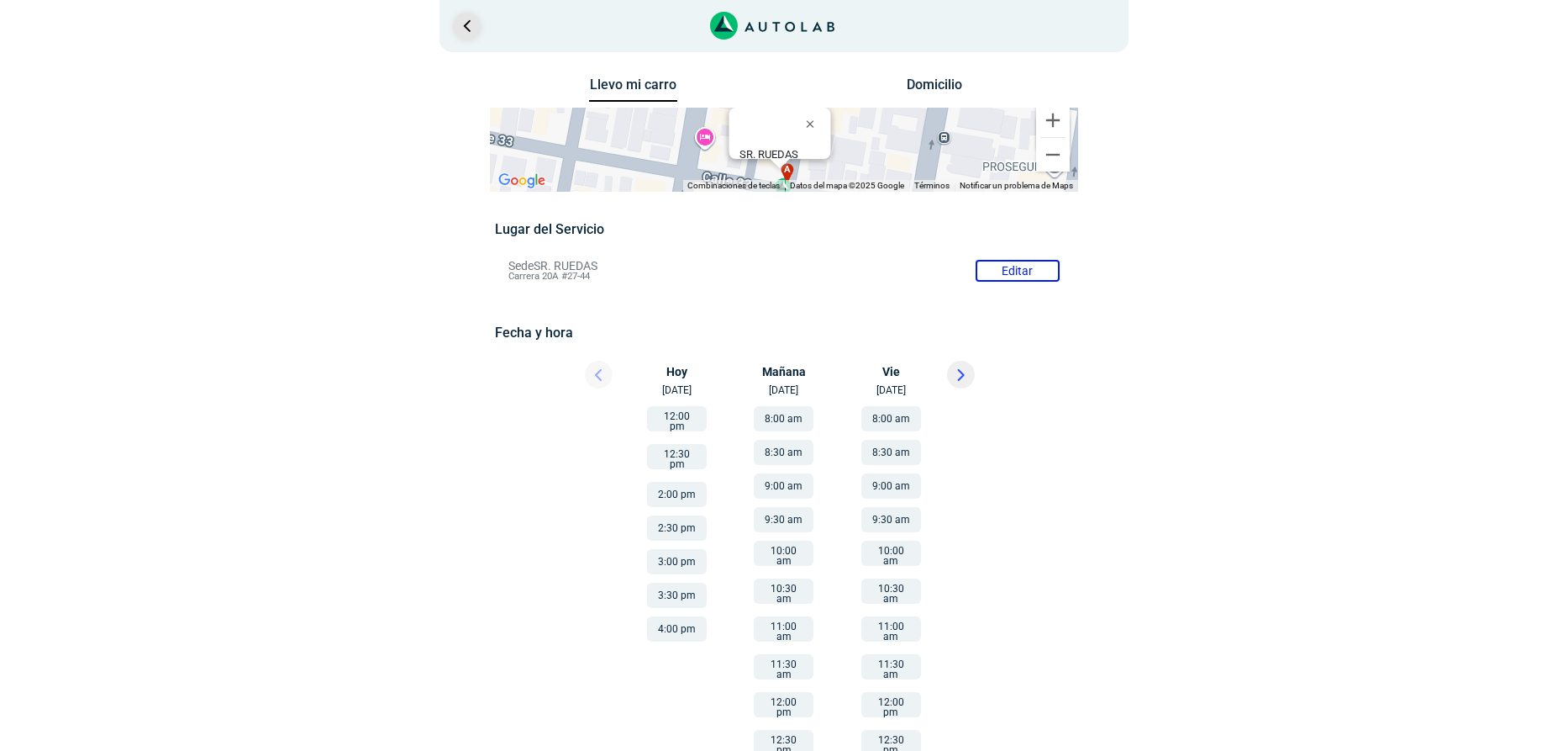
click at [462, 18] on link "Ir al paso anterior" at bounding box center [466, 26] width 27 height 27
click at [597, 374] on div at bounding box center [582, 379] width 100 height 37
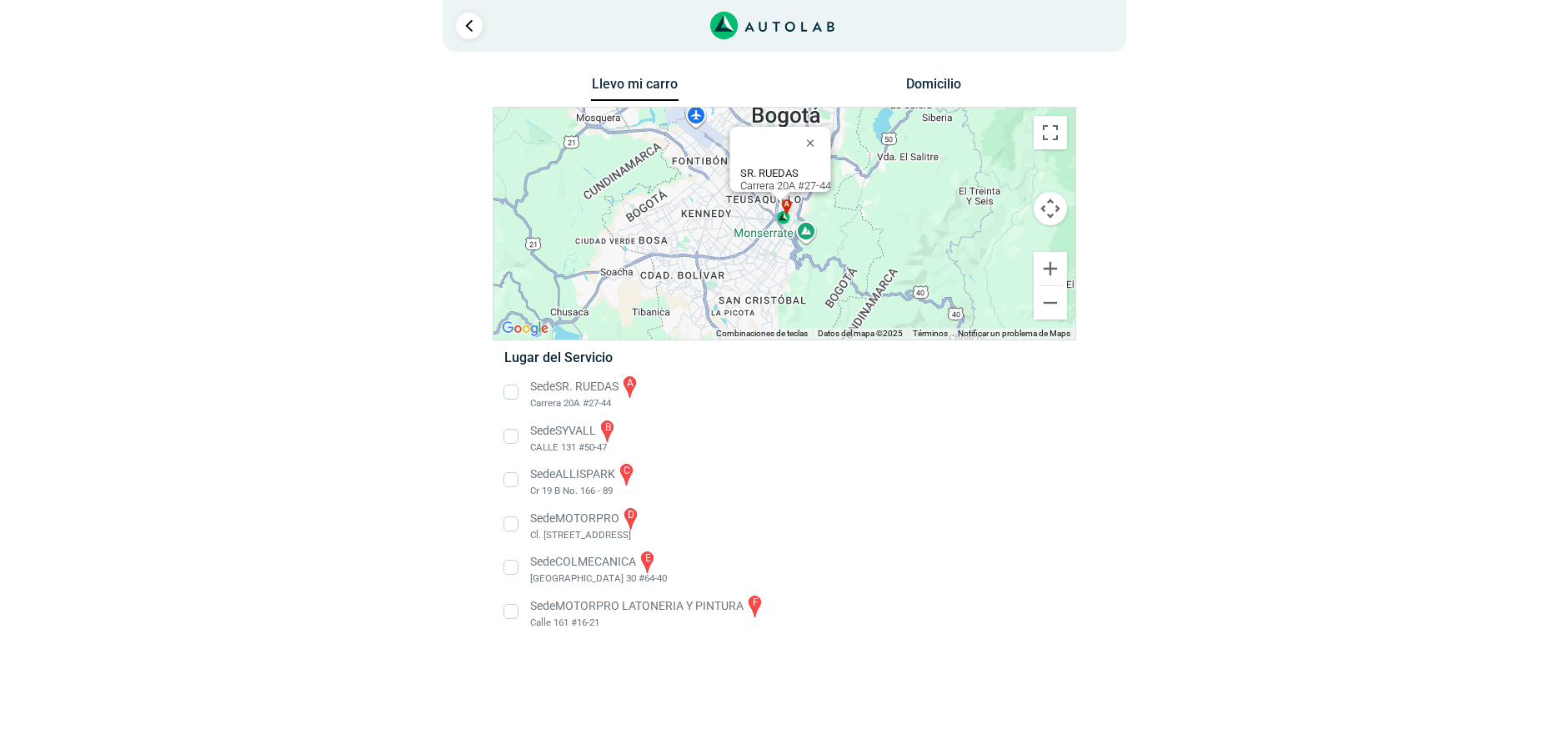
click at [512, 568] on li "Sede COLMECANICA e [GEOGRAPHIC_DATA] 30 #64-40" at bounding box center [783, 567] width 584 height 37
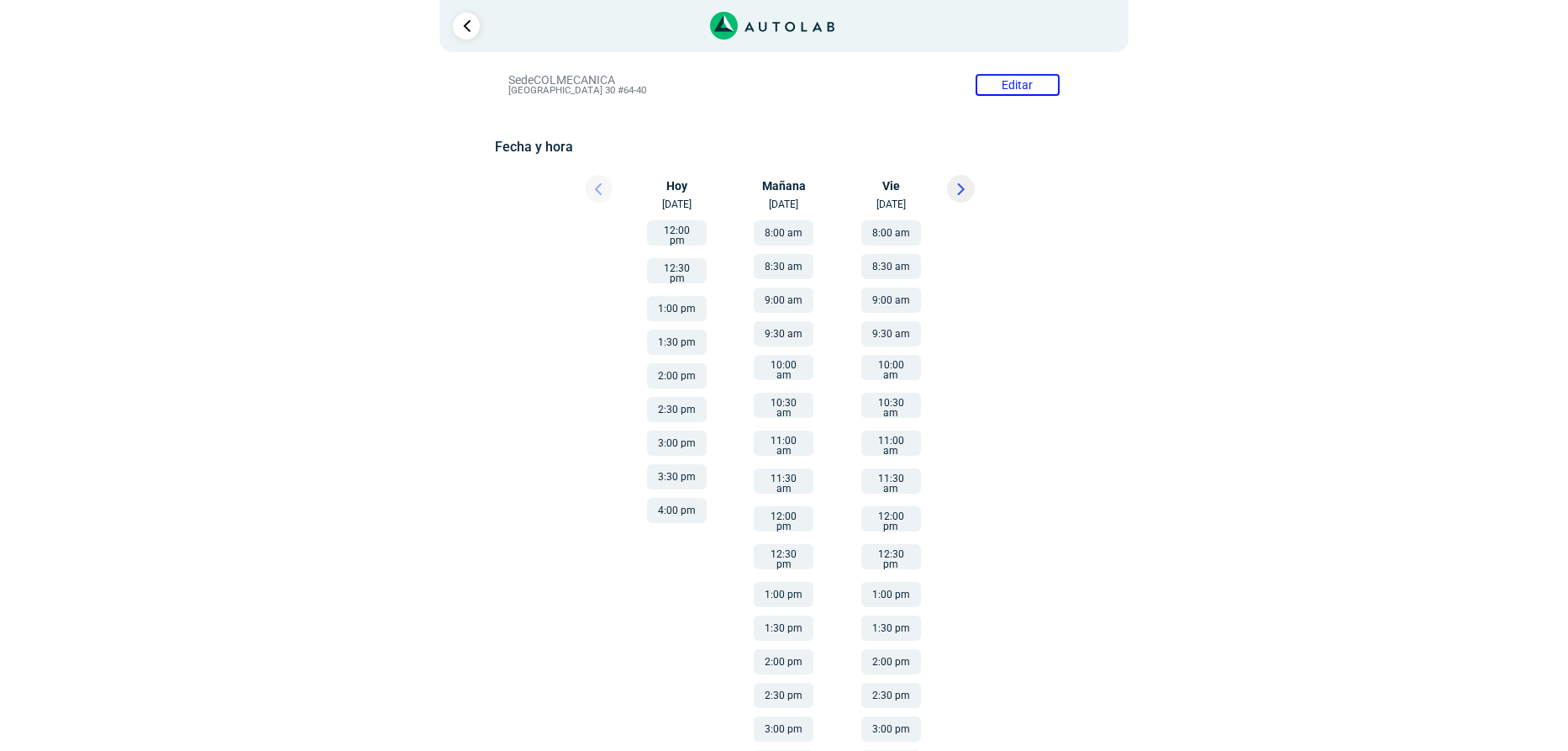
scroll to position [241, 0]
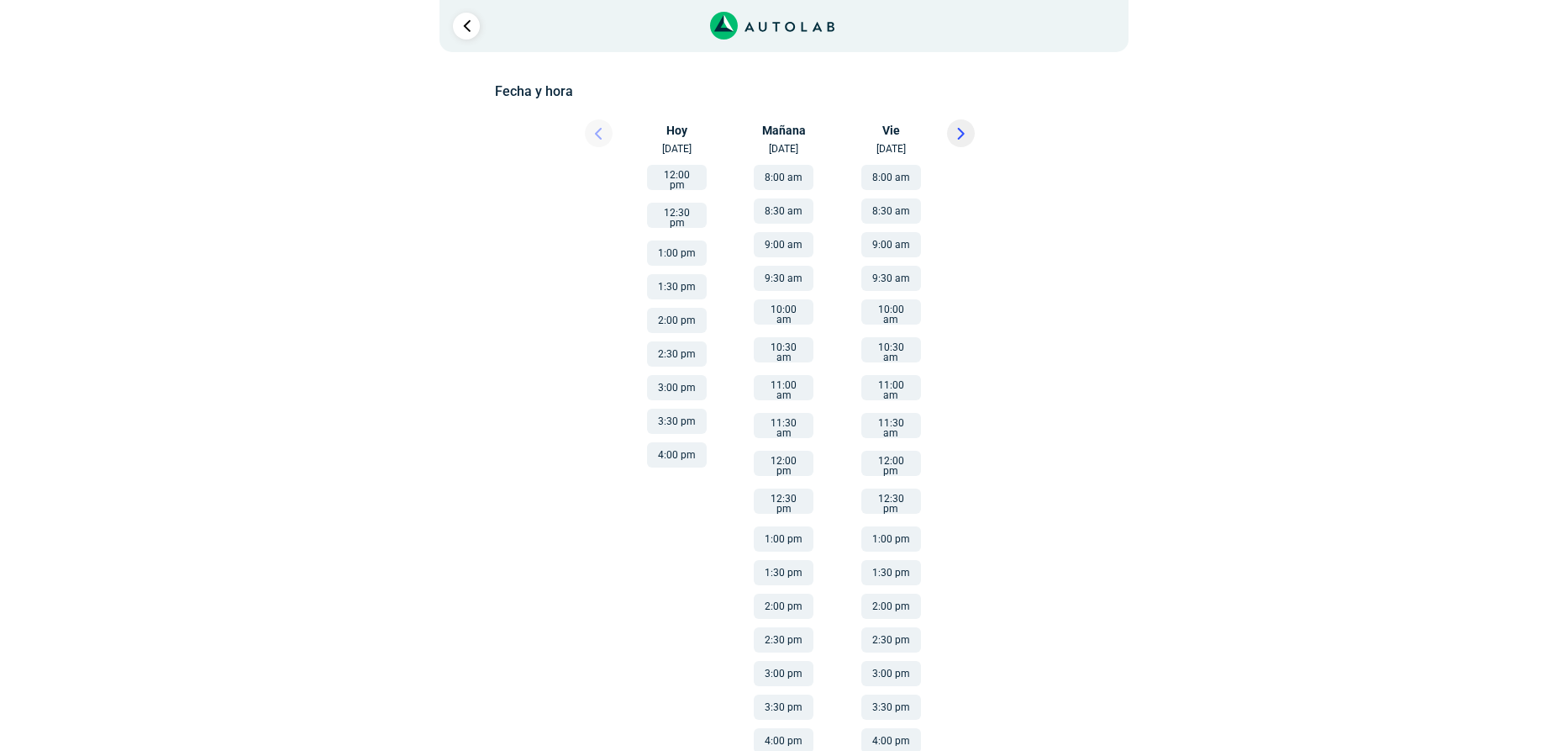
click at [779, 346] on button "10:30 am" at bounding box center [783, 349] width 60 height 25
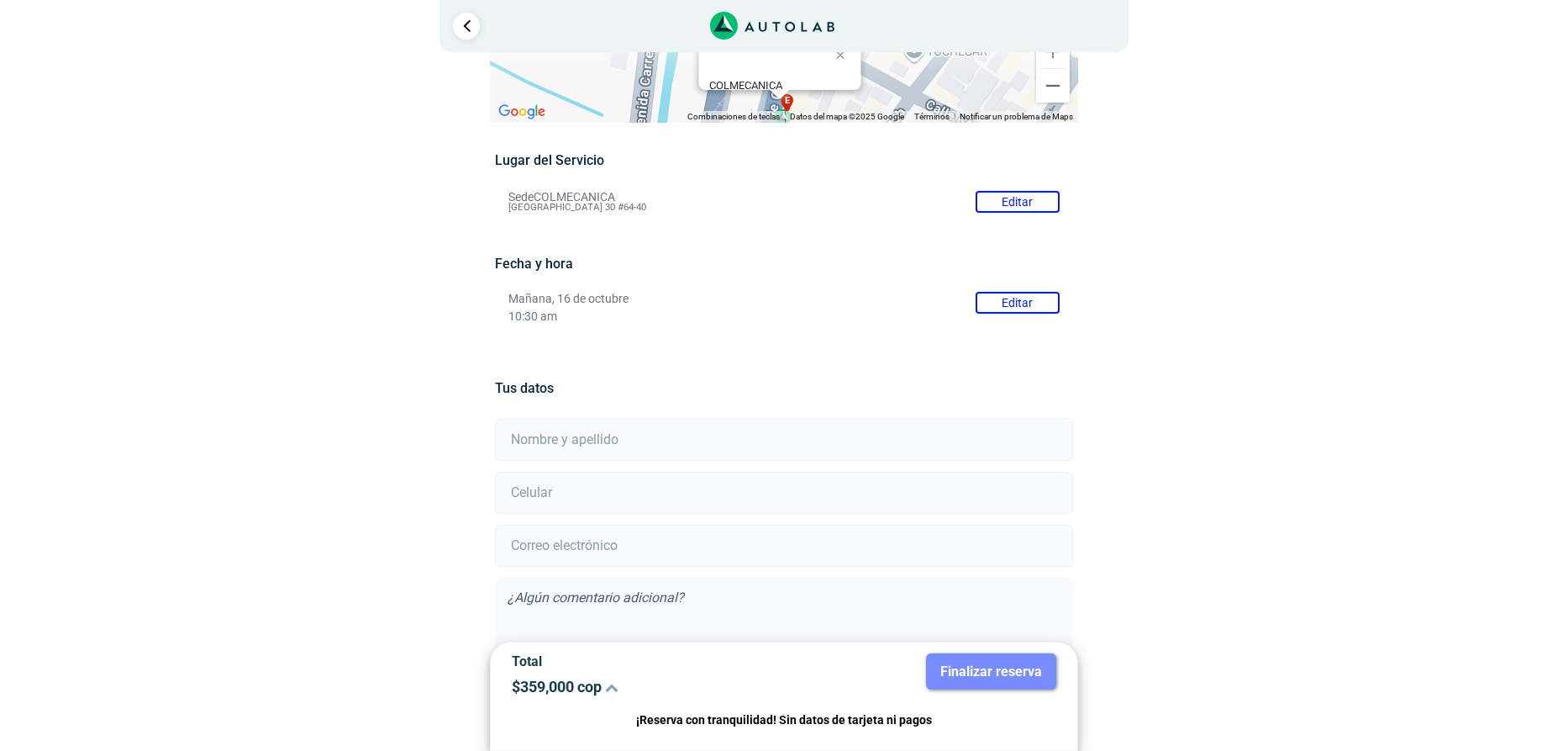
scroll to position [163, 0]
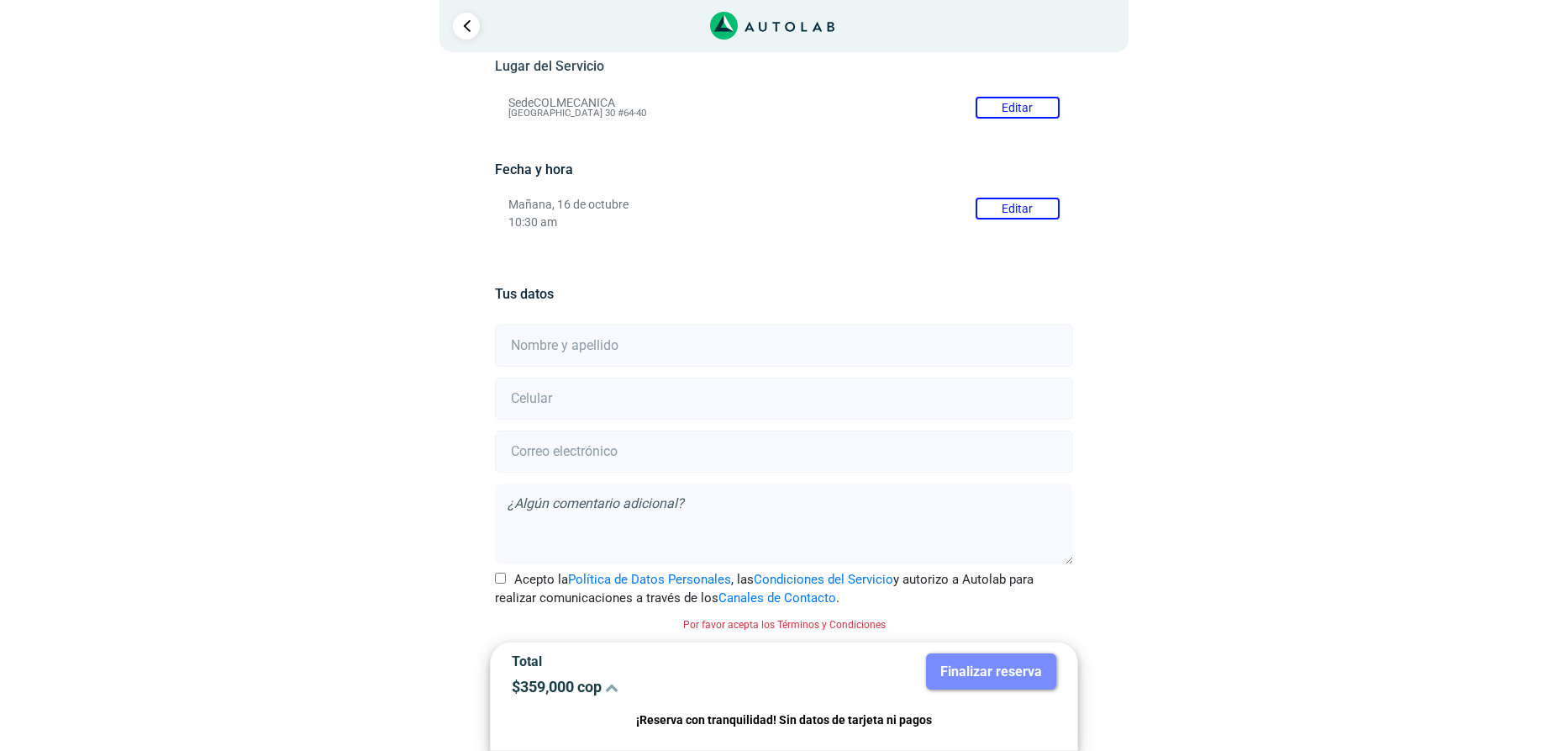
click at [543, 348] on input "text" at bounding box center [783, 346] width 578 height 42
type input "[PERSON_NAME]"
click at [560, 393] on input "number" at bounding box center [783, 399] width 578 height 42
type input "3138519163"
click at [519, 454] on input "email" at bounding box center [783, 452] width 578 height 42
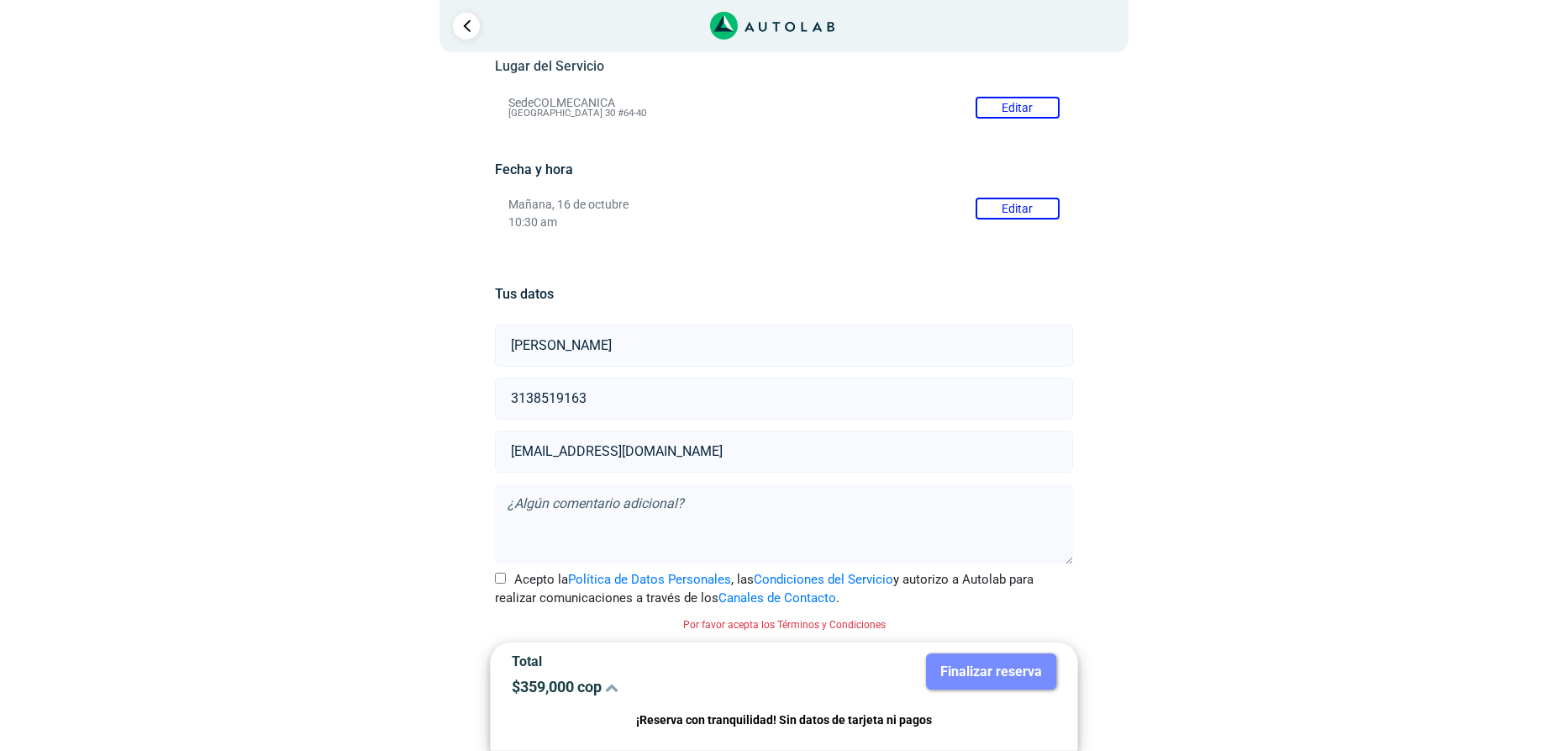
type input "[EMAIL_ADDRESS][DOMAIN_NAME]"
click at [499, 581] on input "Acepto la Política de Datos Personales , las Condiciones del Servicio y autoriz…" at bounding box center [500, 578] width 11 height 11
checkbox input "true"
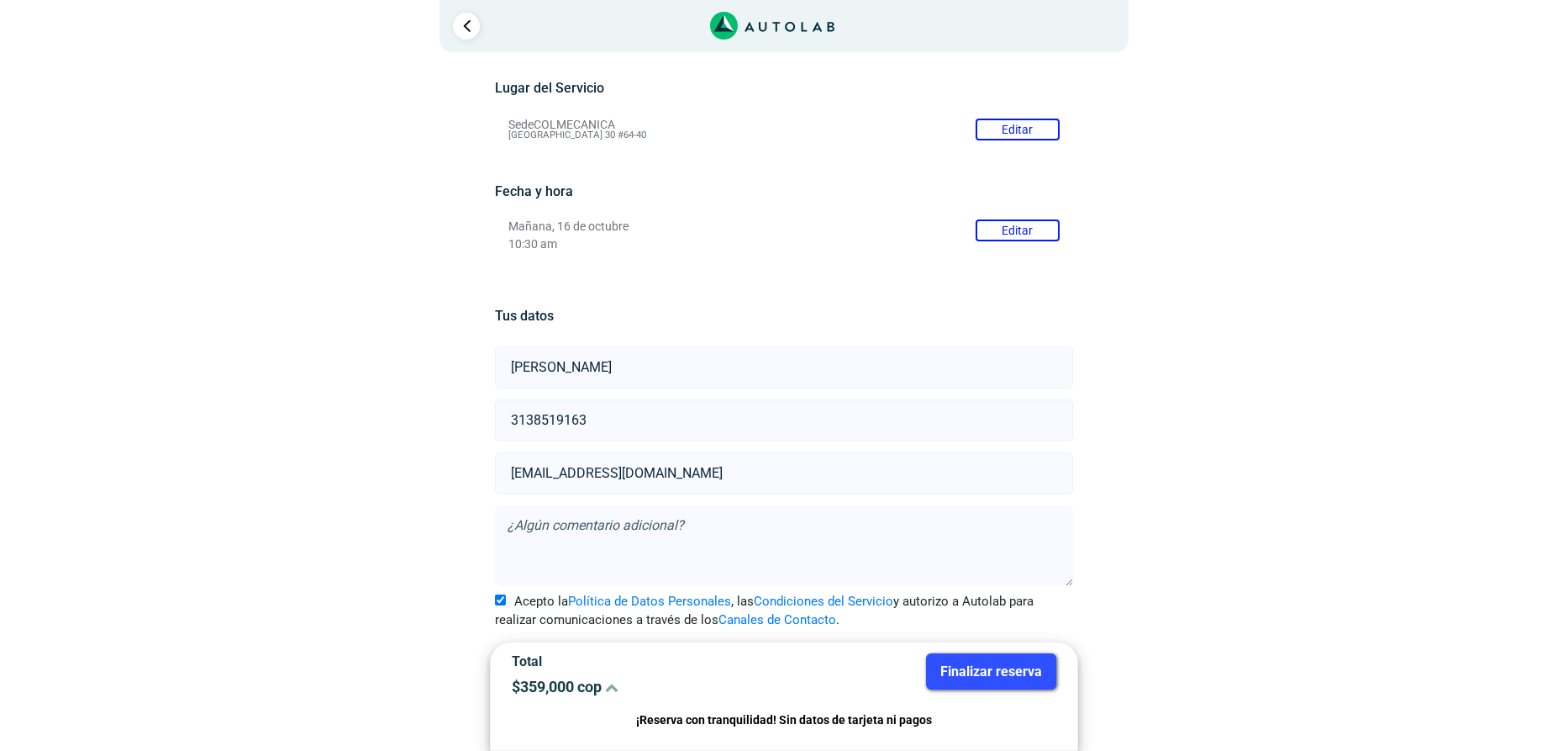
scroll to position [141, 0]
click at [989, 669] on button "Finalizar reserva" at bounding box center [990, 671] width 130 height 36
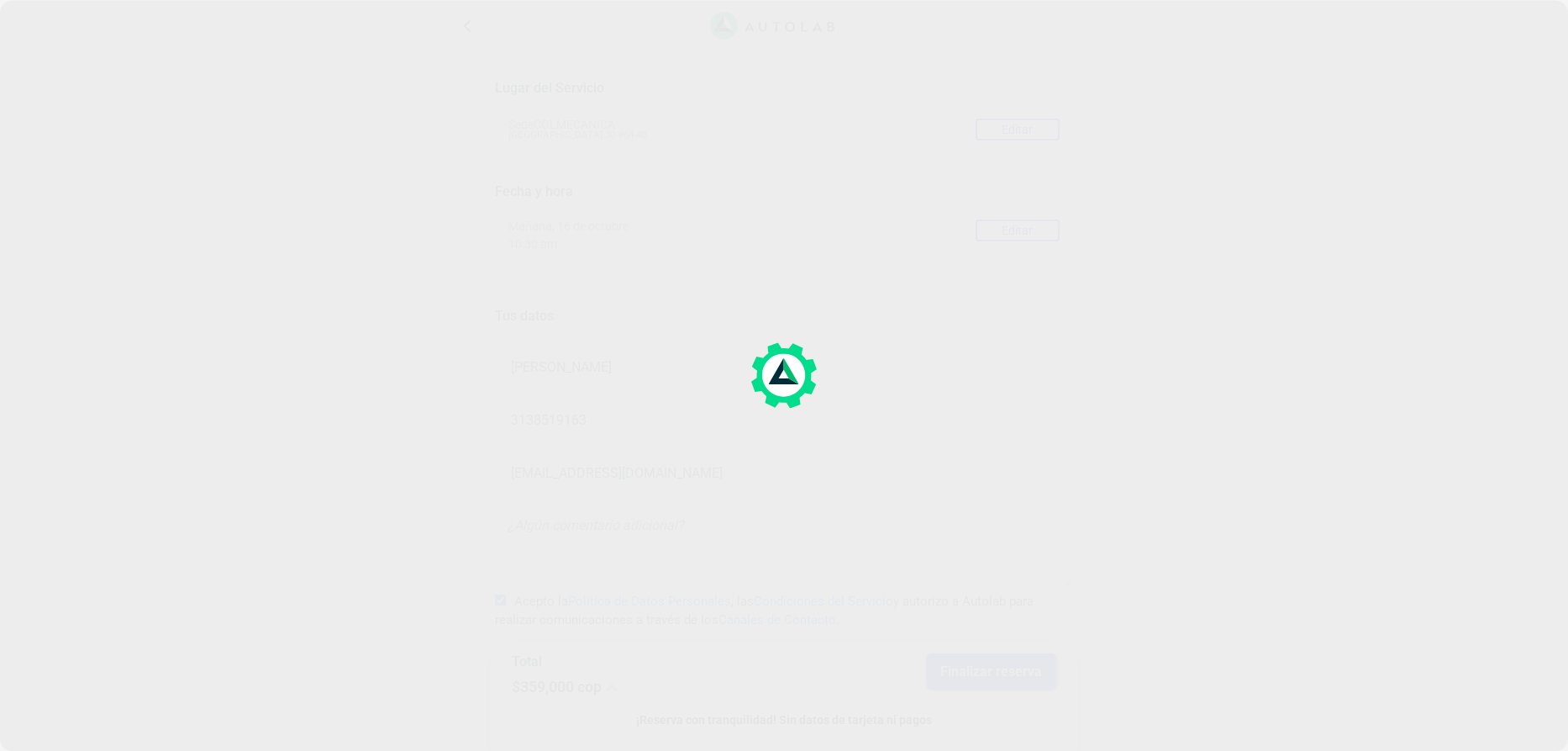
scroll to position [0, 0]
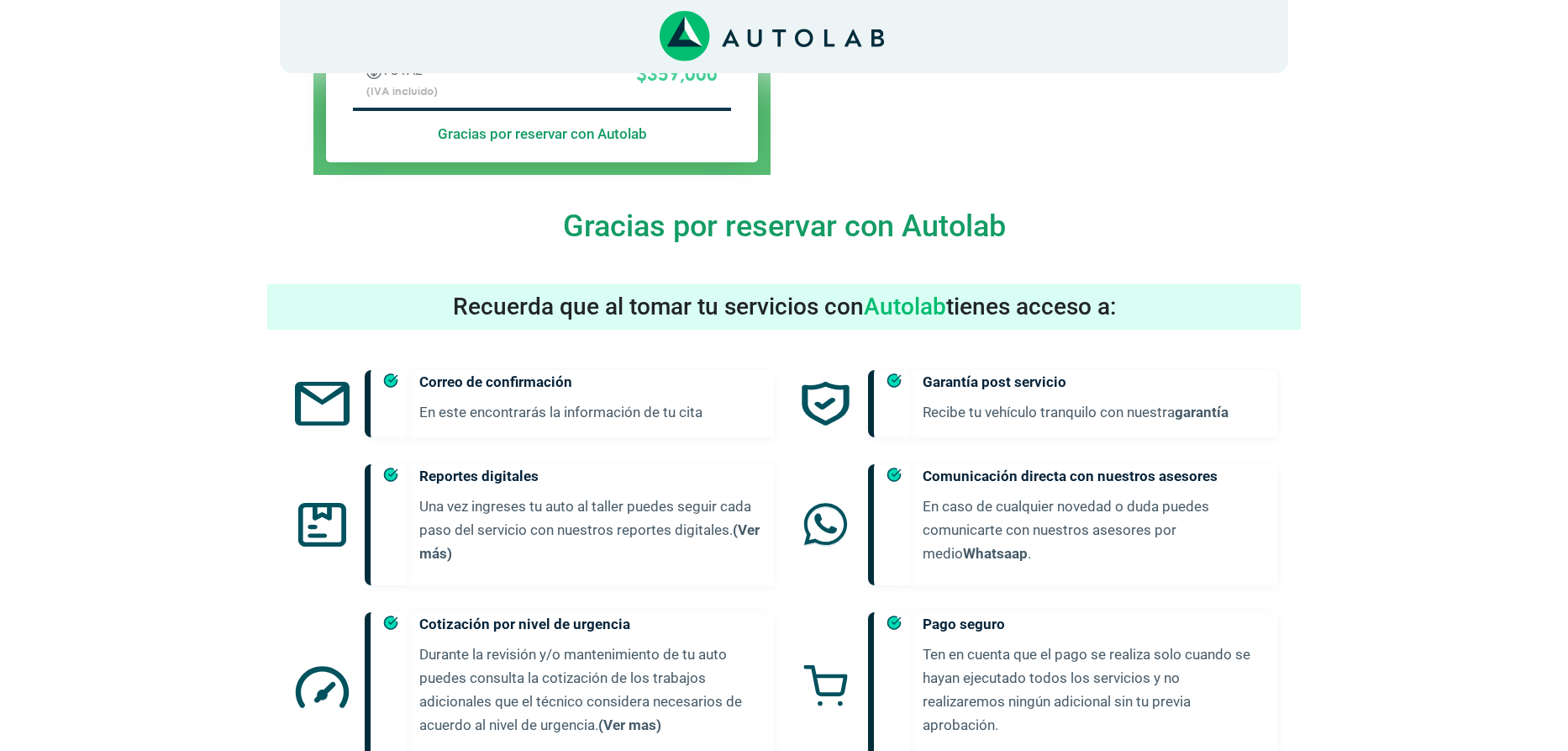
scroll to position [838, 0]
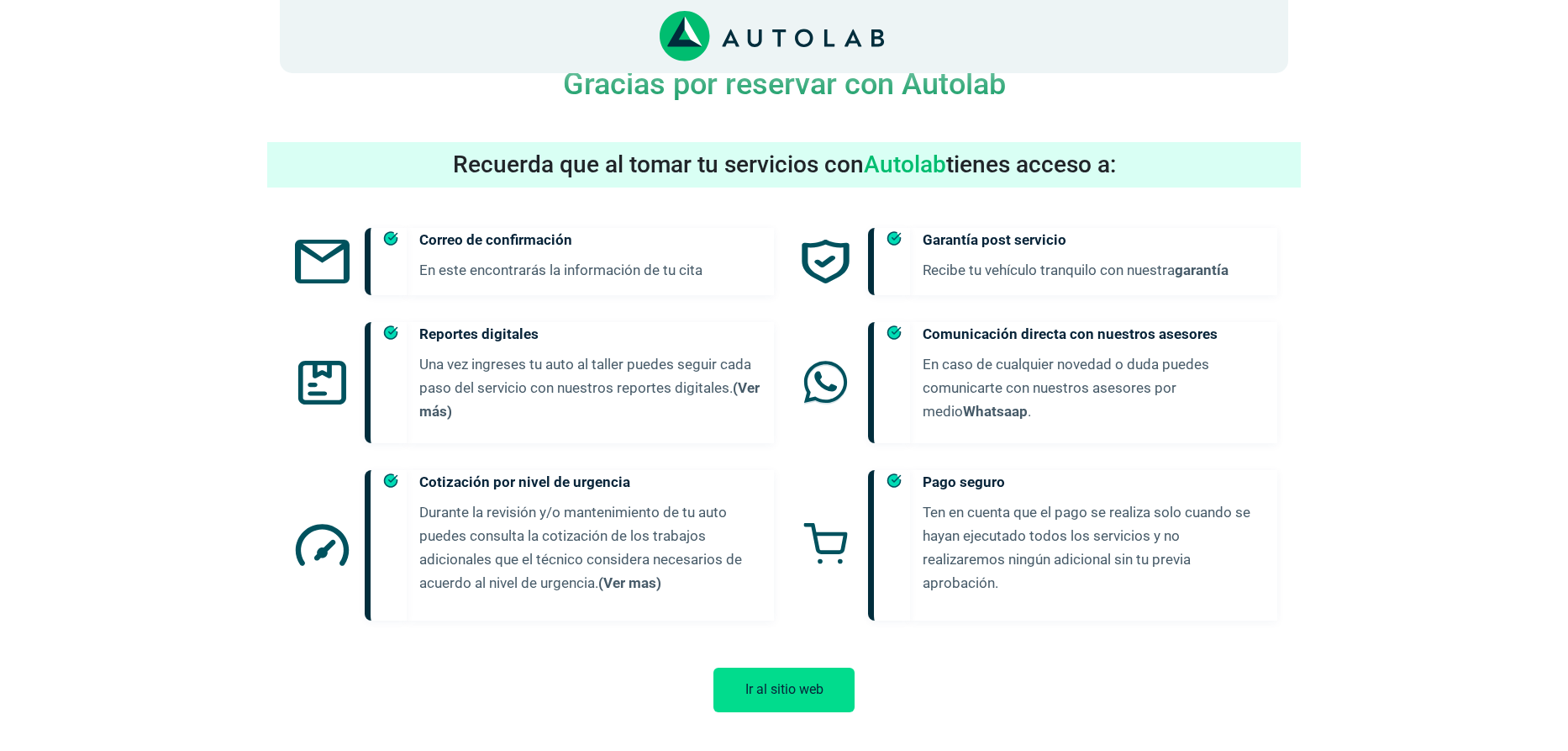
click at [791, 679] on button "Ir al sitio web" at bounding box center [783, 689] width 141 height 44
